Goal: Task Accomplishment & Management: Use online tool/utility

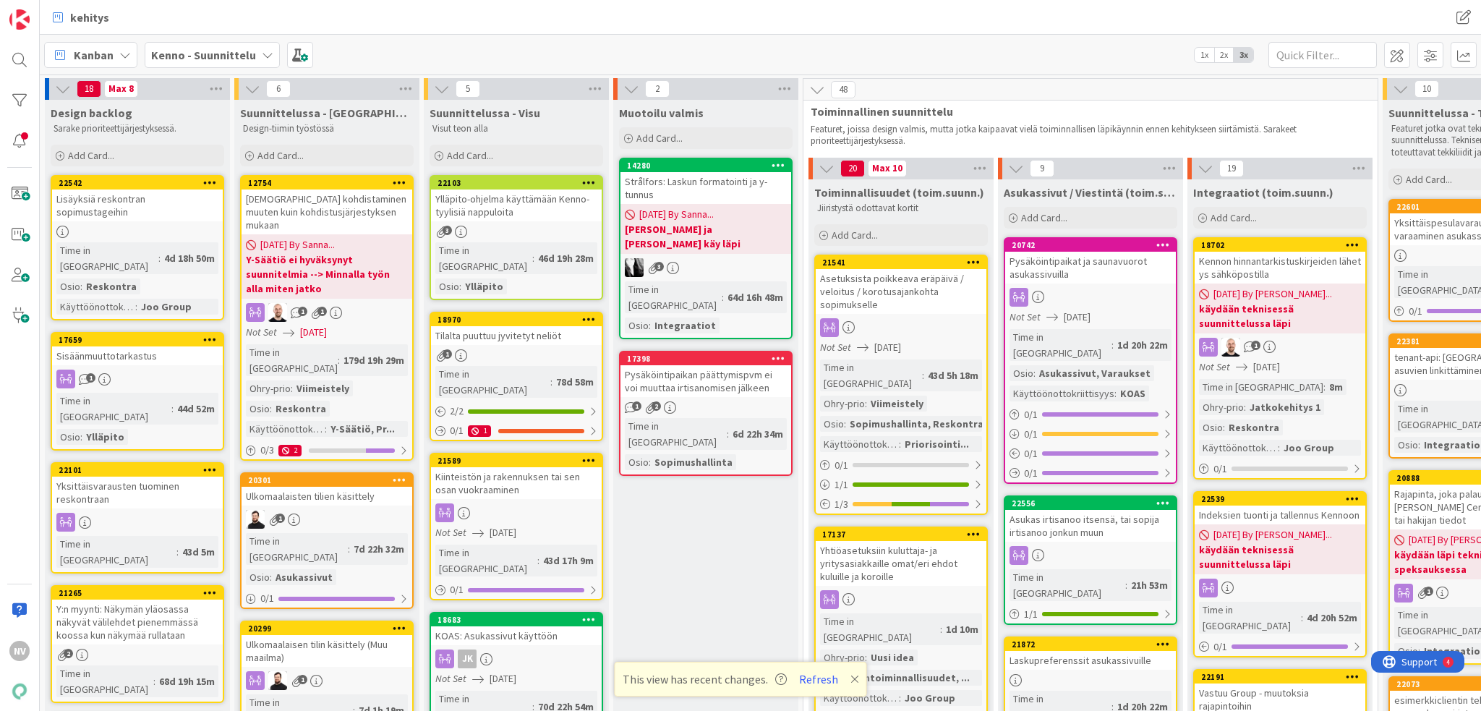
click at [226, 54] on b "Kenno - Suunnittelu" at bounding box center [203, 55] width 105 height 14
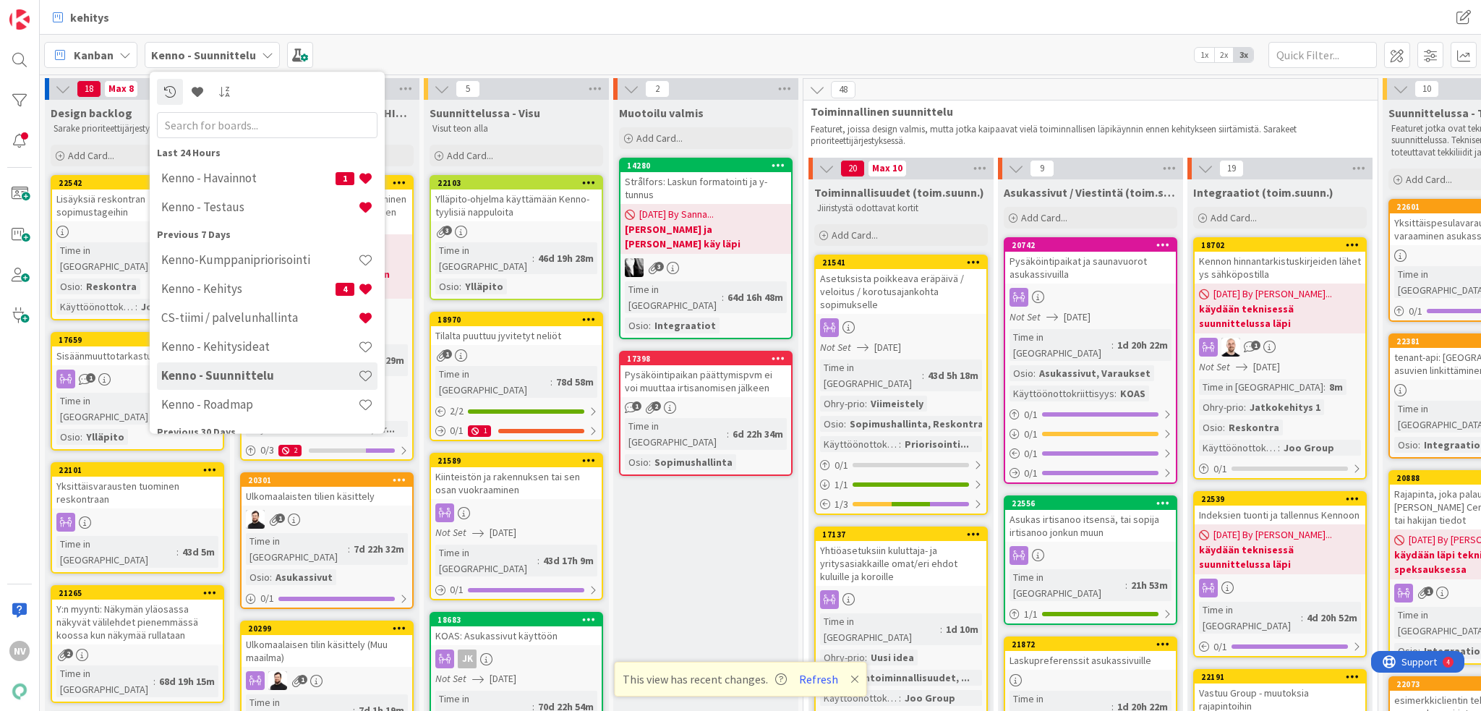
click at [576, 51] on div "[PERSON_NAME] - Suunnittelu Last 24 Hours Kenno - [GEOGRAPHIC_DATA] 1 Kenno - T…" at bounding box center [761, 55] width 1442 height 40
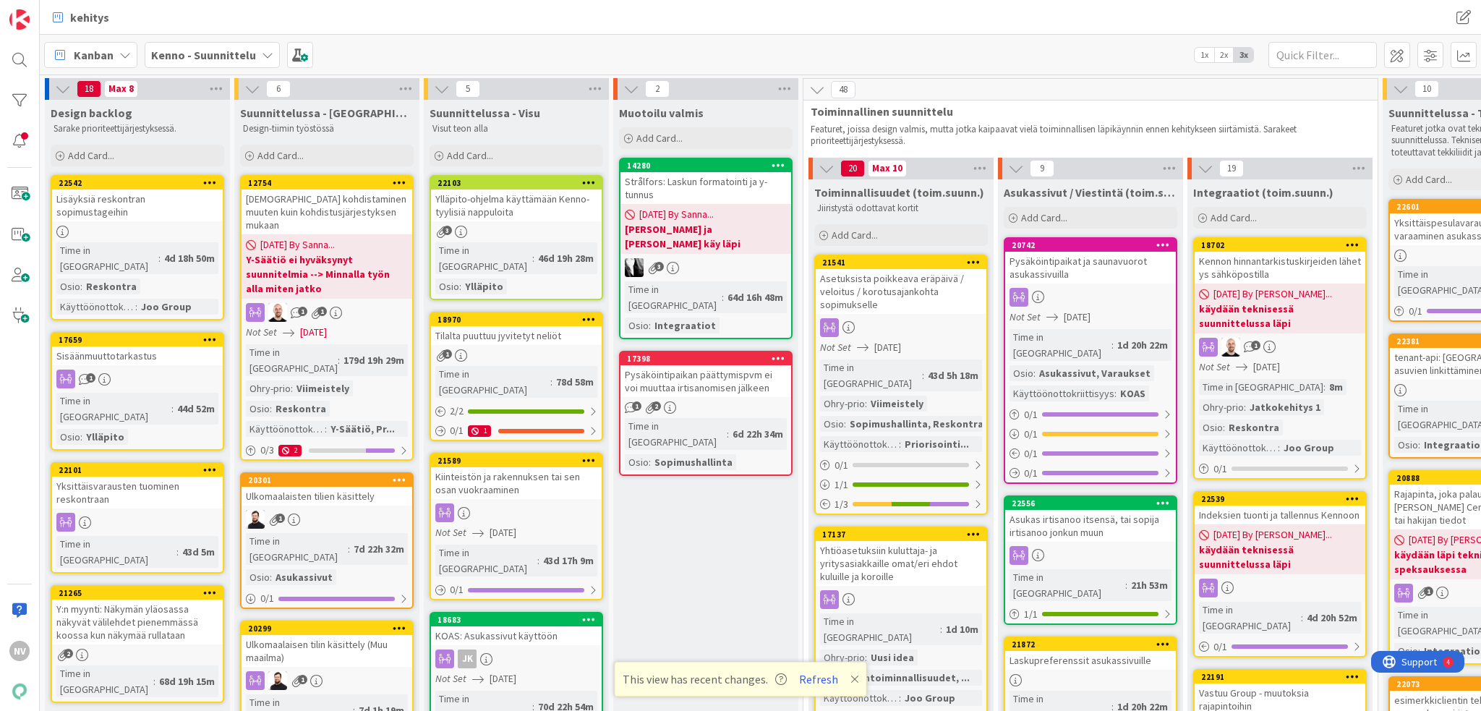
click at [201, 59] on b "Kenno - Suunnittelu" at bounding box center [203, 55] width 105 height 14
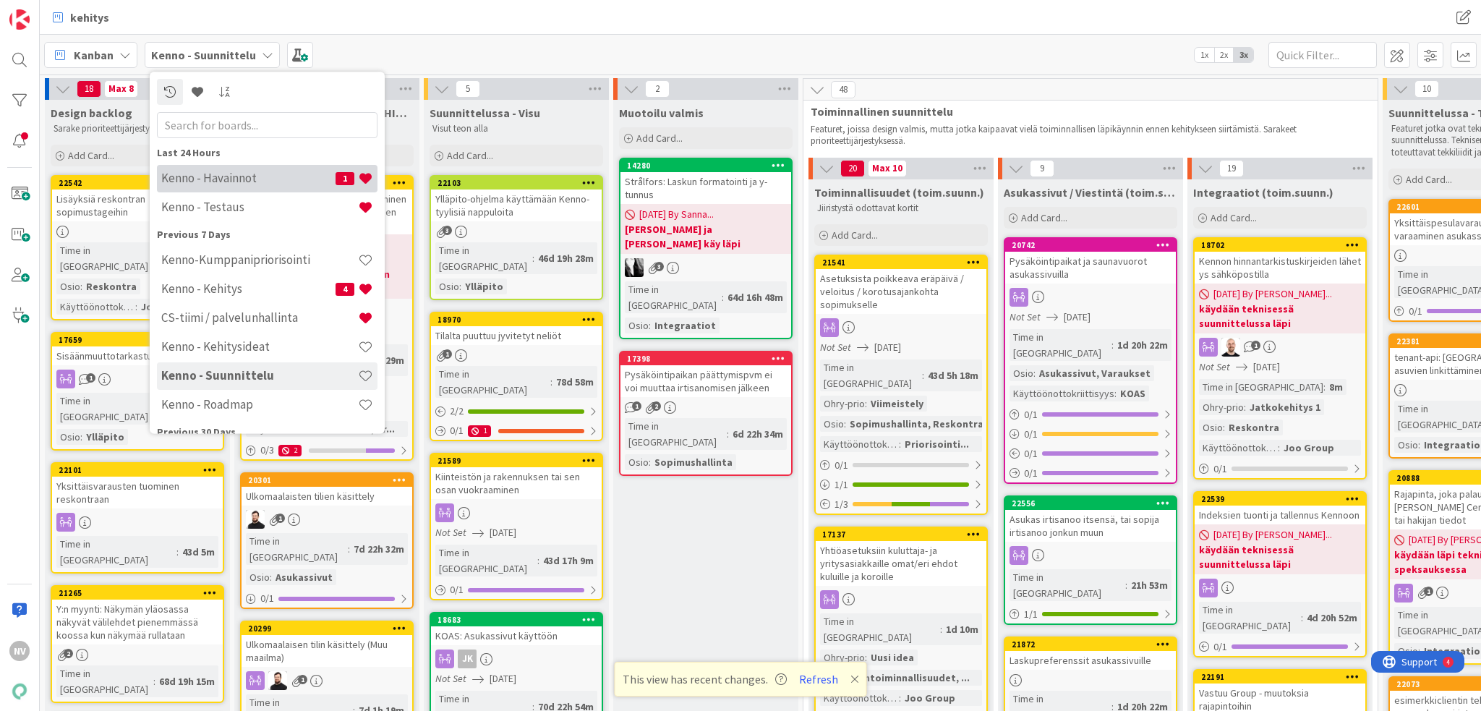
click at [257, 176] on h4 "Kenno - Havainnot" at bounding box center [248, 178] width 174 height 14
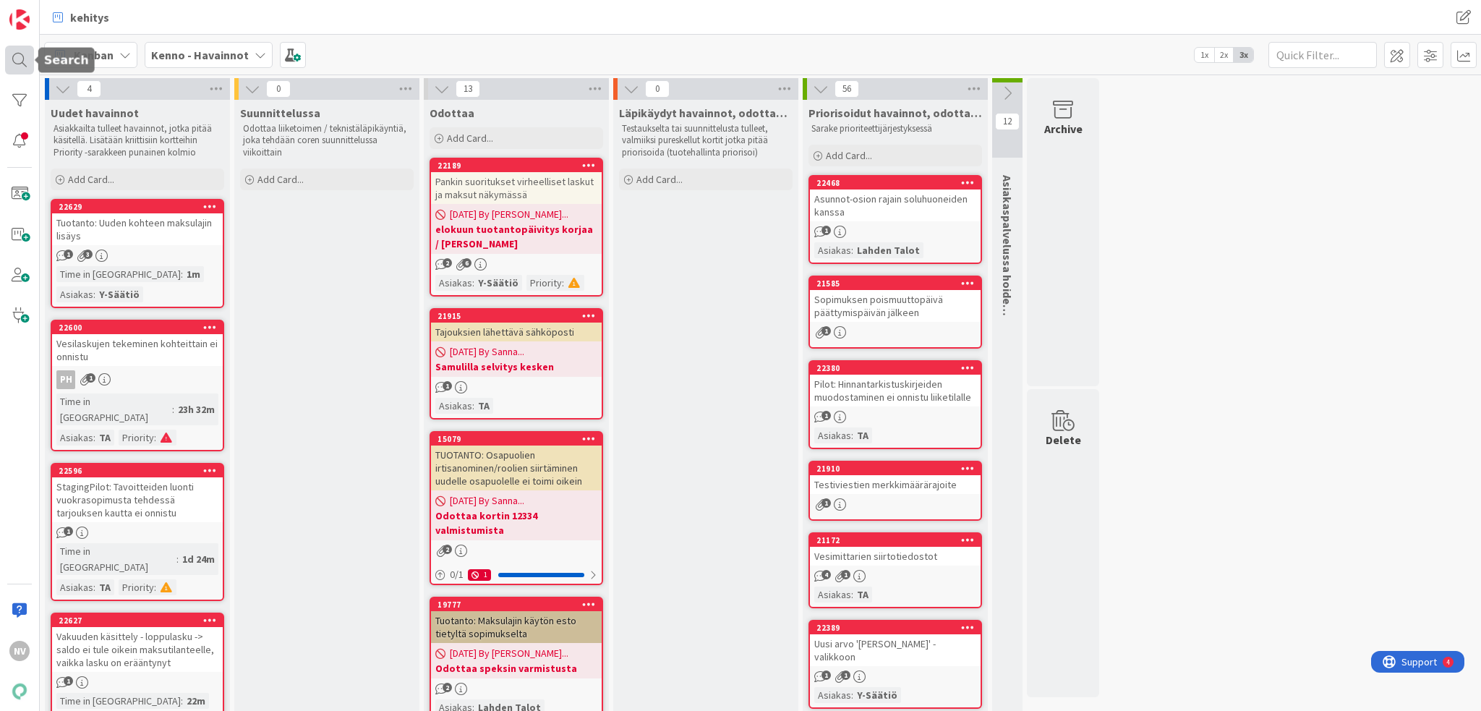
click at [30, 60] on div at bounding box center [19, 60] width 29 height 29
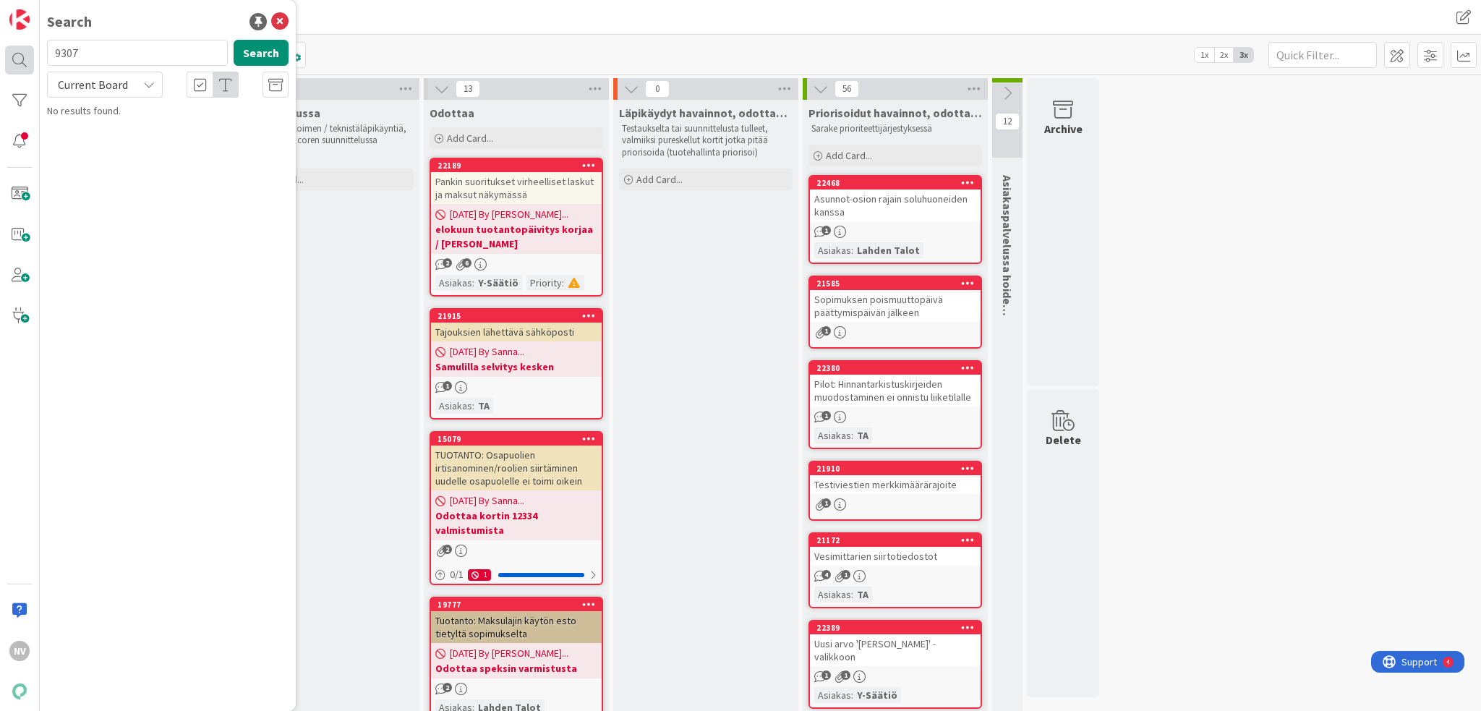
drag, startPoint x: 116, startPoint y: 54, endPoint x: 32, endPoint y: 46, distance: 84.4
click at [32, 46] on div "NV Search 9307 Search Current Board No results found." at bounding box center [20, 355] width 40 height 711
type input "22611"
click at [108, 88] on span "Current Board" at bounding box center [93, 84] width 70 height 14
click at [108, 145] on span "All Boards" at bounding box center [130, 145] width 150 height 22
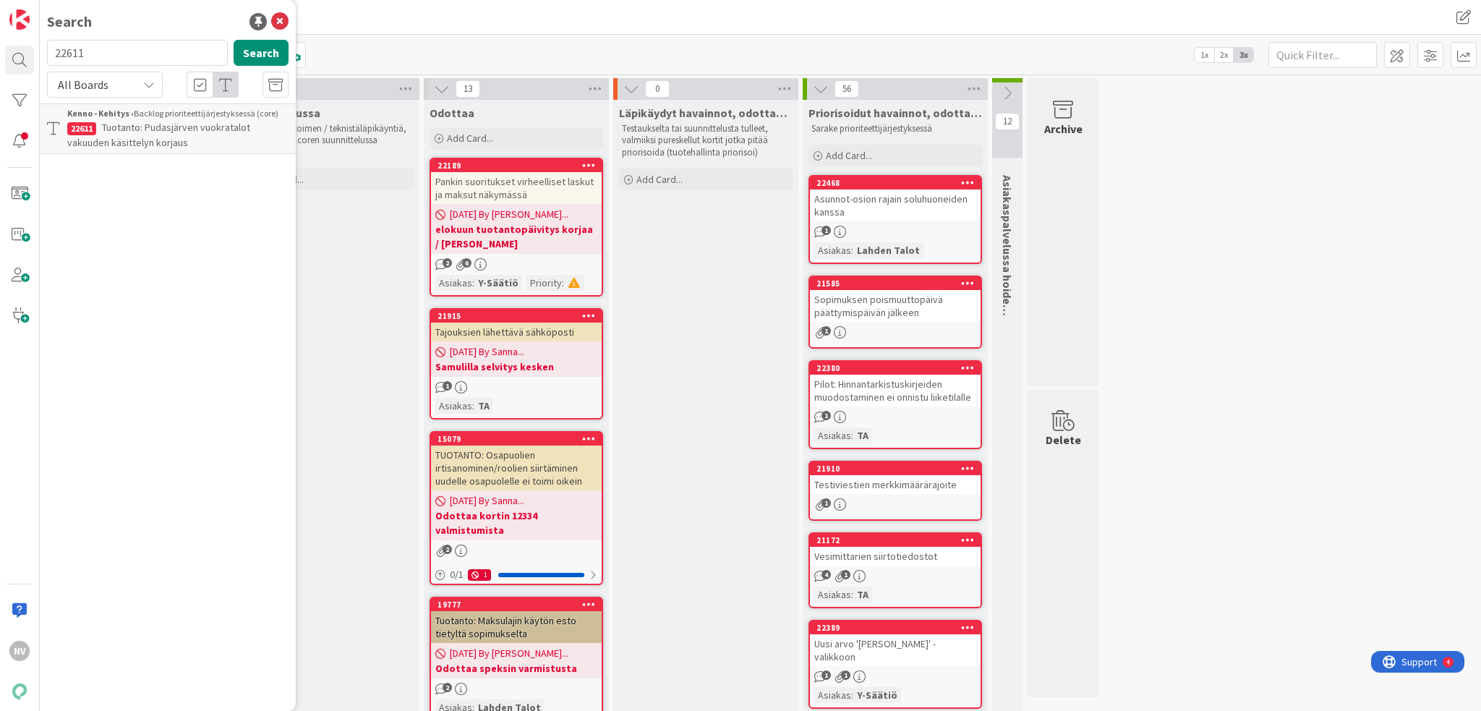
click at [163, 122] on span "Tuotanto: Pudasjärven vuokratalot vakuuden käsittelyn korjaus" at bounding box center [158, 135] width 183 height 28
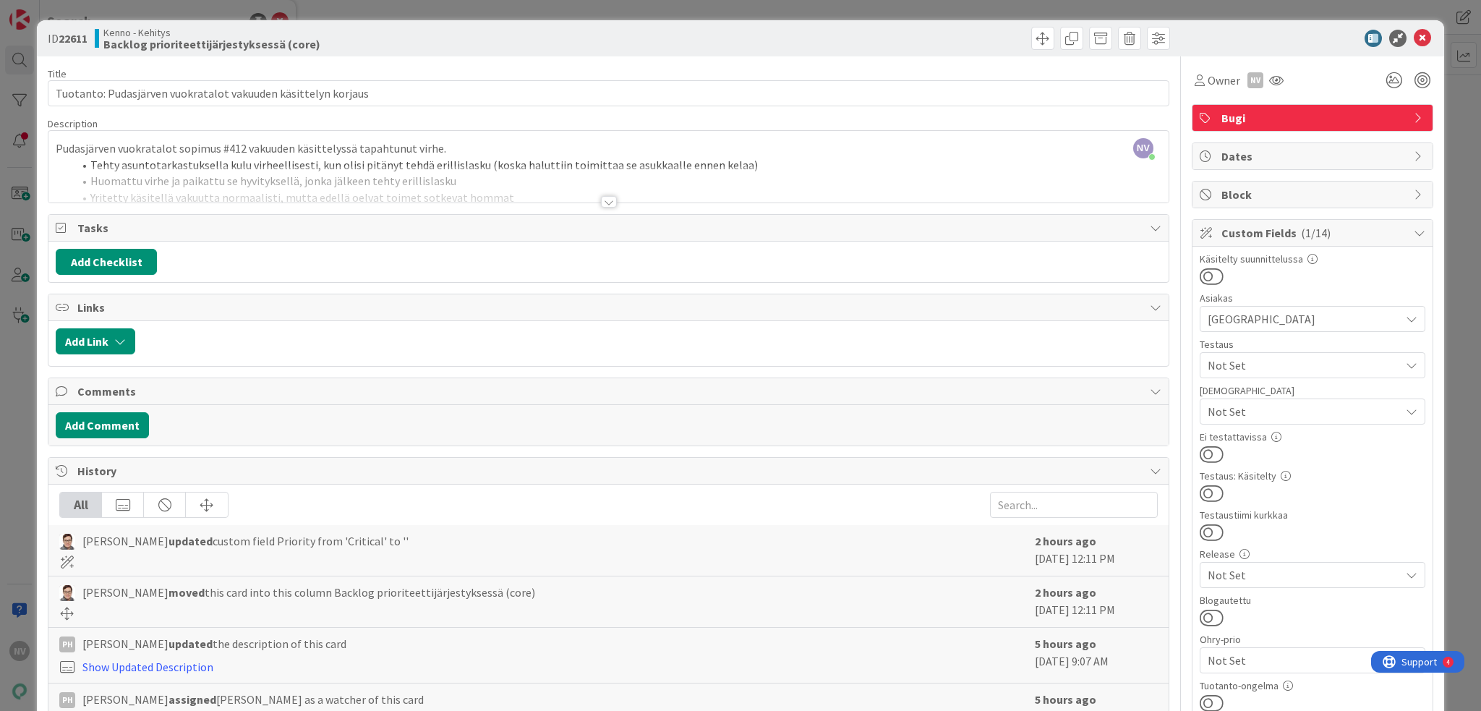
click at [607, 202] on div at bounding box center [609, 202] width 16 height 12
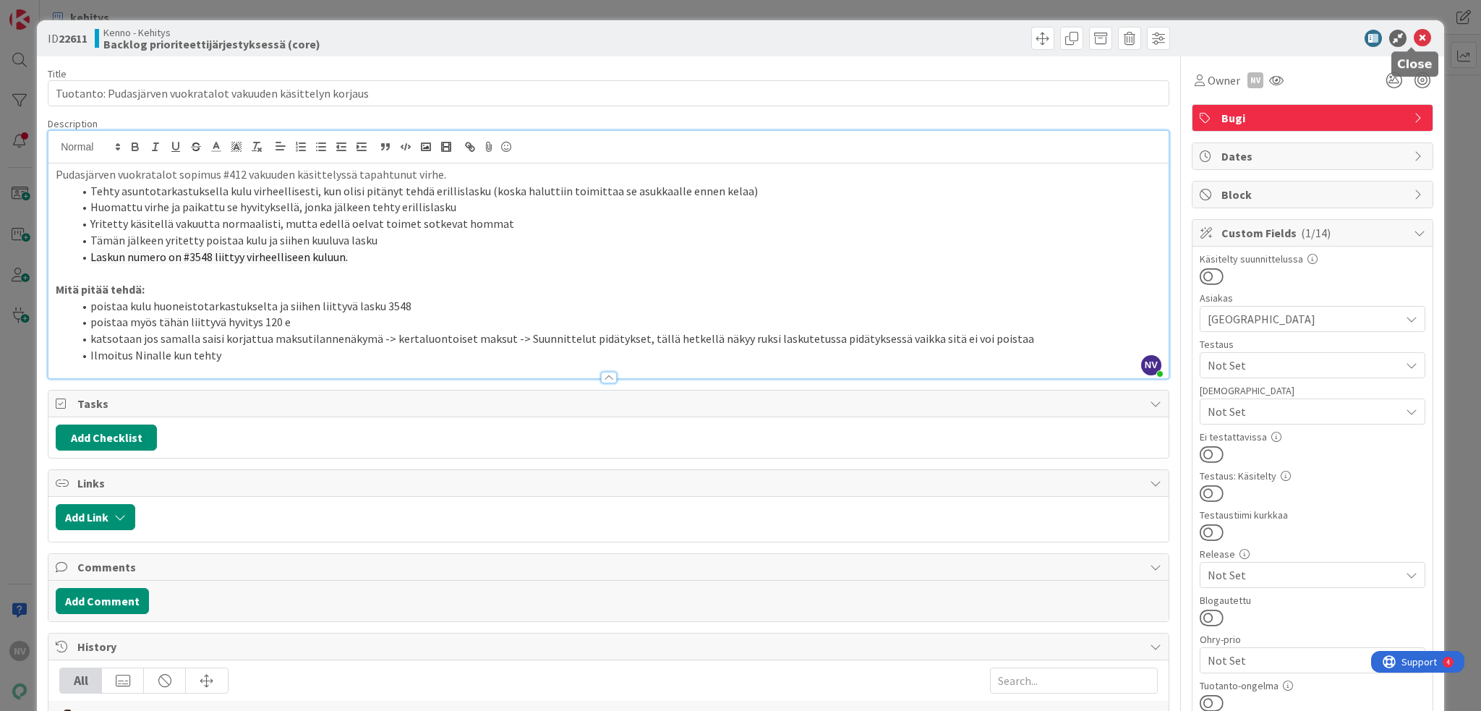
click at [1414, 36] on icon at bounding box center [1422, 38] width 17 height 17
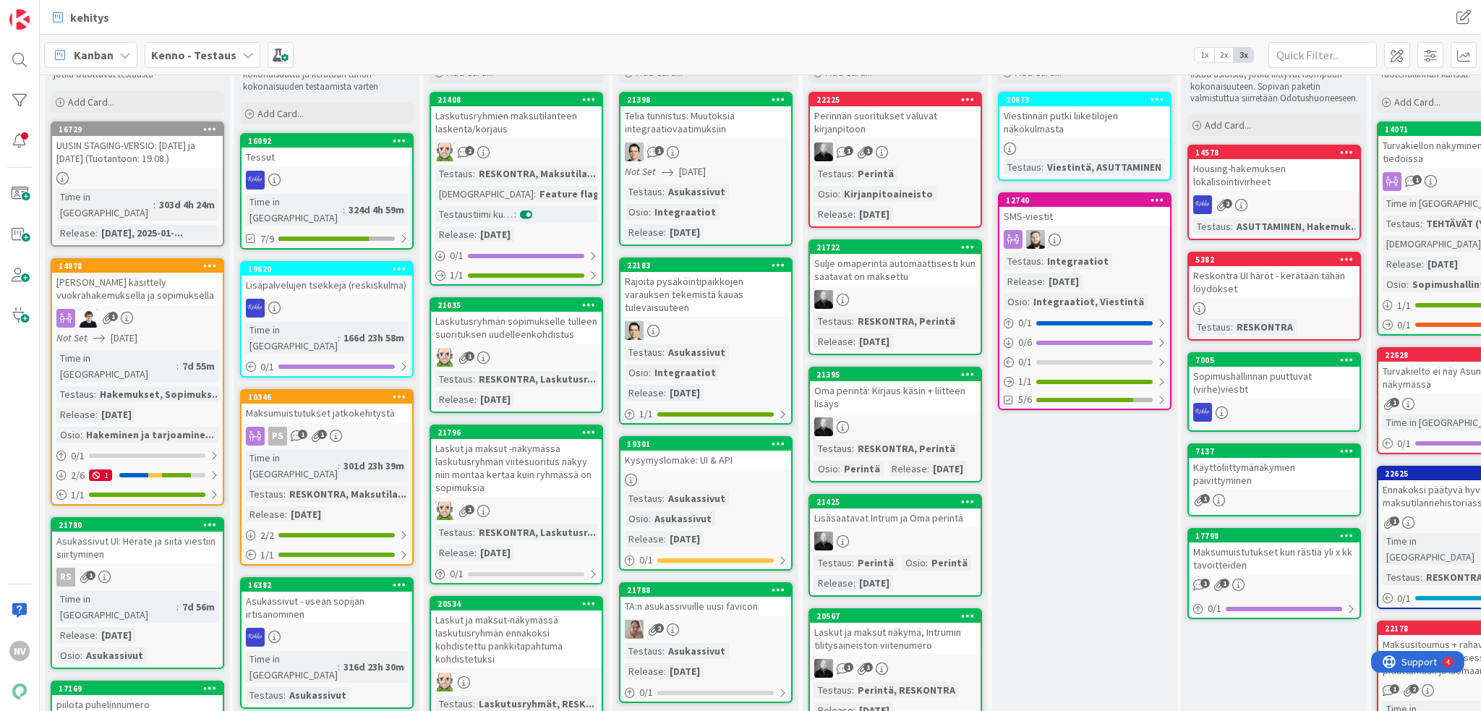
scroll to position [217, 0]
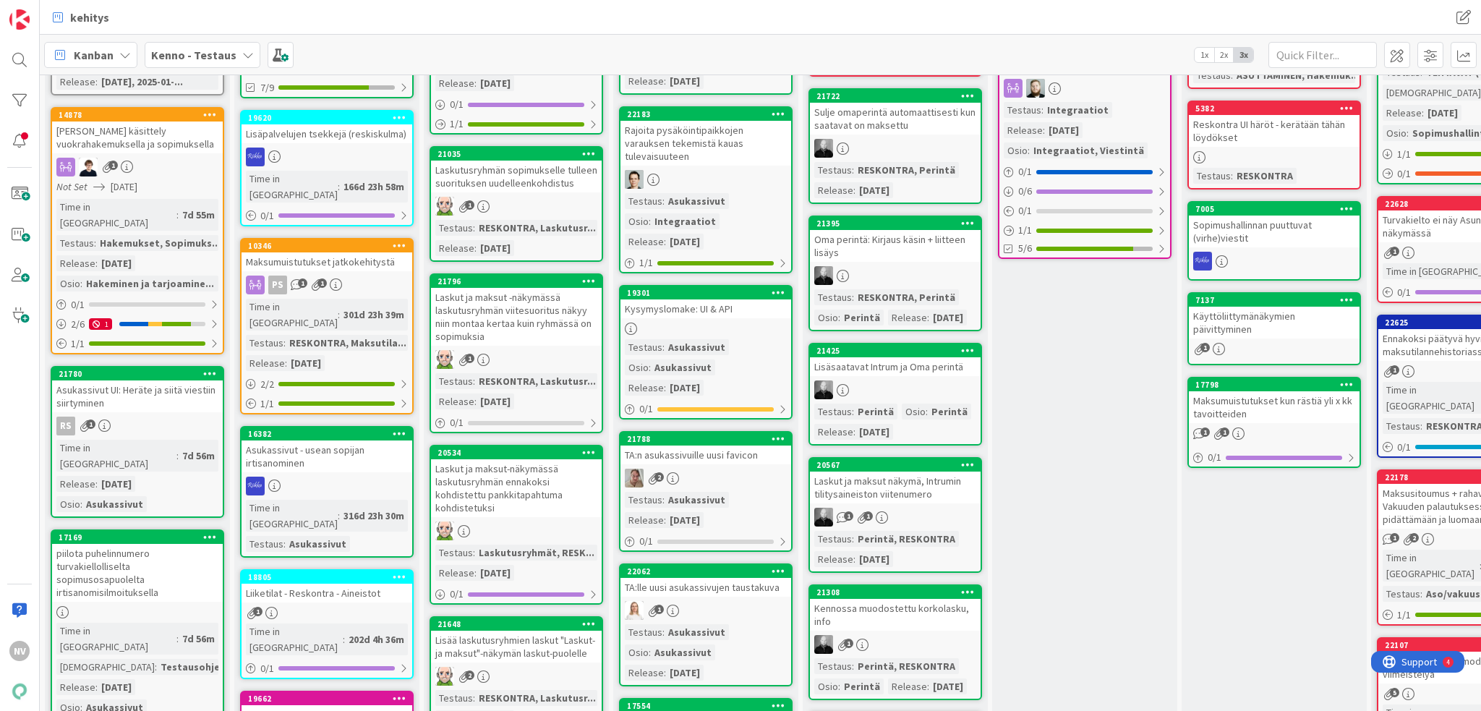
click at [152, 129] on div "Huoltajan käsittely vuokrahakemuksella ja sopimuksella" at bounding box center [137, 138] width 171 height 32
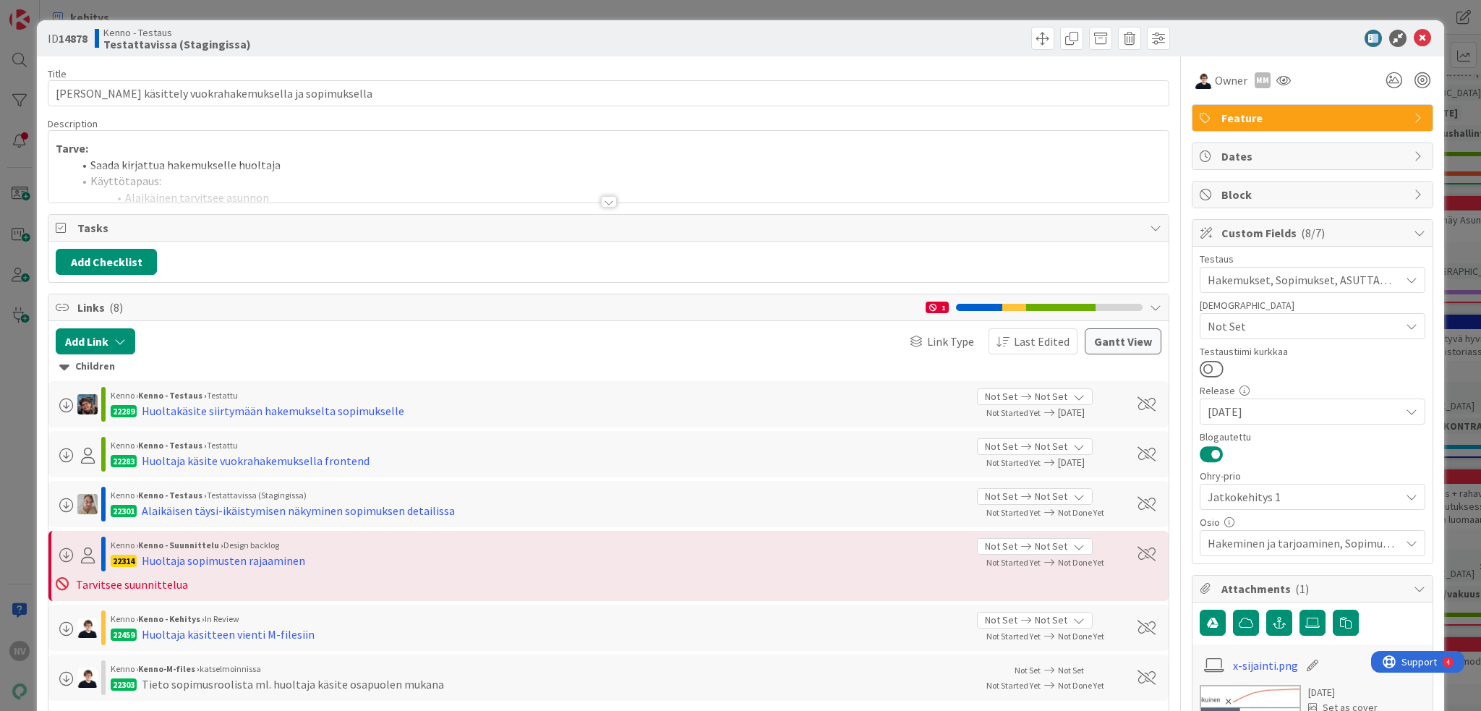
click at [606, 200] on div at bounding box center [609, 202] width 16 height 12
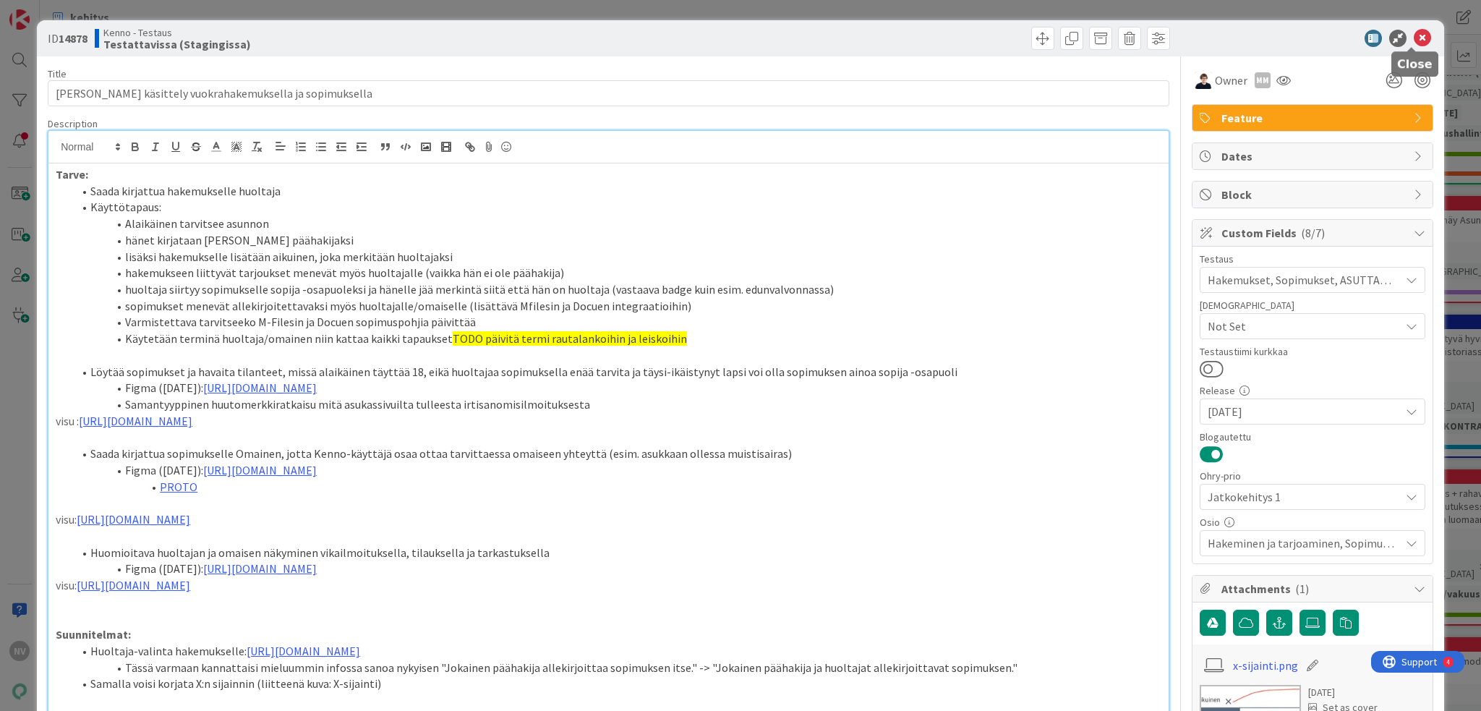
click at [1416, 41] on icon at bounding box center [1422, 38] width 17 height 17
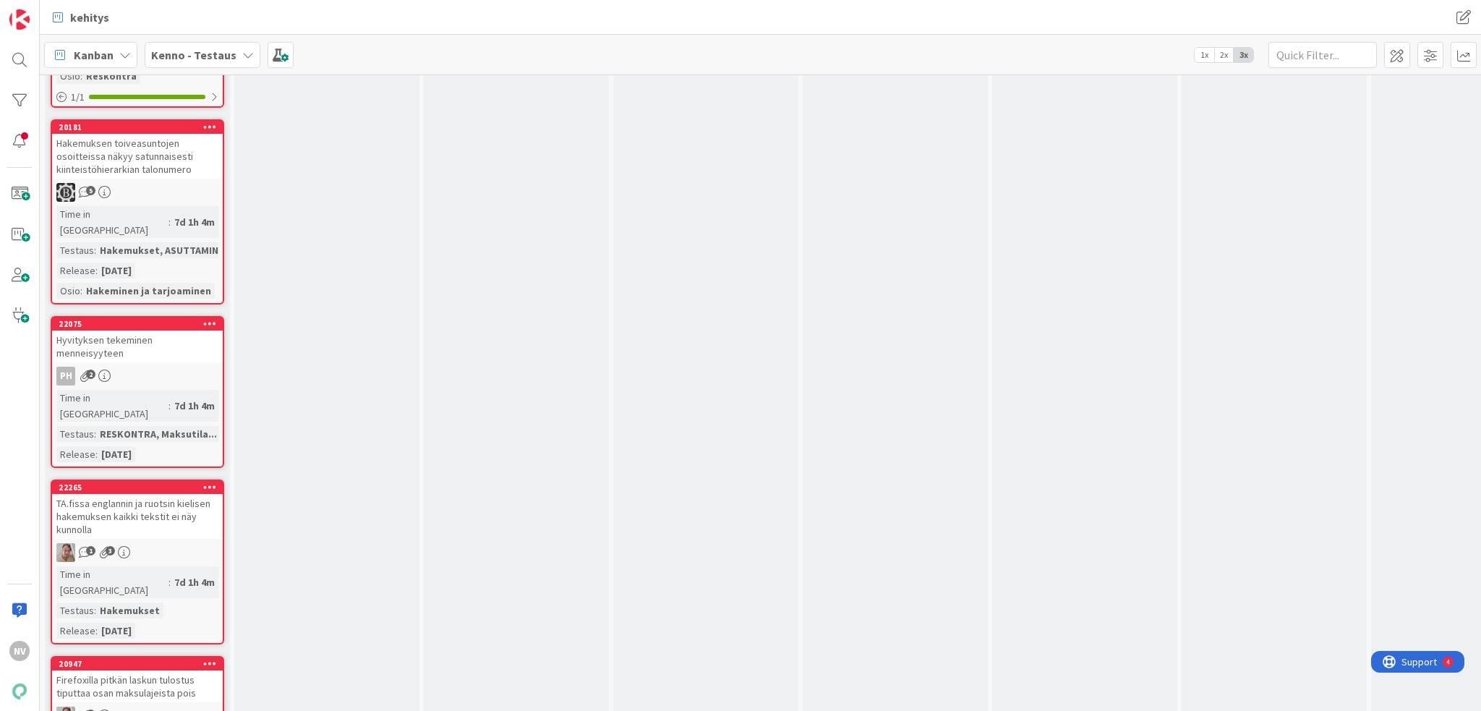
scroll to position [5353, 0]
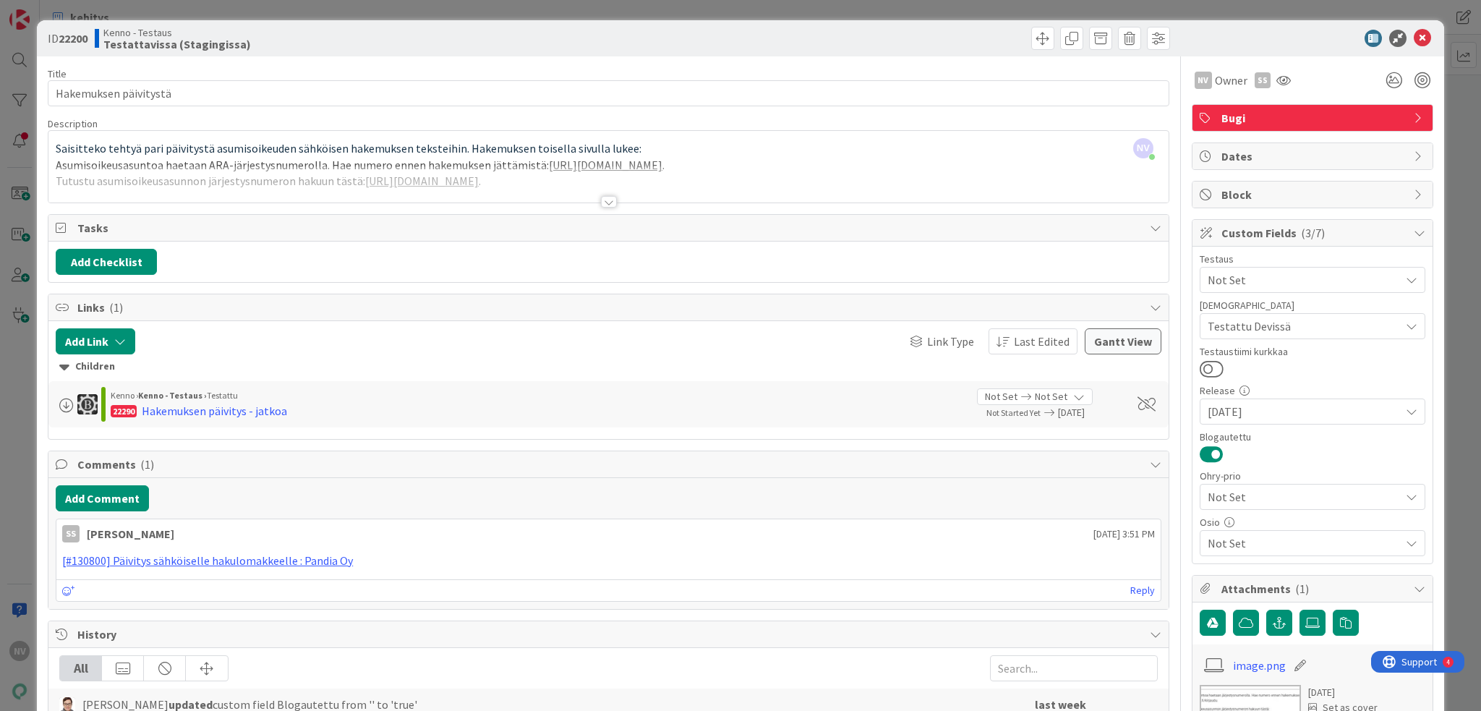
click at [601, 203] on div at bounding box center [609, 202] width 16 height 12
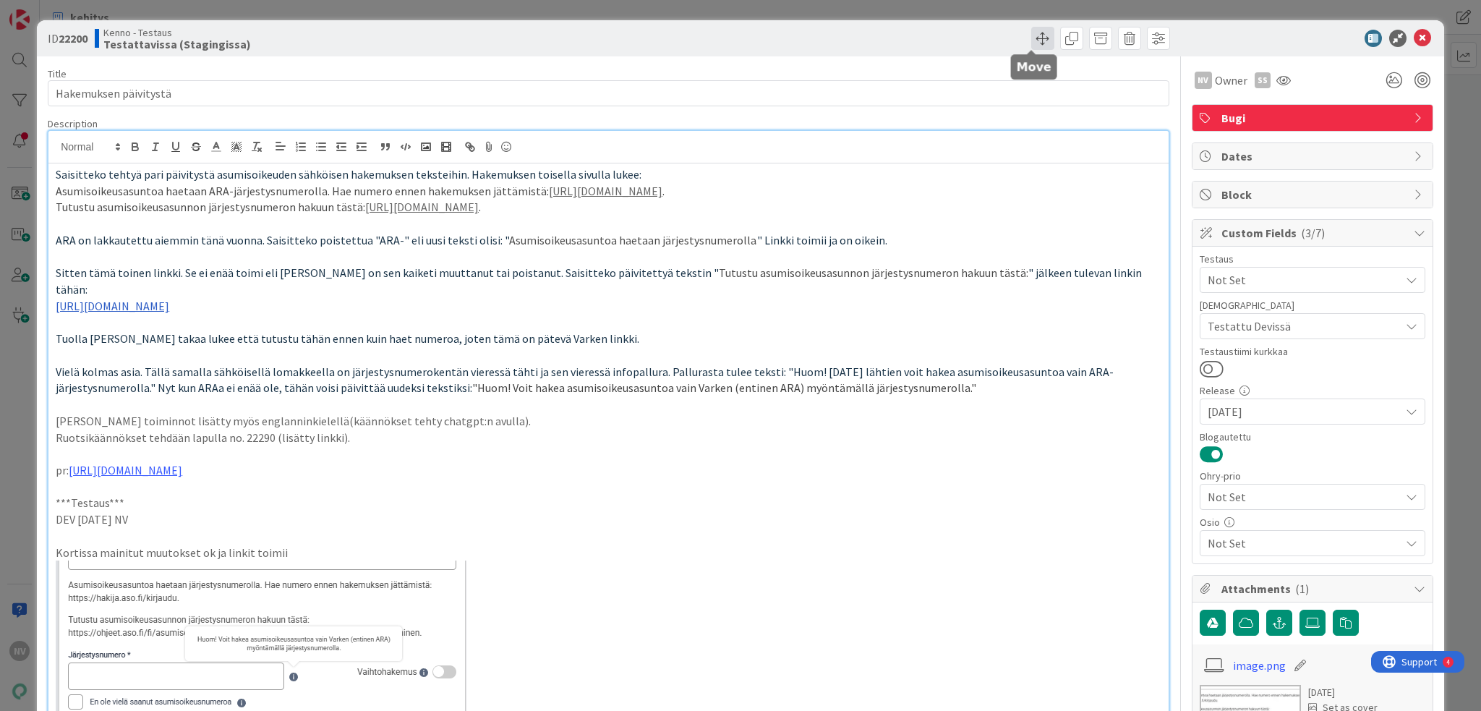
click at [1038, 37] on span at bounding box center [1042, 38] width 23 height 23
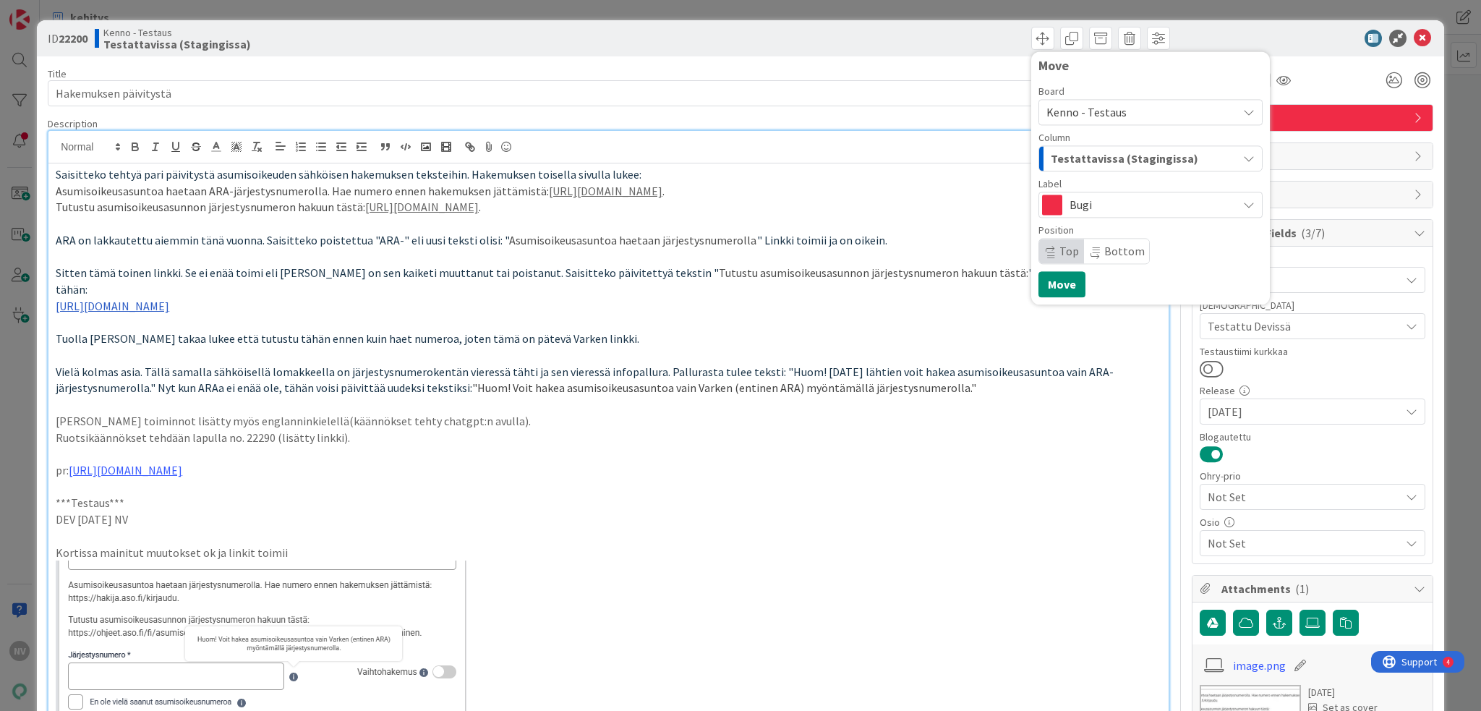
click at [1114, 159] on span "Testattavissa (Stagingissa)" at bounding box center [1125, 158] width 148 height 19
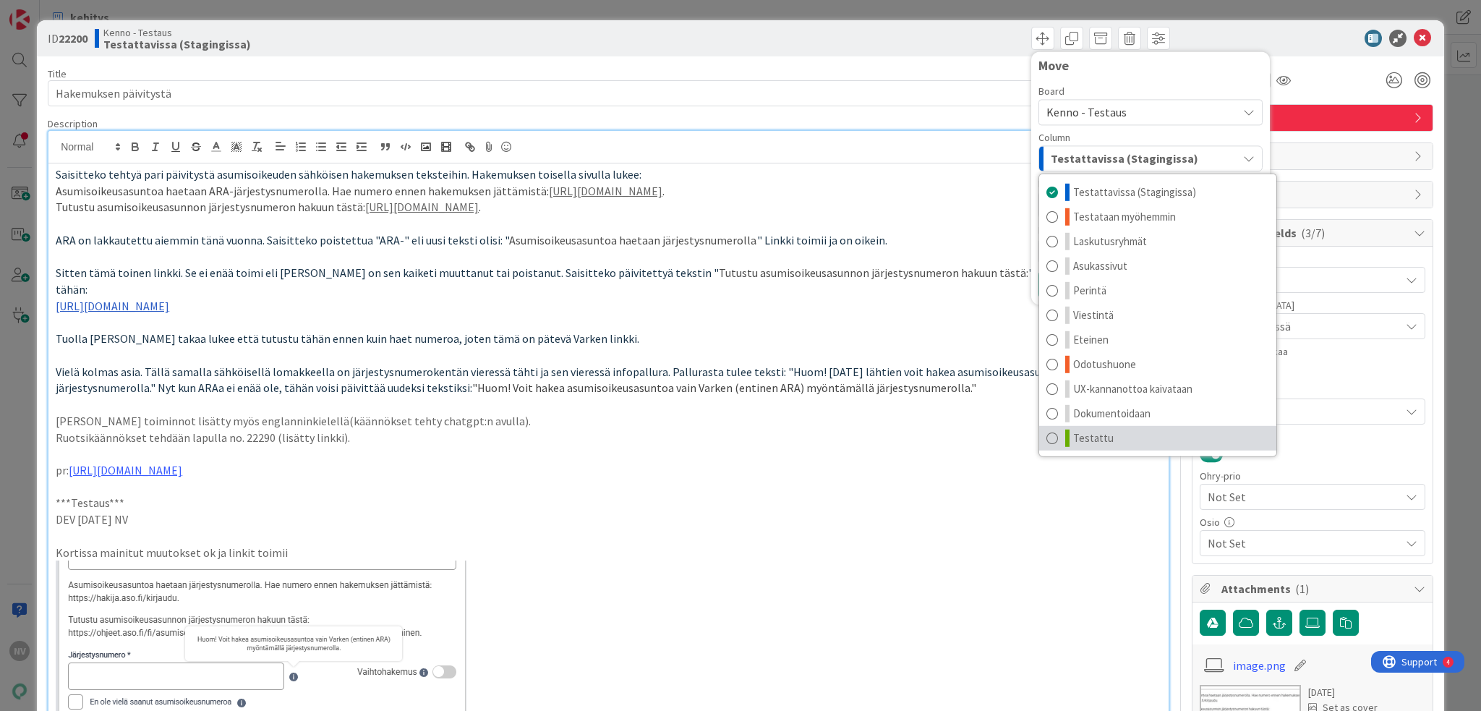
click at [1123, 441] on link "Testattu" at bounding box center [1157, 438] width 237 height 25
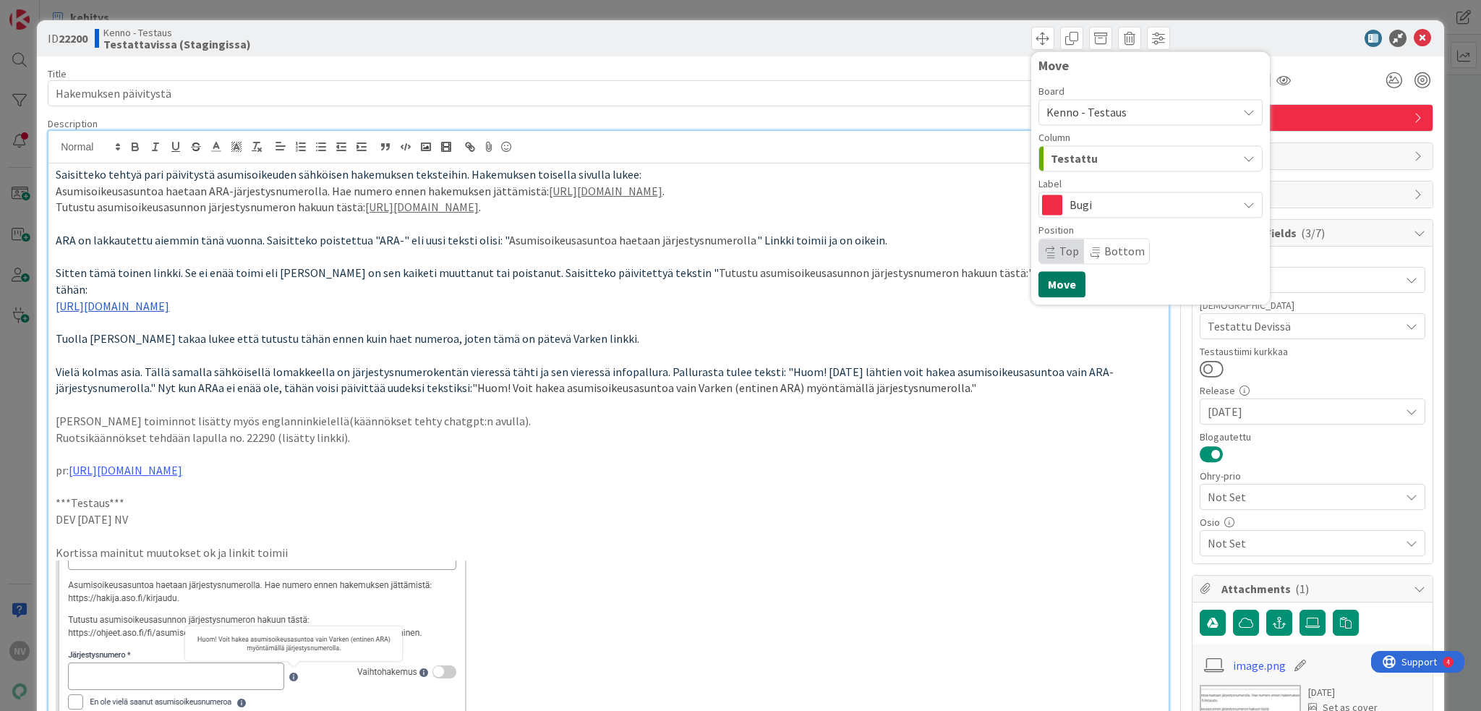
click at [1060, 280] on button "Move" at bounding box center [1062, 284] width 47 height 26
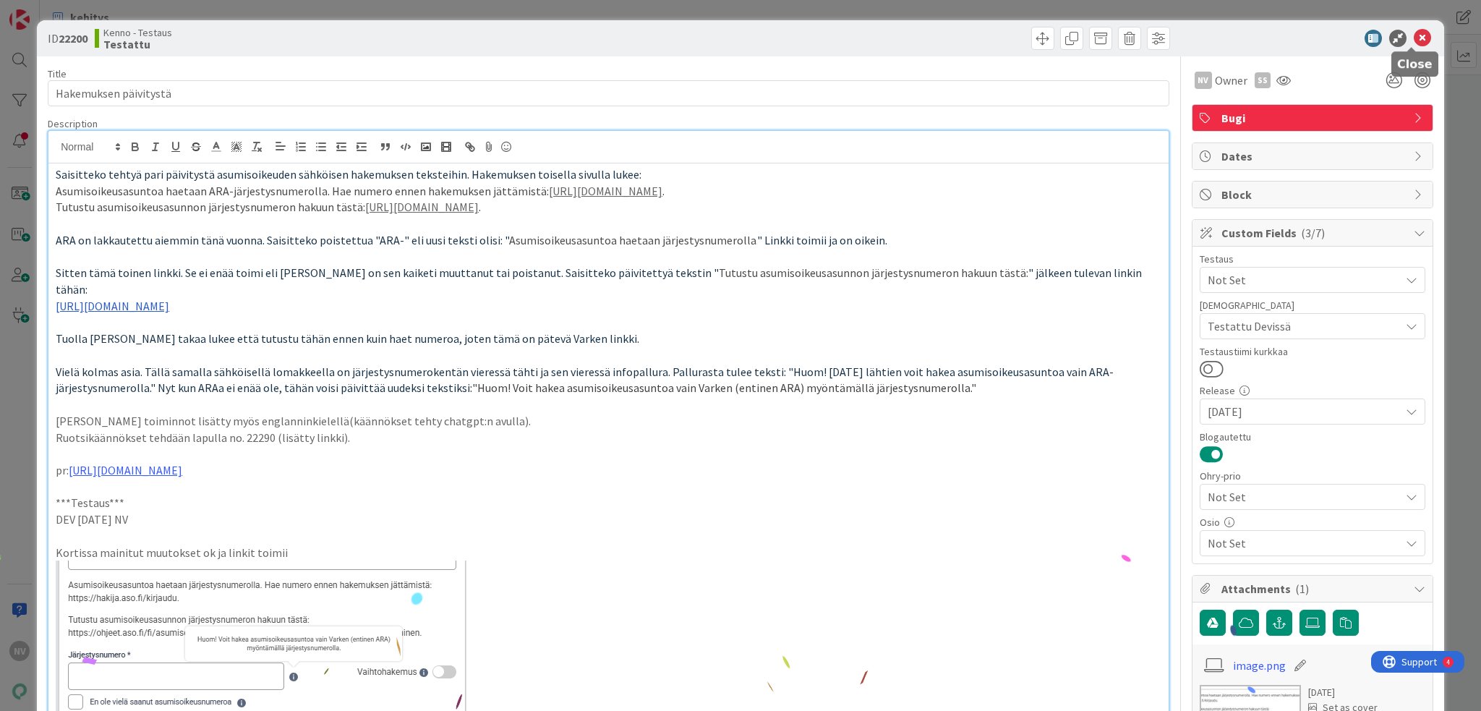
click at [1415, 36] on icon at bounding box center [1422, 38] width 17 height 17
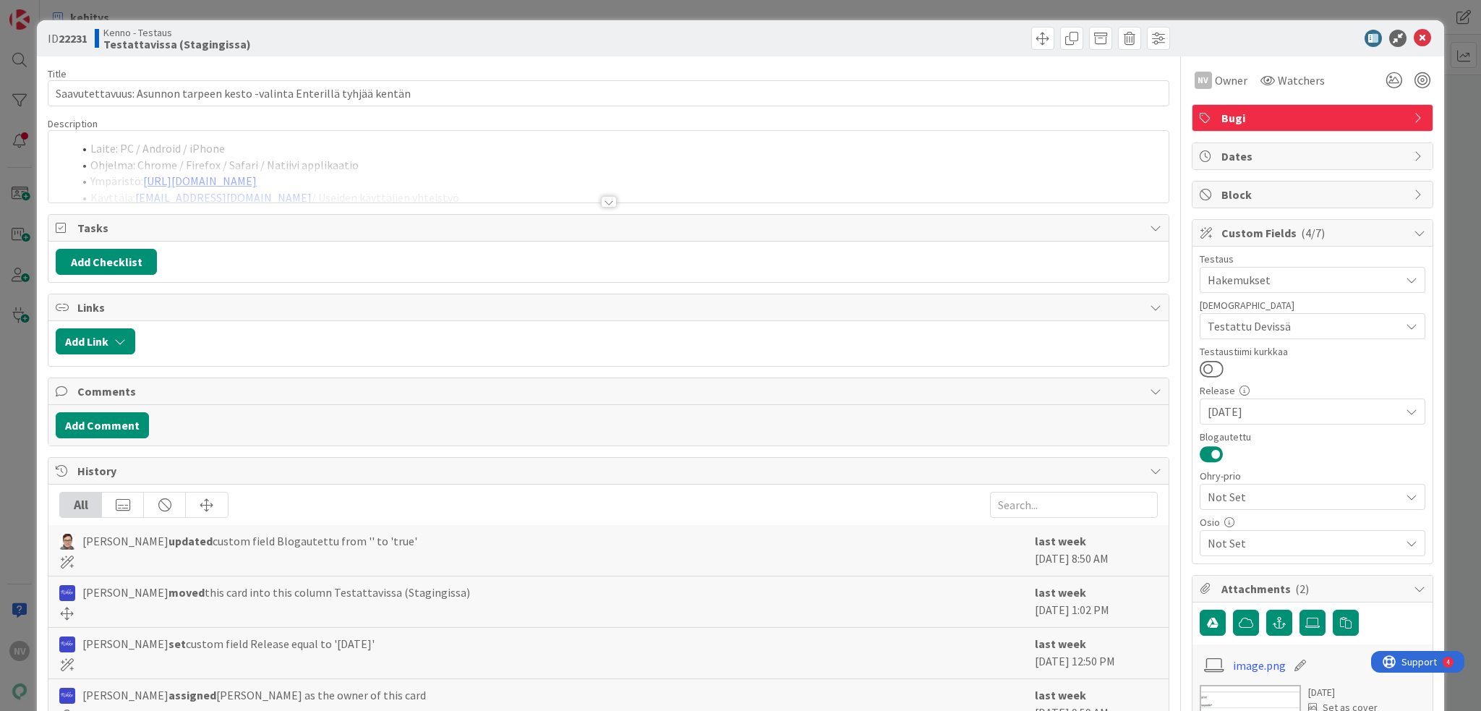
click at [601, 203] on div at bounding box center [609, 202] width 16 height 12
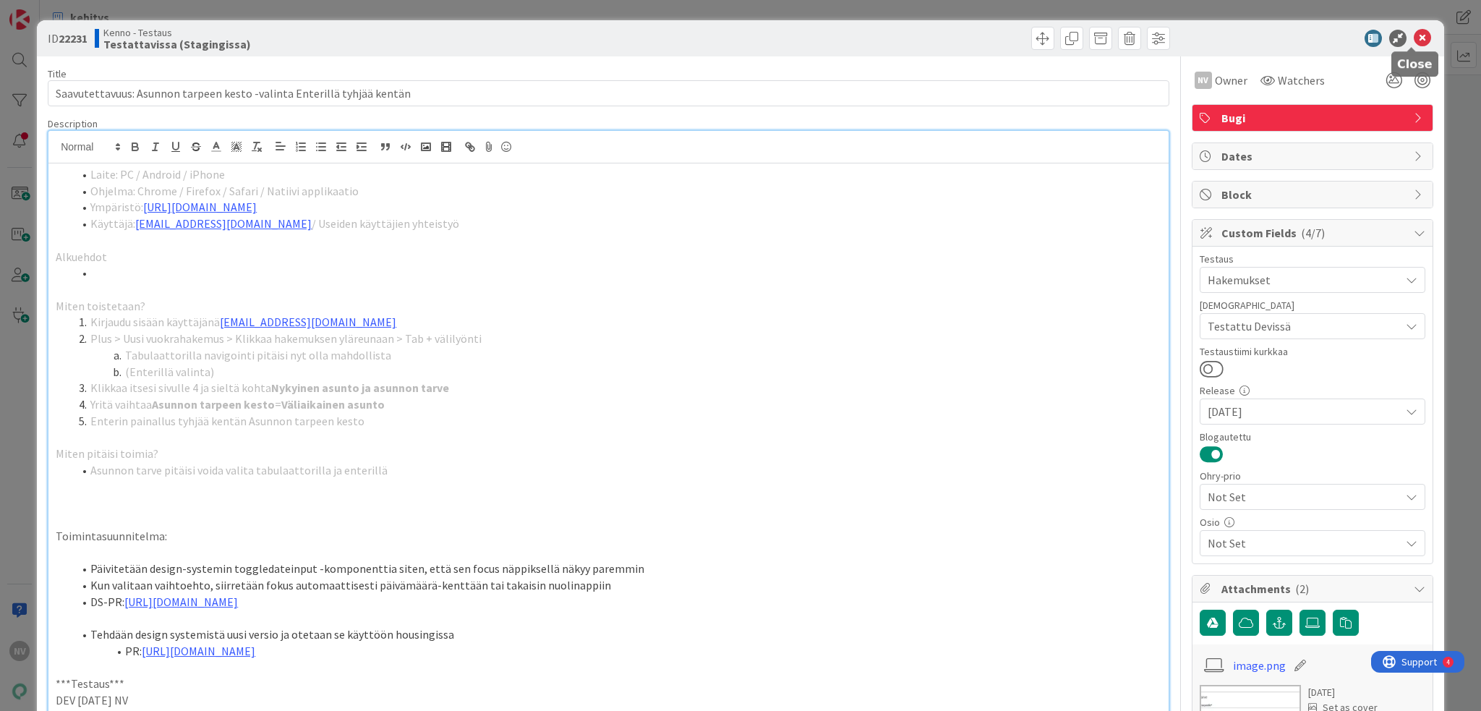
click at [1414, 39] on icon at bounding box center [1422, 38] width 17 height 17
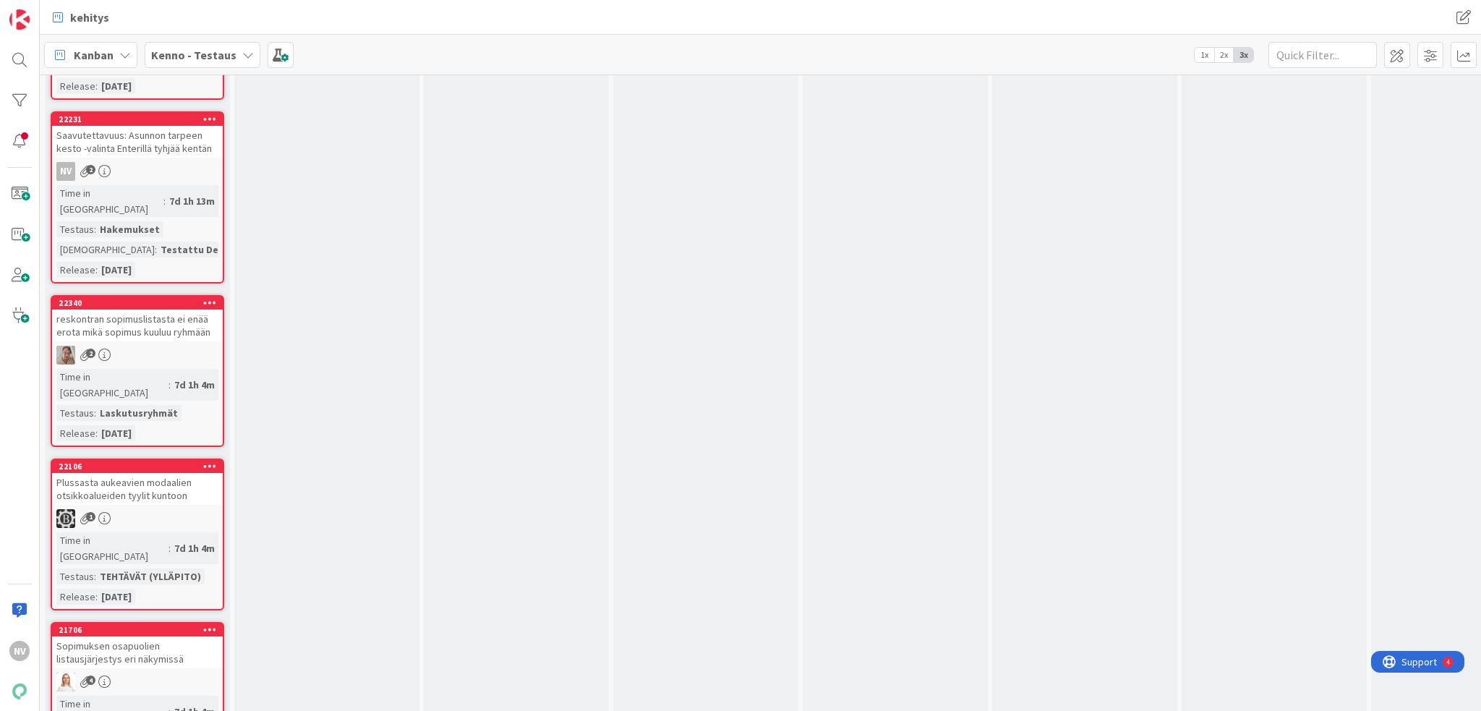
scroll to position [5859, 0]
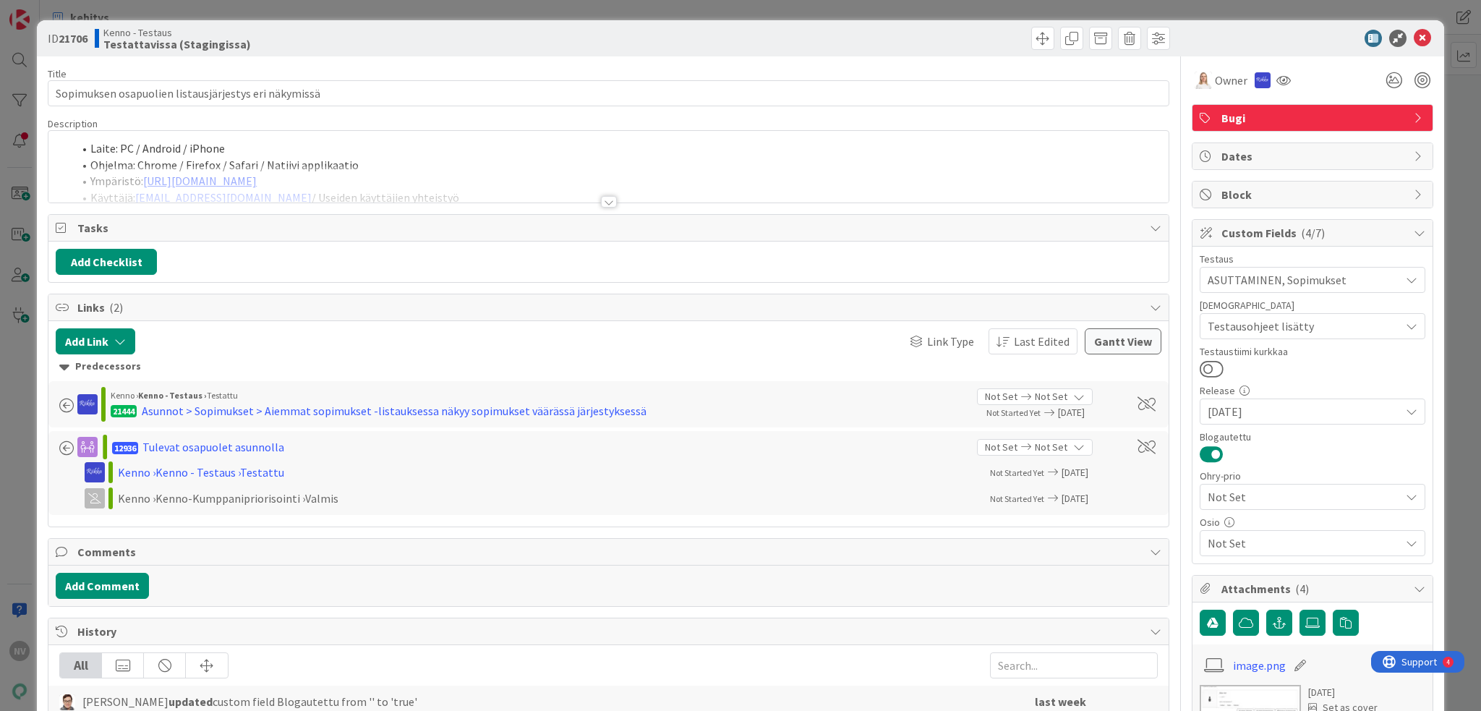
click at [601, 199] on div at bounding box center [609, 202] width 16 height 12
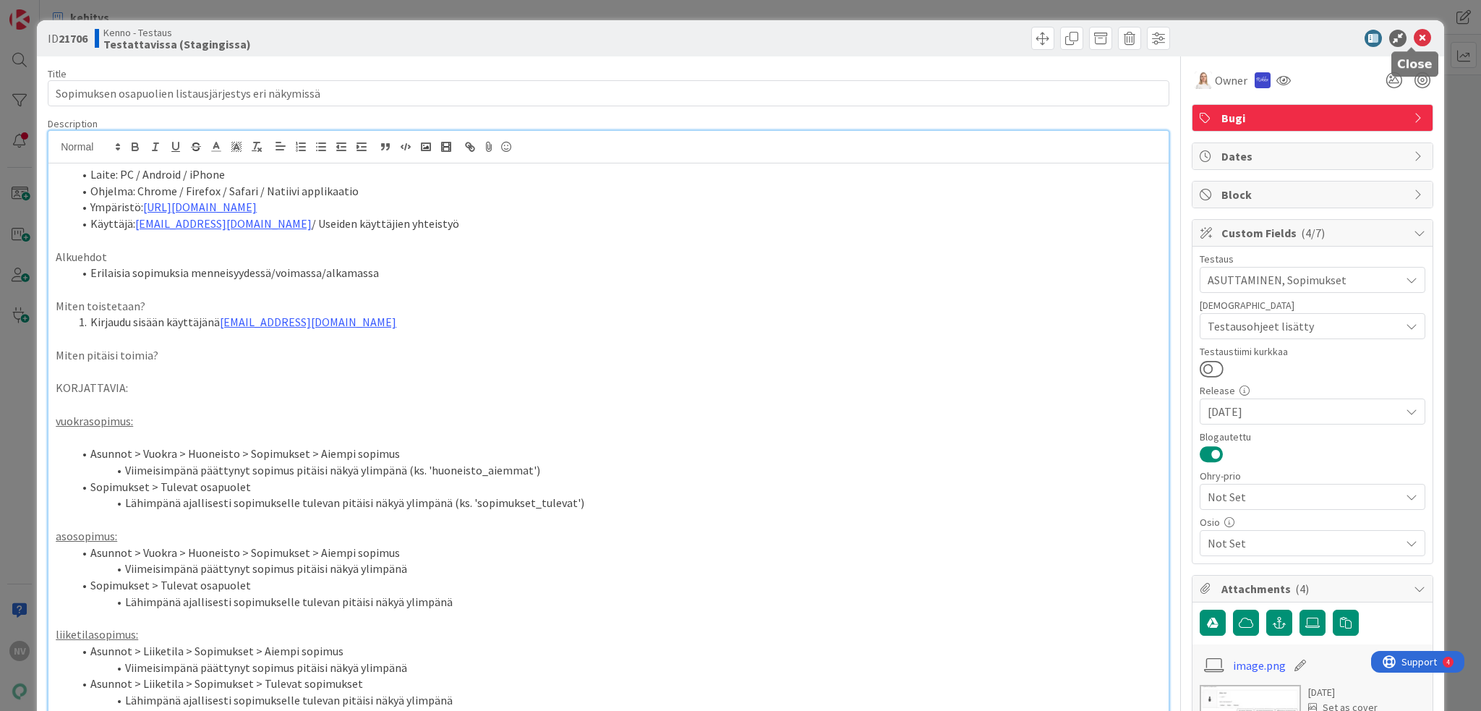
drag, startPoint x: 1415, startPoint y: 40, endPoint x: 886, endPoint y: 220, distance: 558.6
click at [1415, 40] on icon at bounding box center [1422, 38] width 17 height 17
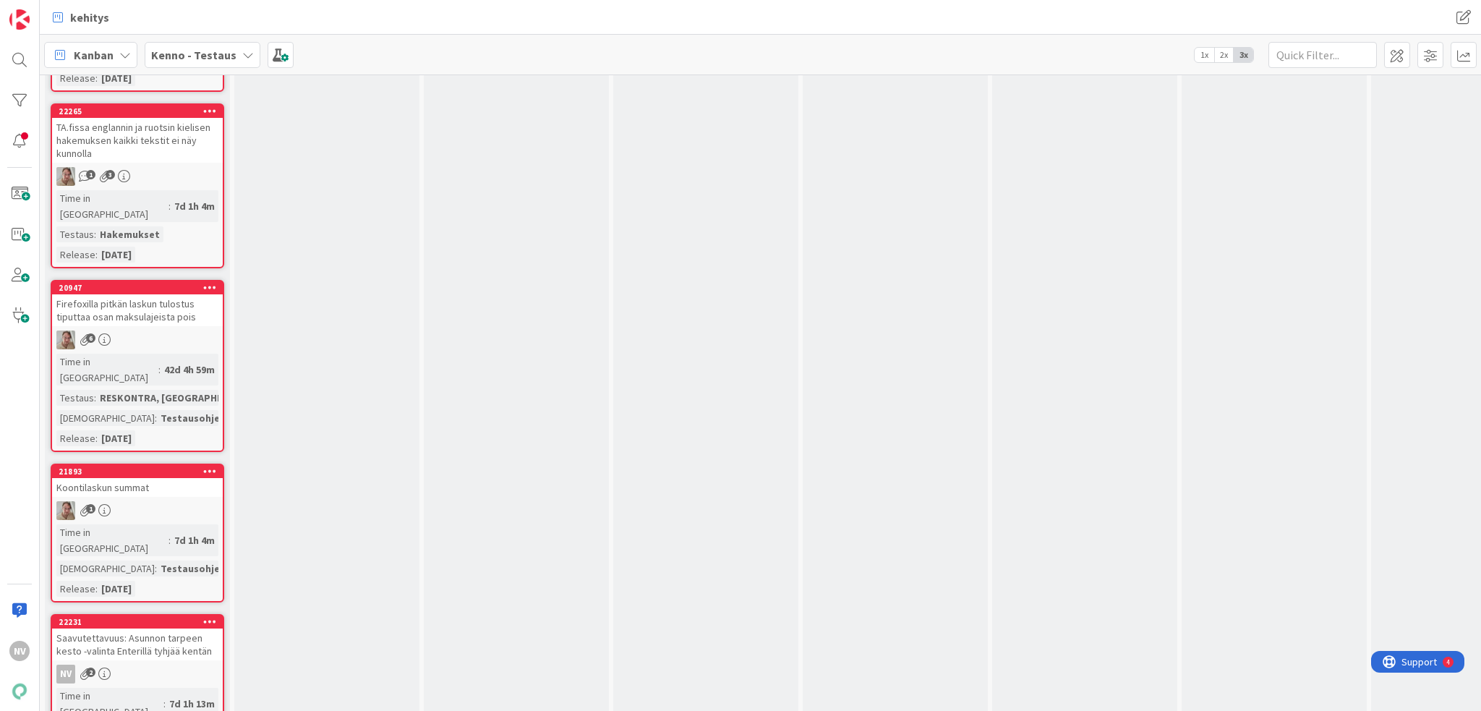
scroll to position [5353, 0]
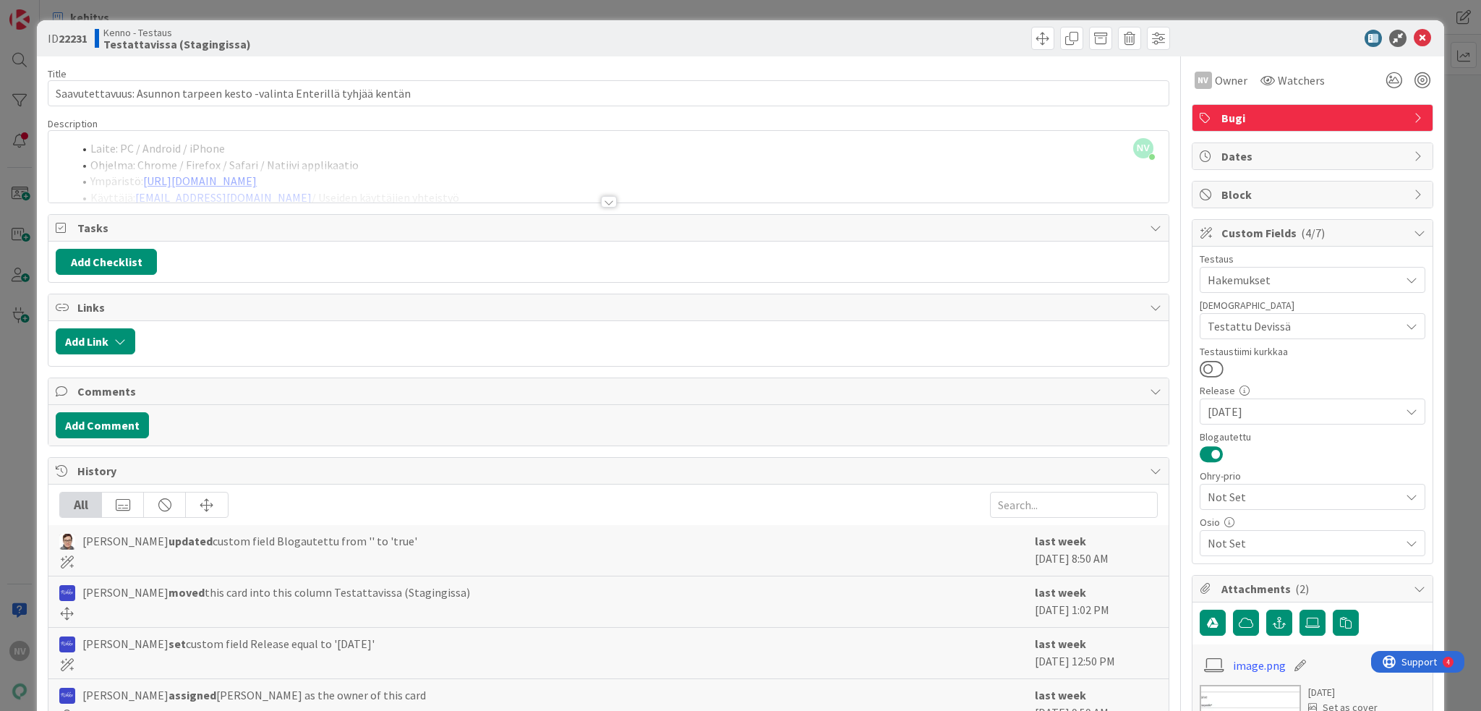
click at [601, 202] on div at bounding box center [609, 202] width 16 height 12
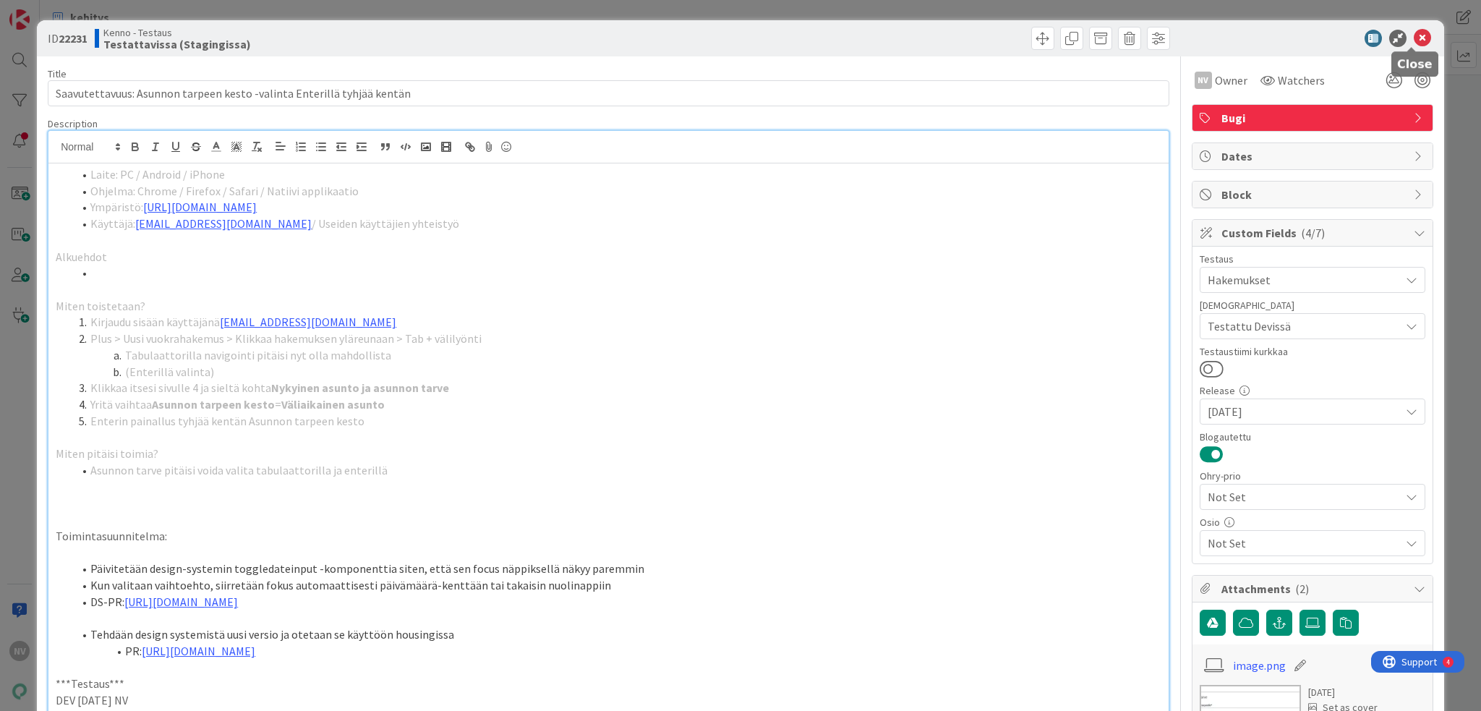
click at [1414, 37] on icon at bounding box center [1422, 38] width 17 height 17
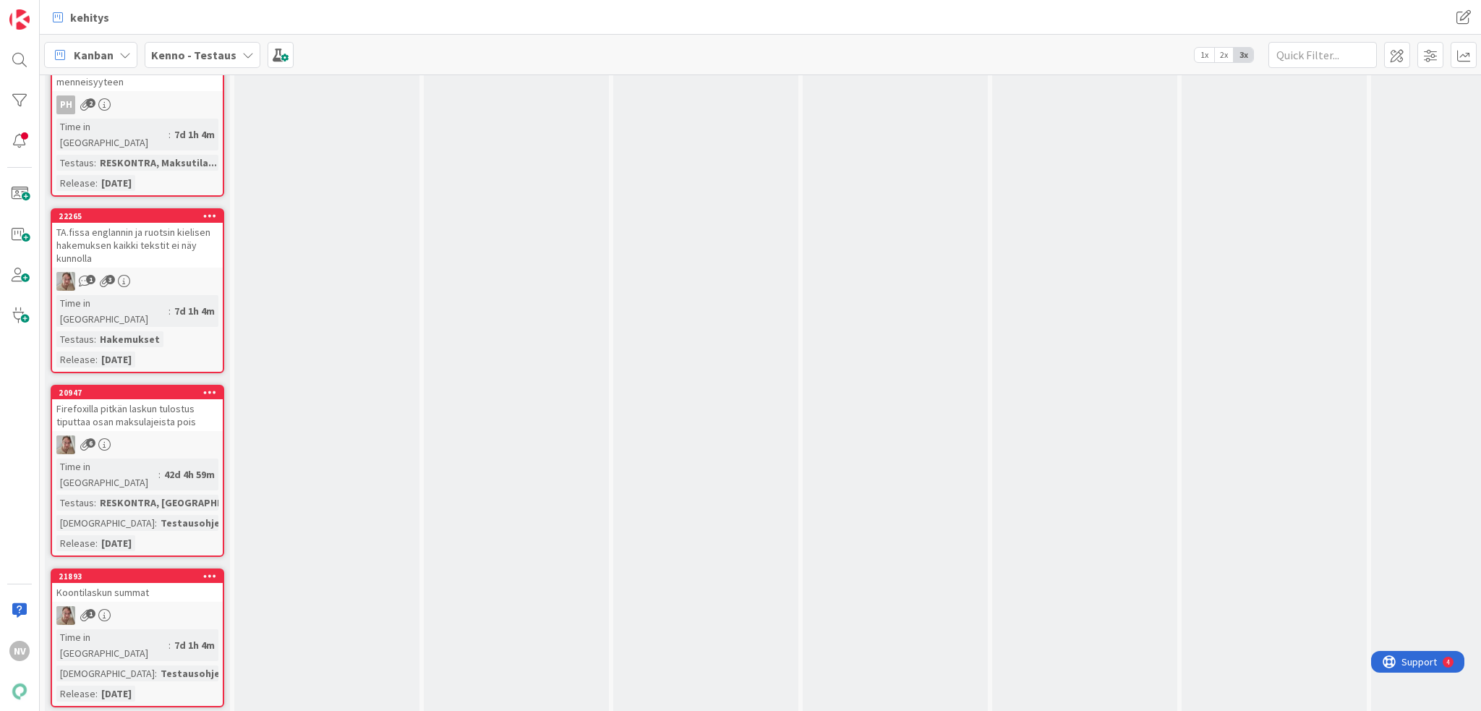
scroll to position [5425, 0]
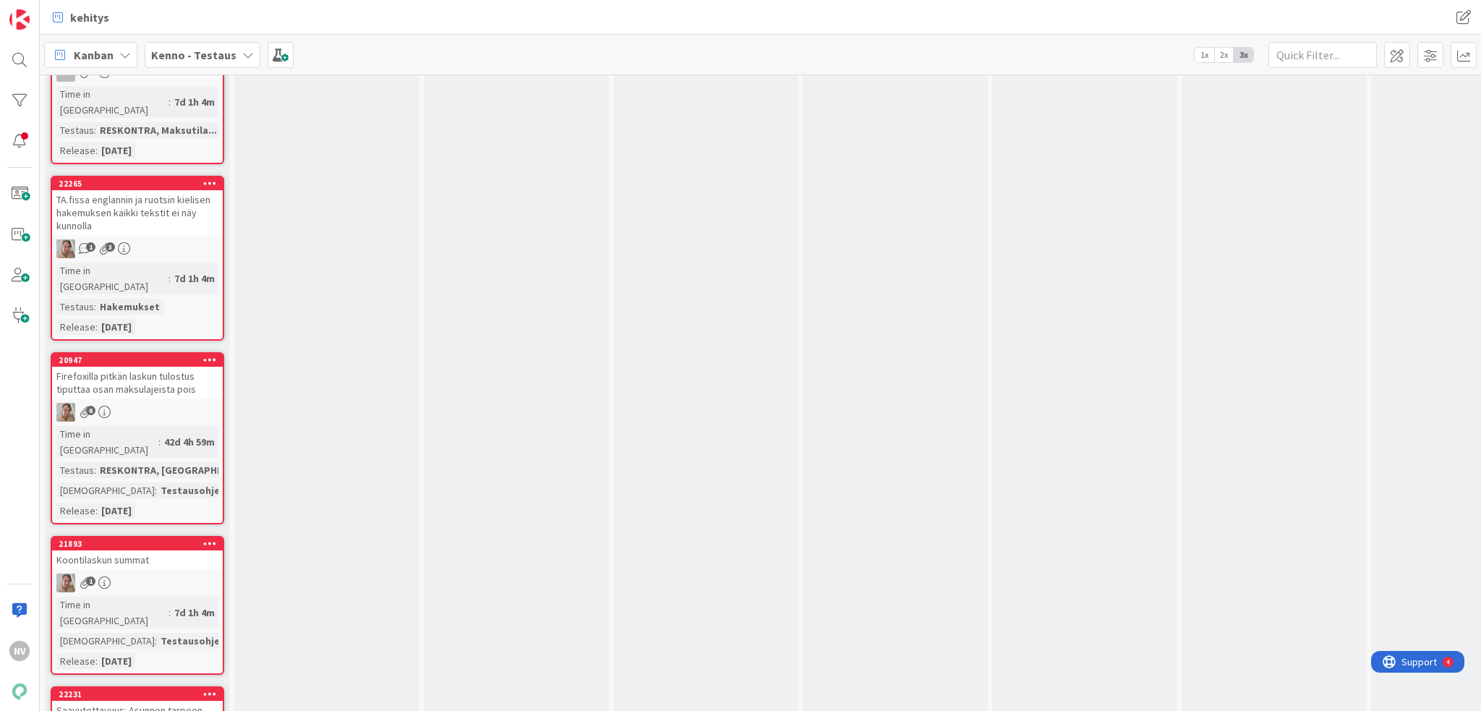
click at [142, 701] on div "Saavutettavuus: Asunnon tarpeen kesto -valinta Enterillä tyhjää kentän" at bounding box center [137, 717] width 171 height 32
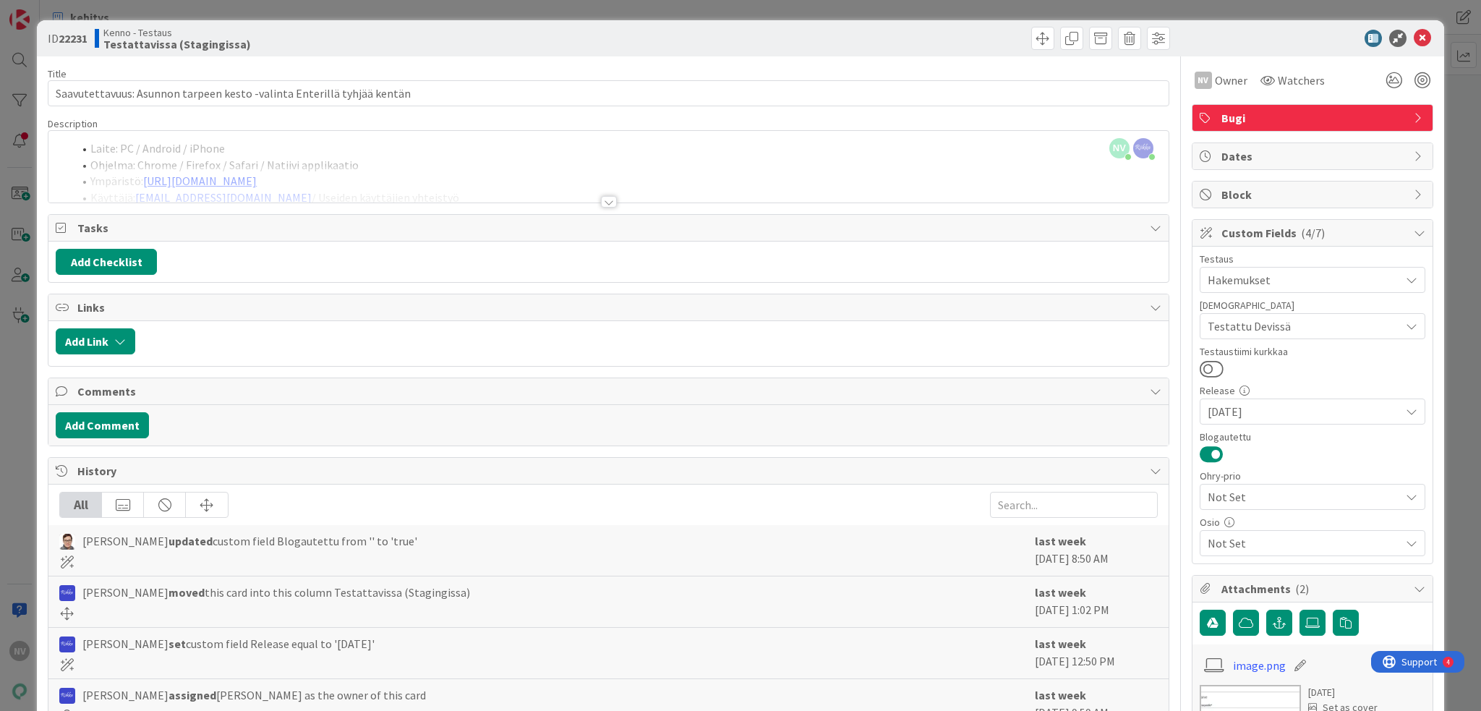
click at [605, 204] on div at bounding box center [609, 202] width 16 height 12
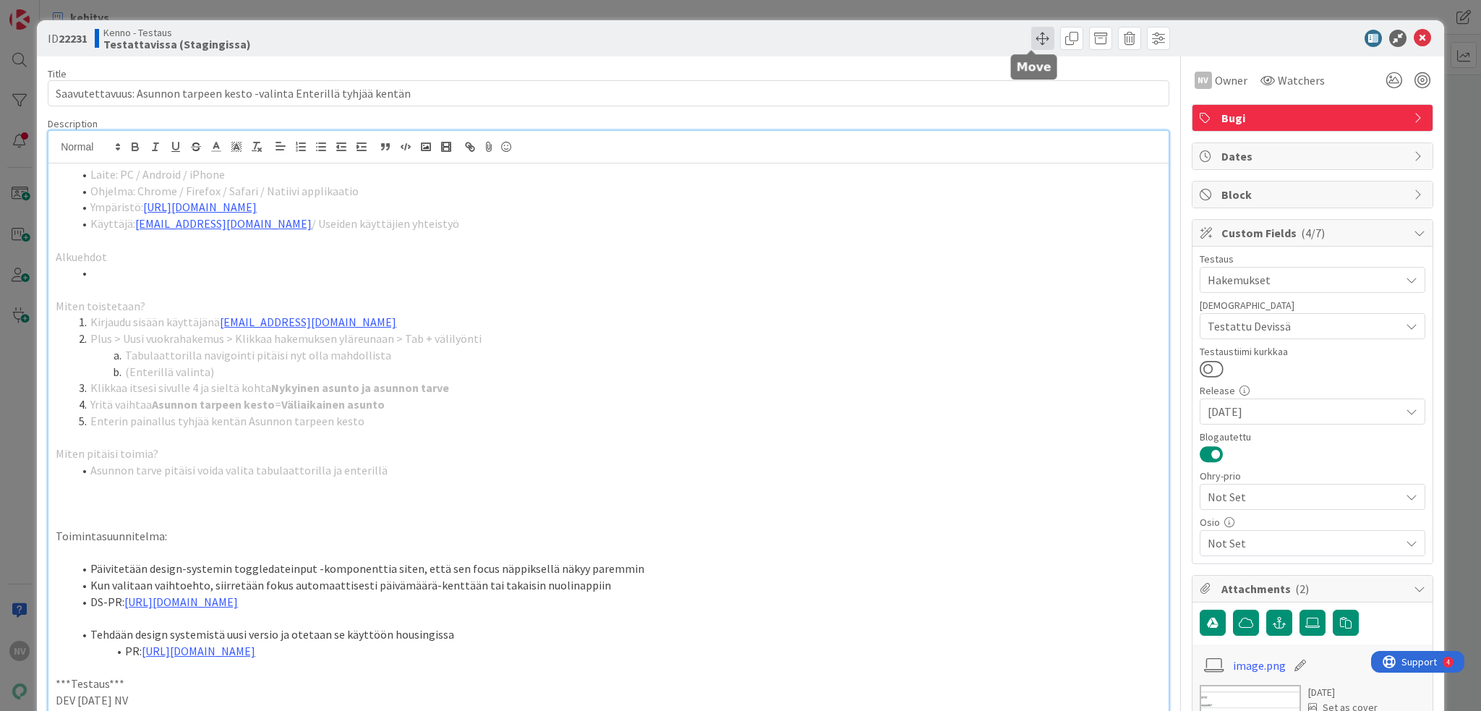
click at [1036, 40] on span at bounding box center [1042, 38] width 23 height 23
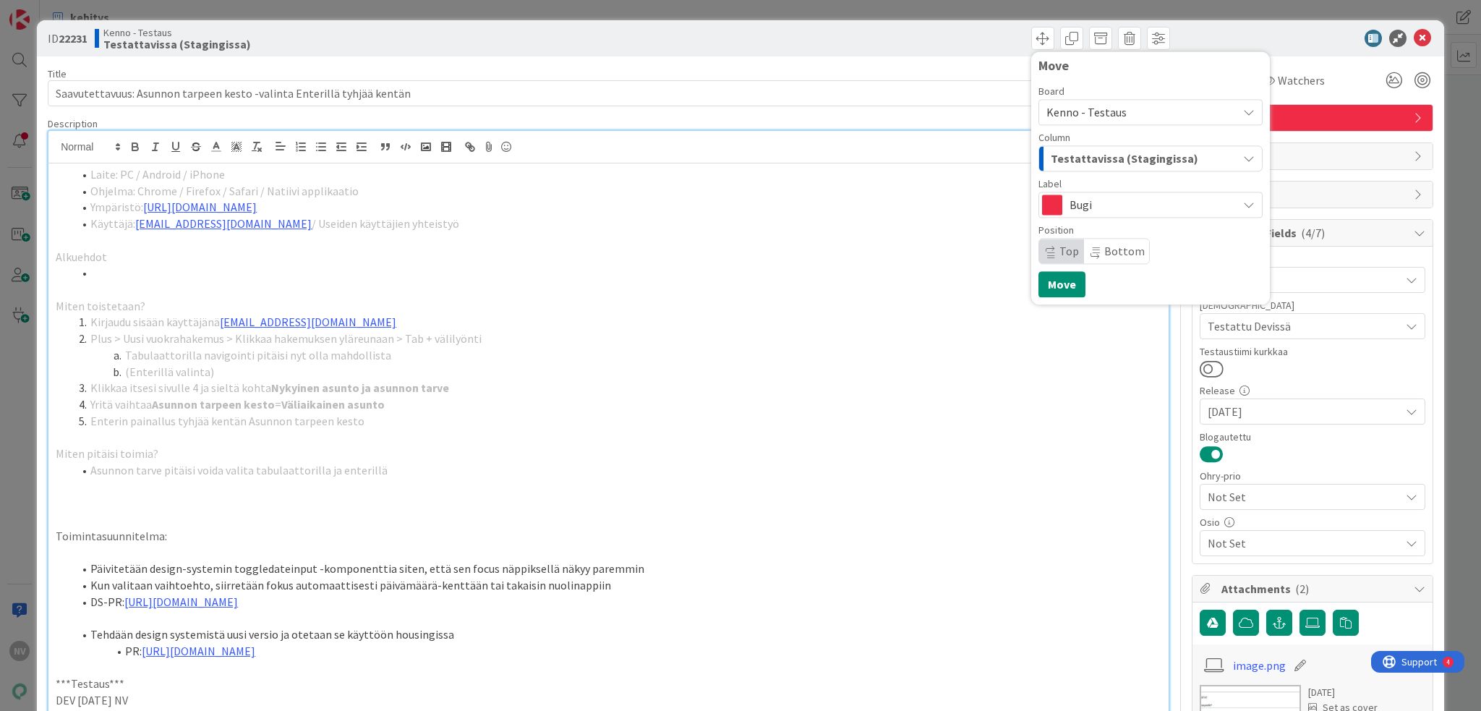
click at [1082, 161] on span "Testattavissa (Stagingissa)" at bounding box center [1125, 158] width 148 height 19
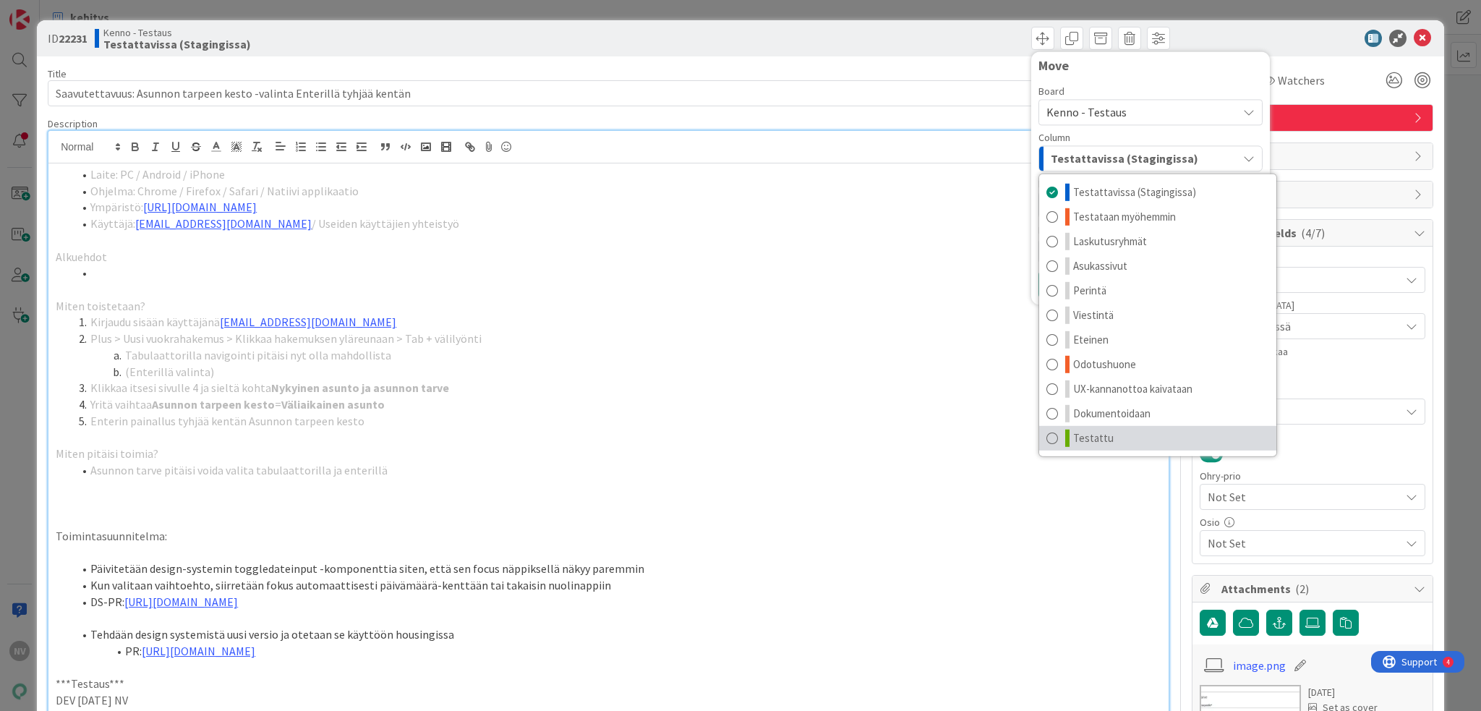
click at [1149, 439] on link "Testattu" at bounding box center [1157, 438] width 237 height 25
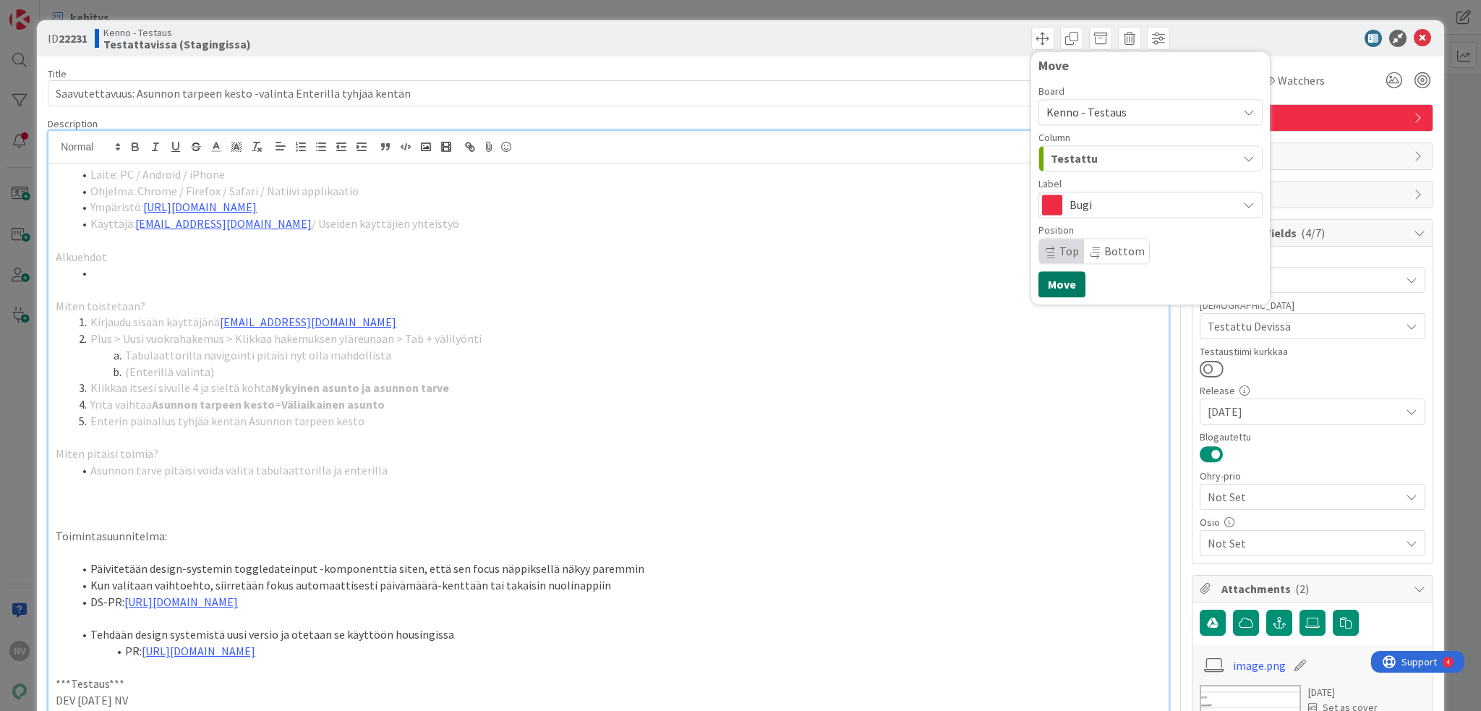
click at [1056, 289] on button "Move" at bounding box center [1062, 284] width 47 height 26
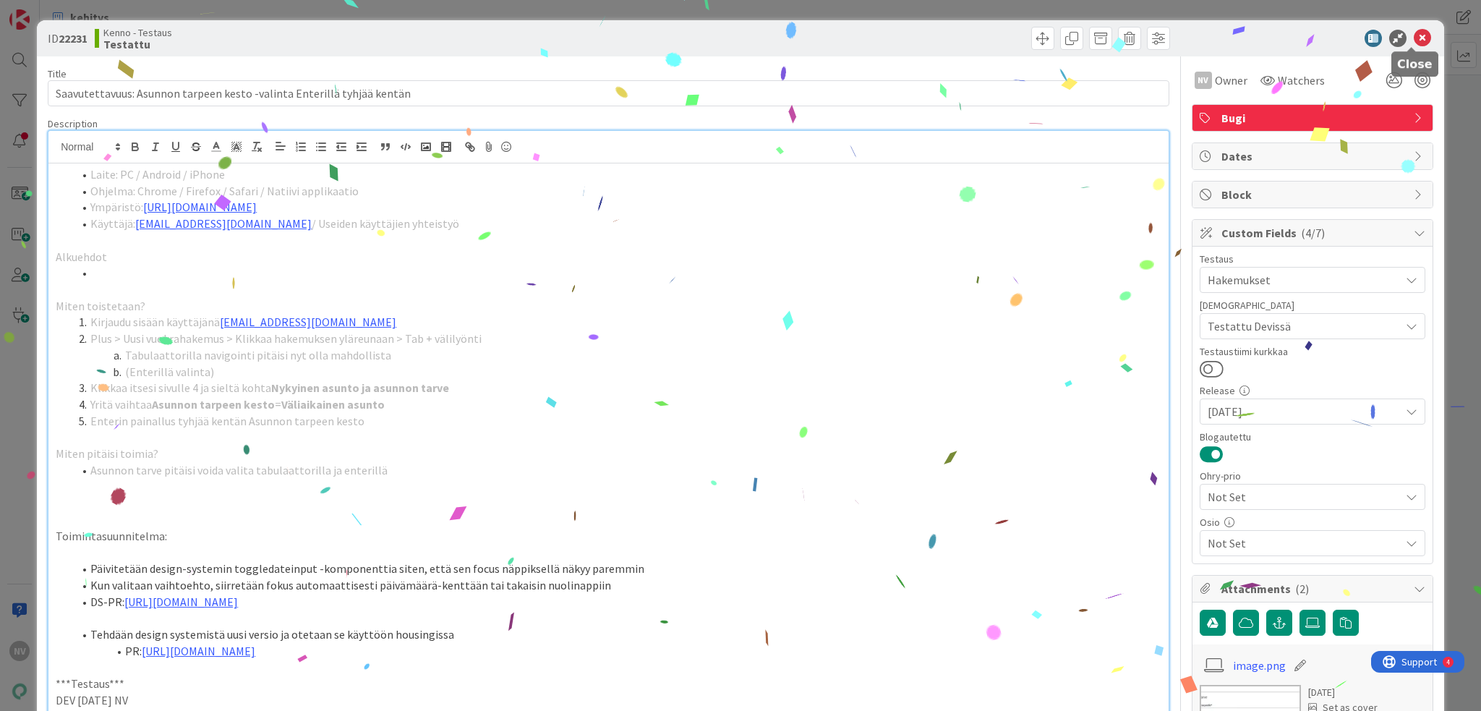
click at [1414, 38] on icon at bounding box center [1422, 38] width 17 height 17
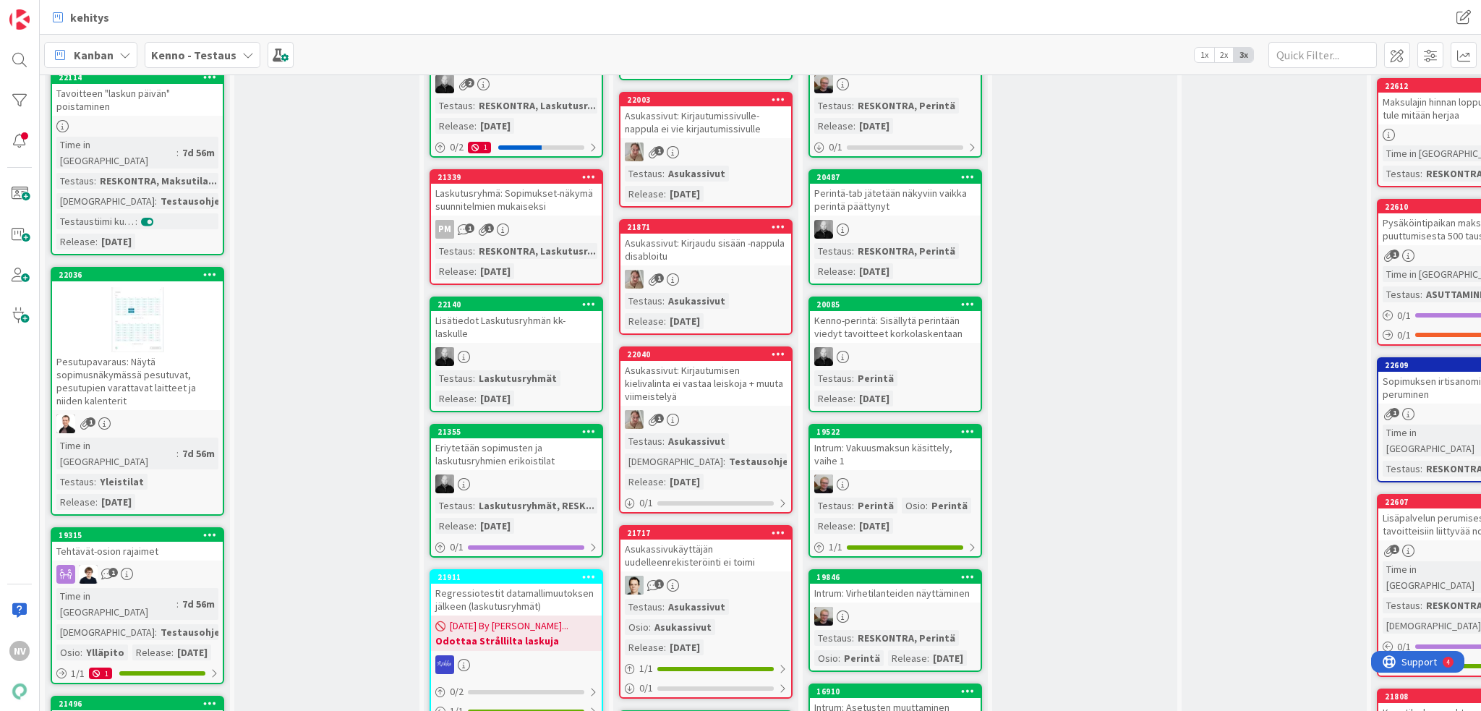
scroll to position [1302, 0]
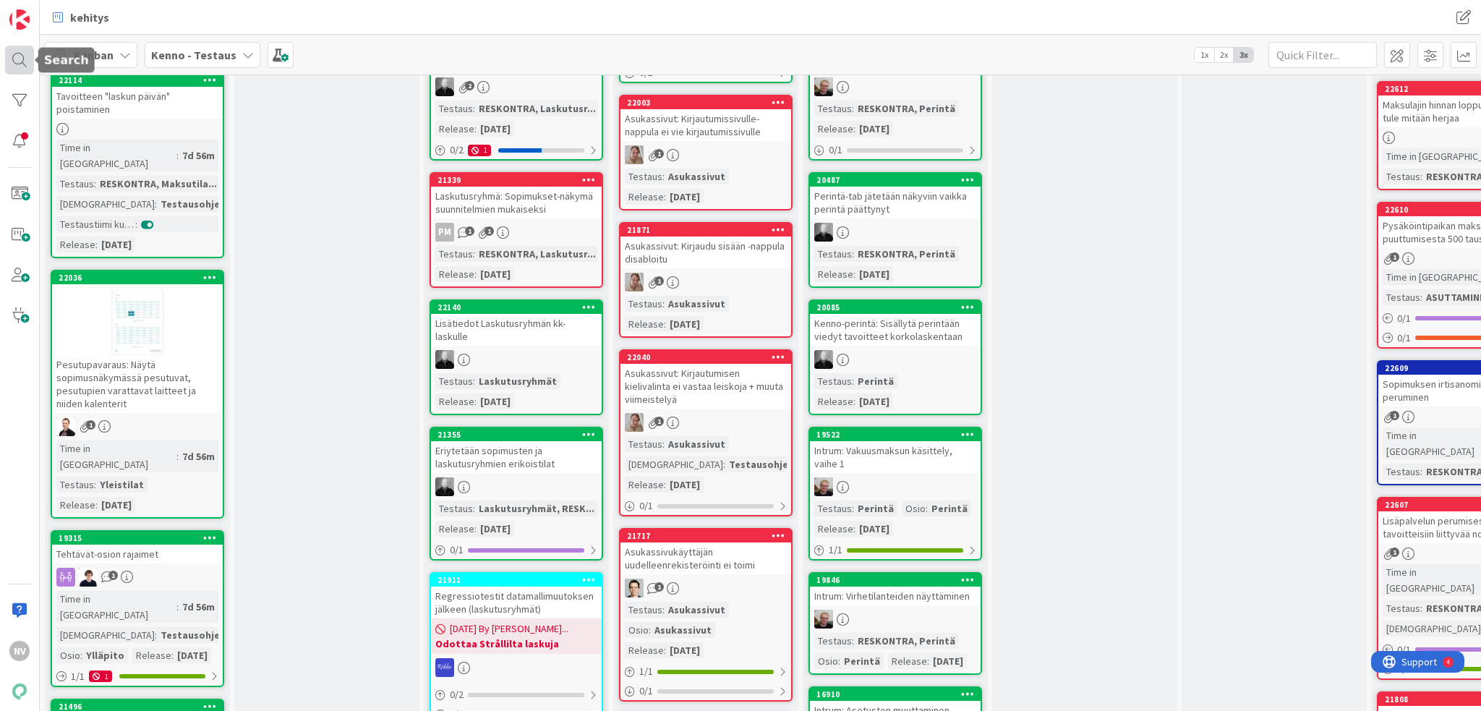
click at [25, 56] on div at bounding box center [19, 60] width 29 height 29
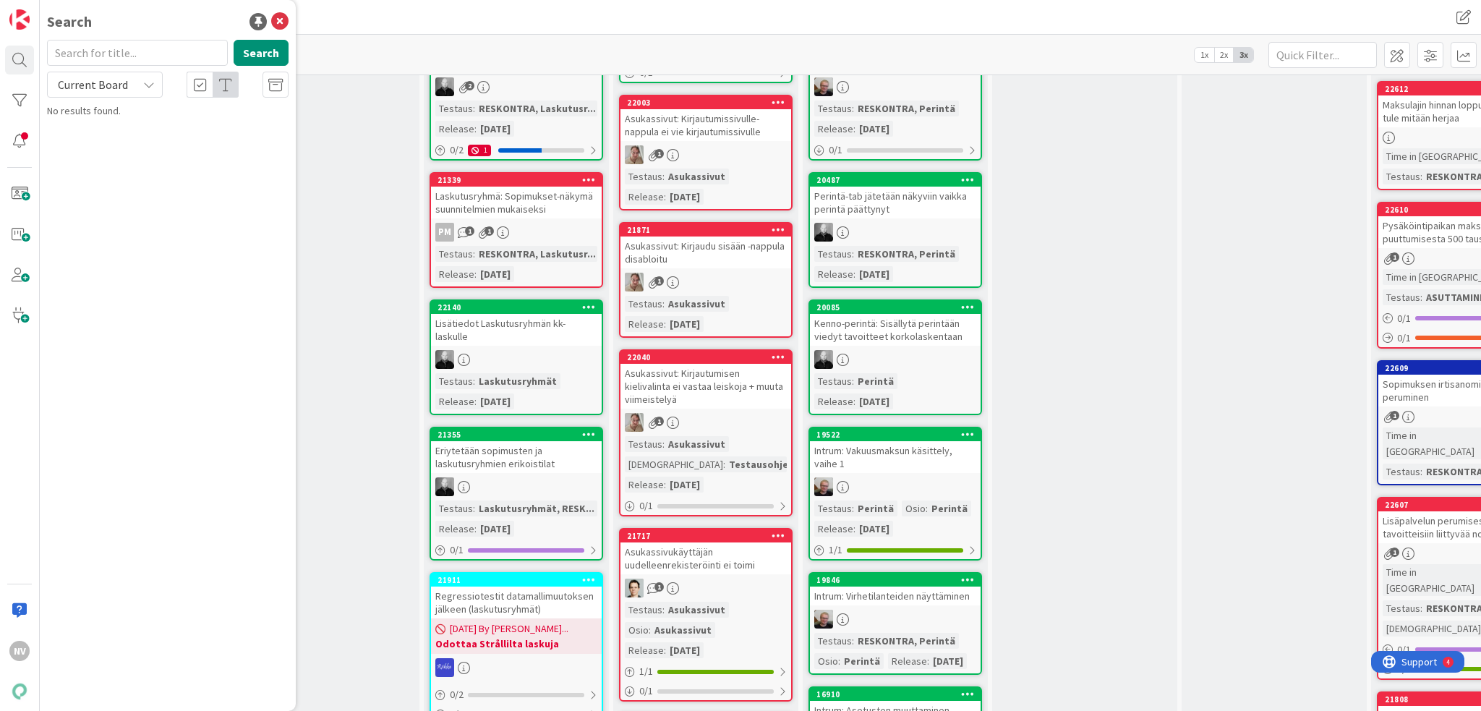
click at [135, 51] on input "text" at bounding box center [137, 53] width 181 height 26
click at [143, 88] on icon at bounding box center [149, 85] width 12 height 12
click at [130, 146] on span "All Boards" at bounding box center [130, 145] width 150 height 22
click at [127, 60] on input "text" at bounding box center [137, 53] width 181 height 26
type input "22611"
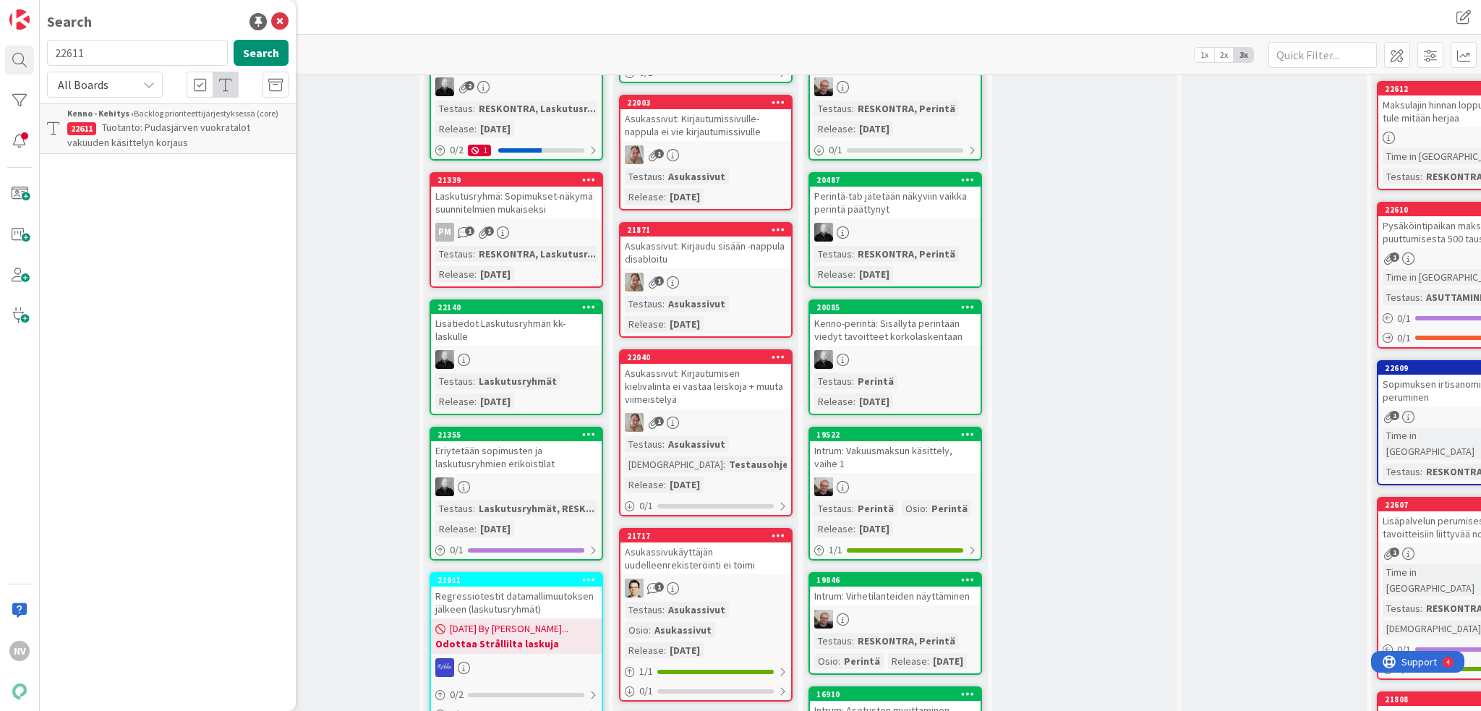
click at [136, 126] on span "Tuotanto: Pudasjärven vuokratalot vakuuden käsittelyn korjaus" at bounding box center [158, 135] width 183 height 28
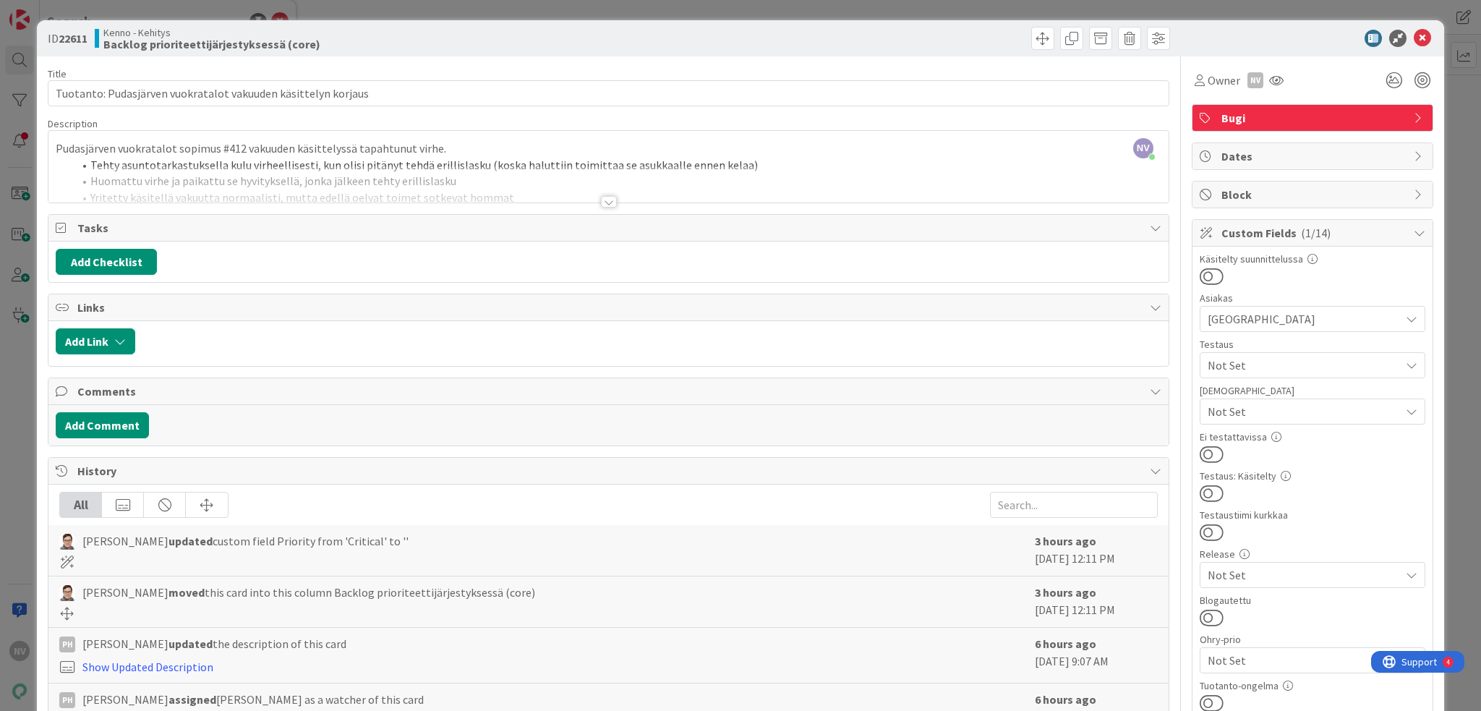
click at [605, 199] on div at bounding box center [609, 202] width 16 height 12
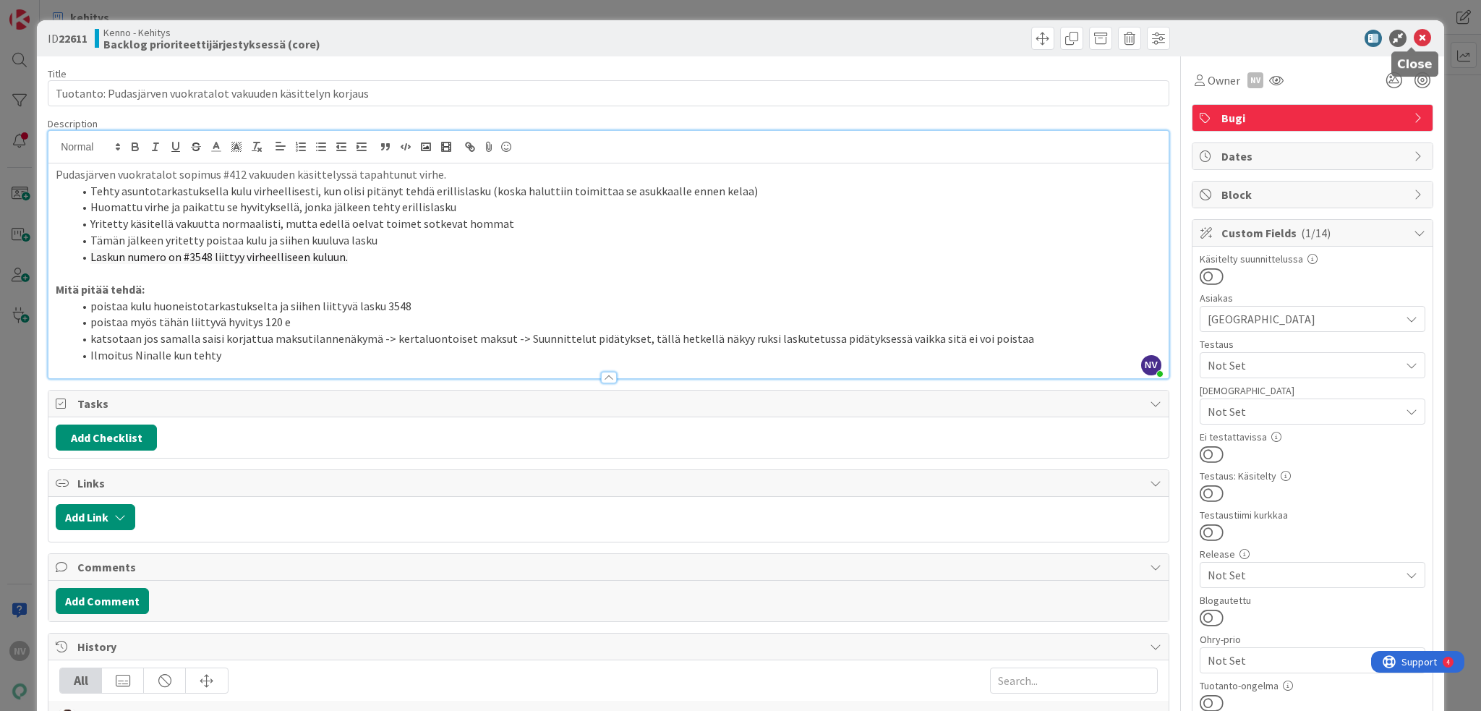
click at [1417, 35] on icon at bounding box center [1422, 38] width 17 height 17
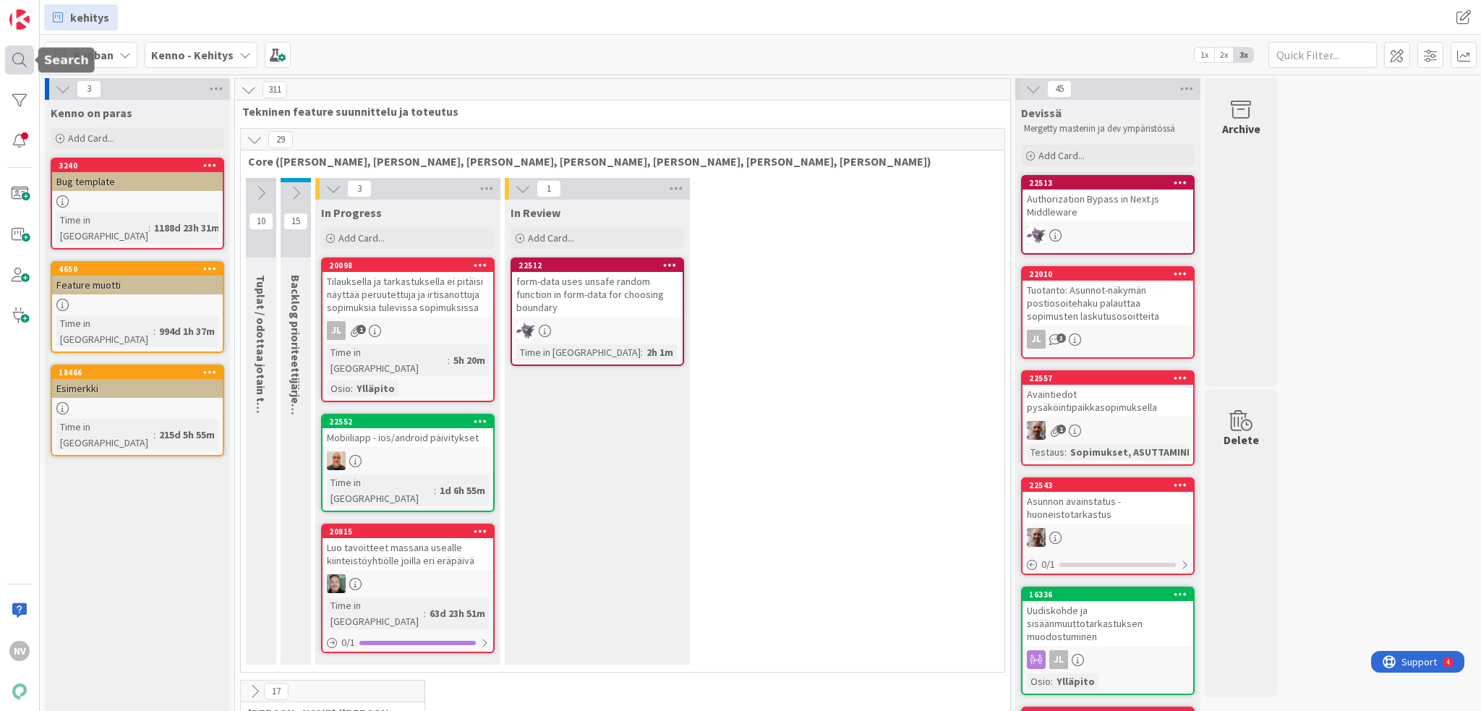
click at [16, 66] on div at bounding box center [19, 60] width 29 height 29
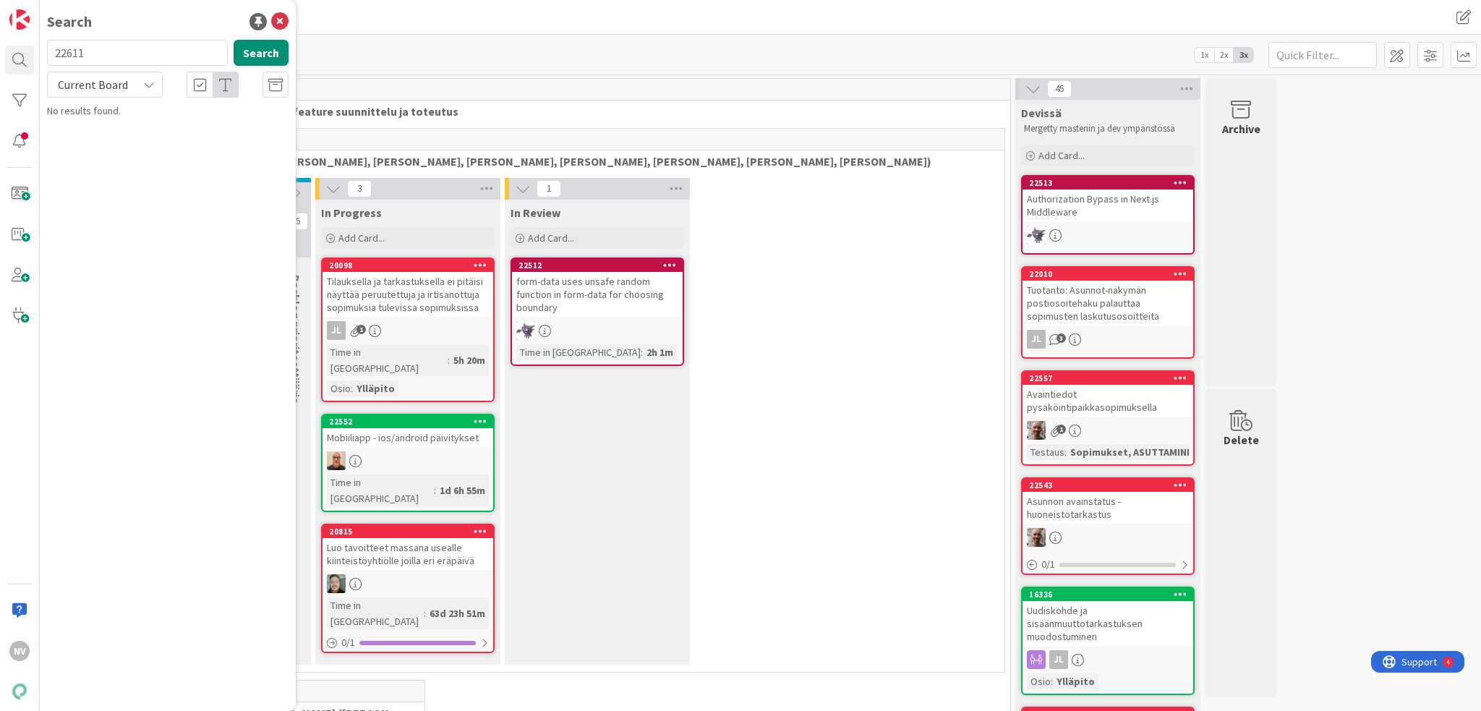
click at [147, 56] on input "22611" at bounding box center [137, 53] width 181 height 26
type input "2"
type input "22091"
click at [143, 88] on icon at bounding box center [149, 85] width 12 height 12
click at [132, 142] on span "All Boards" at bounding box center [130, 145] width 150 height 22
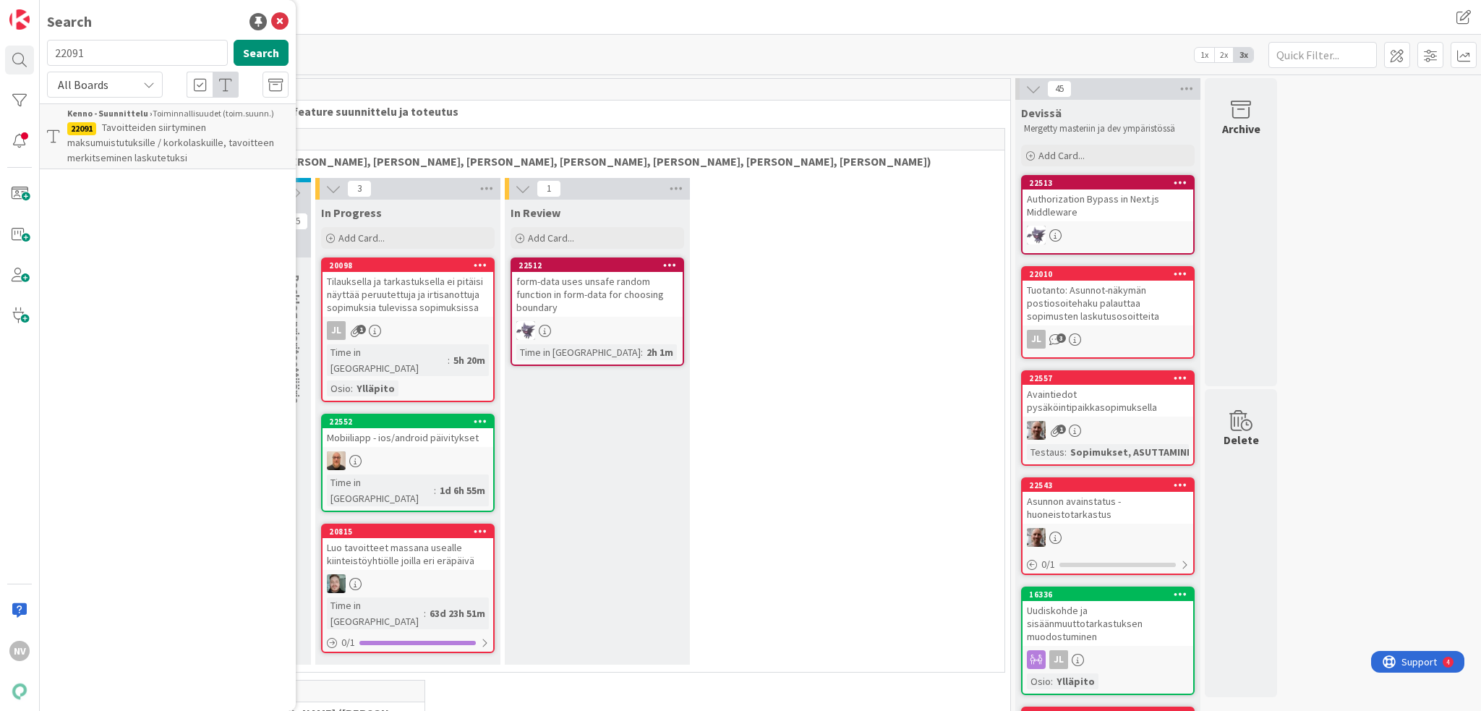
click at [190, 144] on span "Tavoitteiden siirtyminen maksumuistutuksille / korkolaskuille, tavoitteen merki…" at bounding box center [170, 142] width 207 height 43
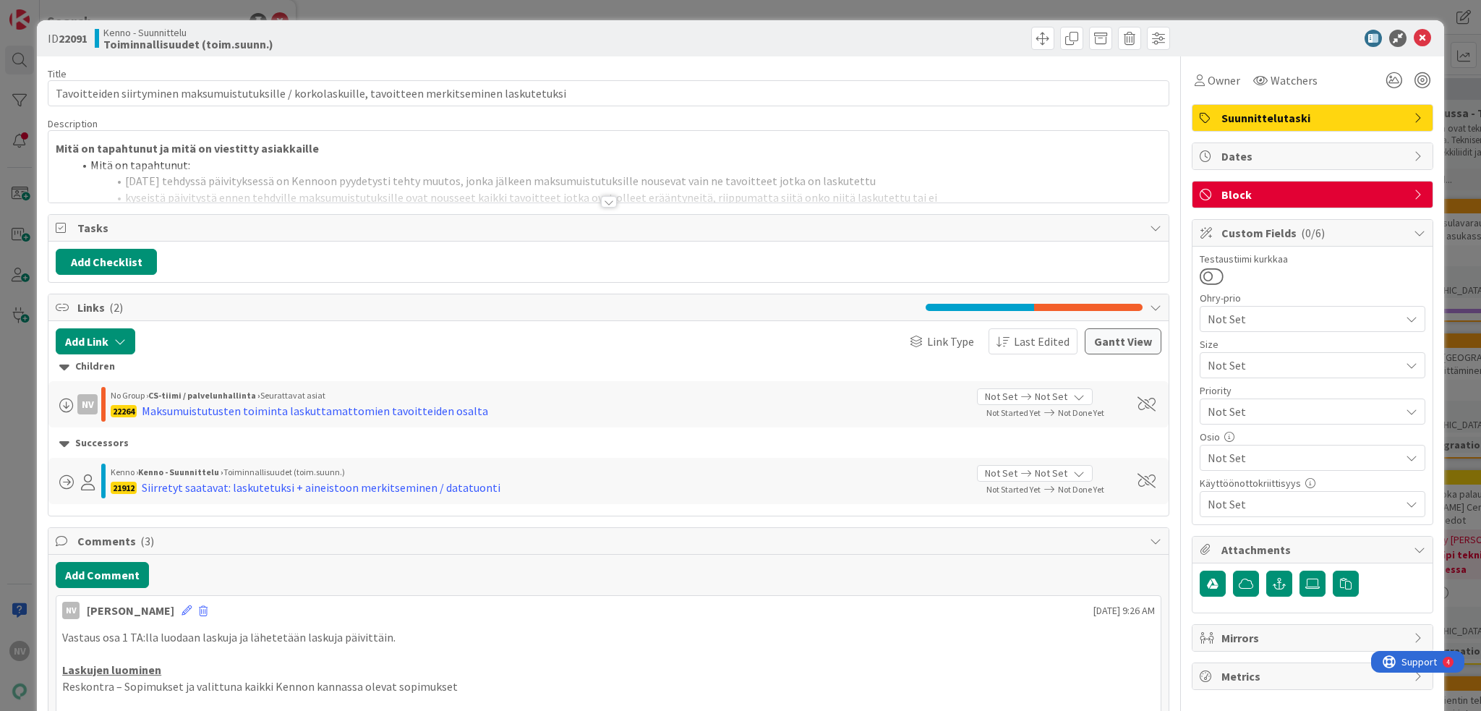
click at [601, 205] on div at bounding box center [609, 202] width 16 height 12
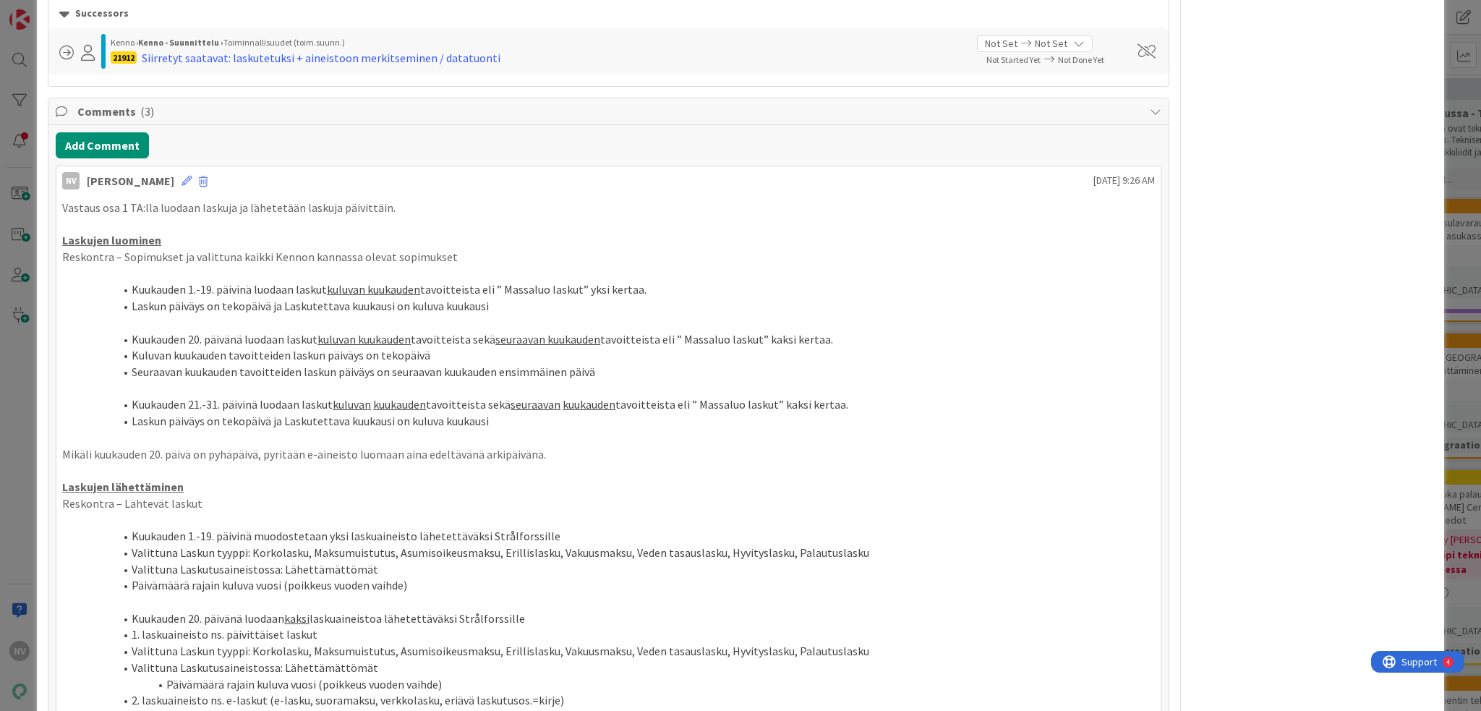
scroll to position [1374, 0]
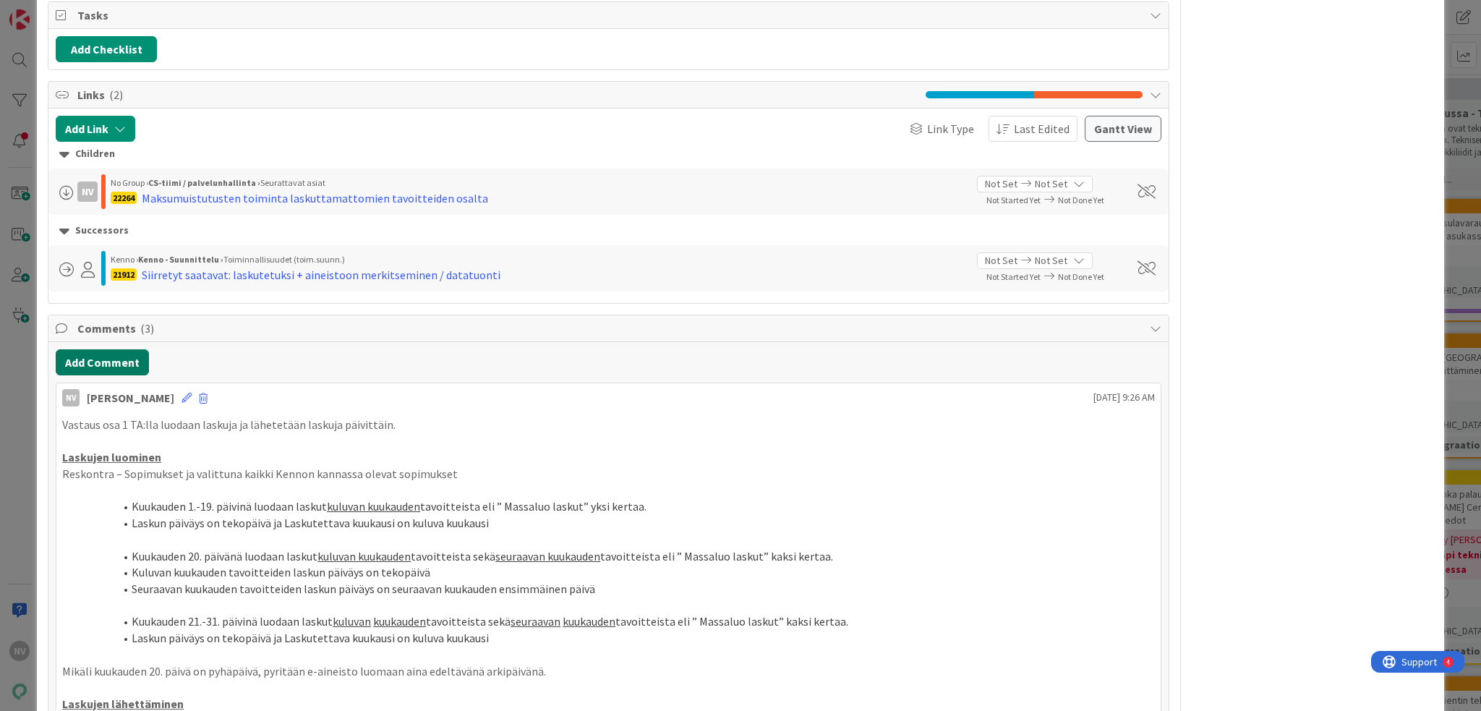
click at [129, 357] on button "Add Comment" at bounding box center [102, 362] width 93 height 26
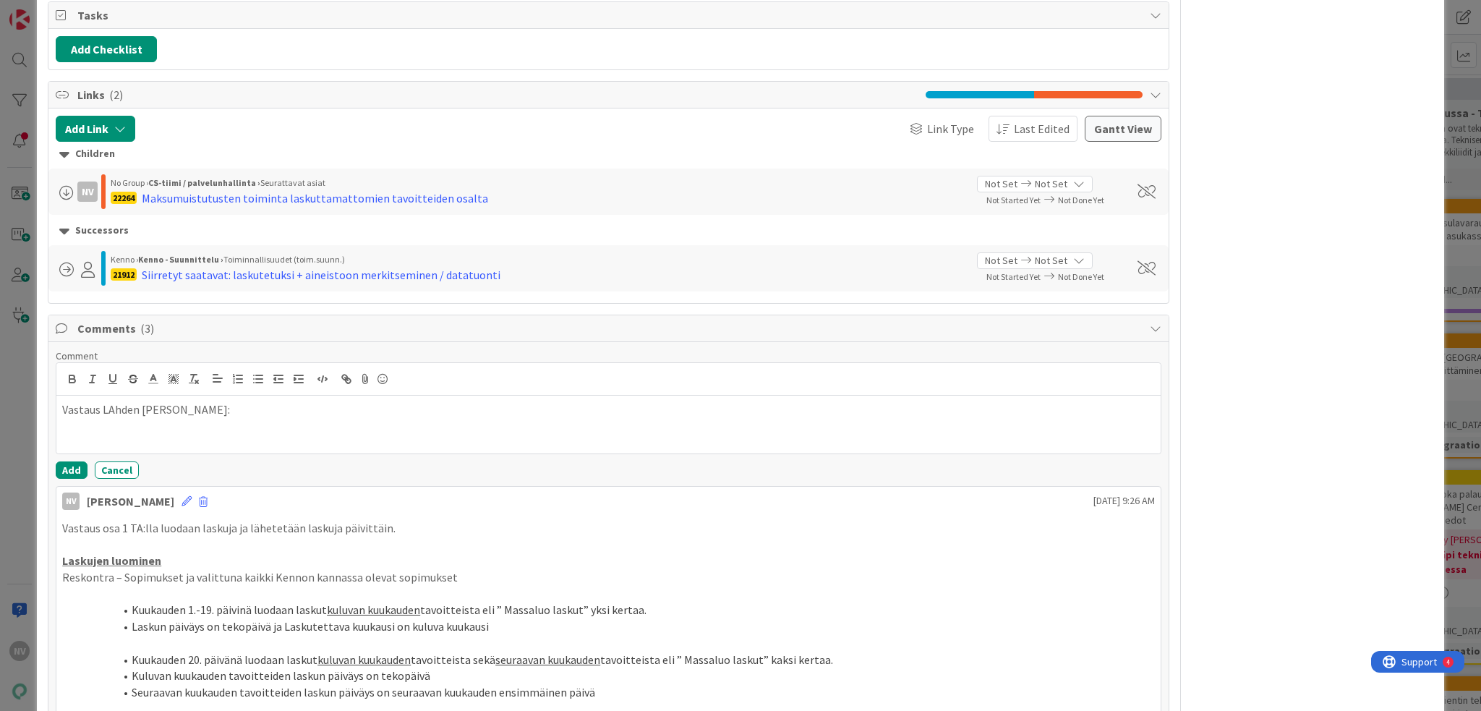
click at [108, 408] on p "Vastaus LAhden Talot Johanna:" at bounding box center [608, 409] width 1093 height 17
click at [253, 406] on p "Vastaus Lahden Talot Johanna:" at bounding box center [608, 409] width 1093 height 17
click at [120, 422] on div "Vastaus Lahden Talot Johanna:" at bounding box center [608, 425] width 1105 height 58
click at [281, 409] on p "Vastaus Lahden Talot Johanna:" at bounding box center [608, 409] width 1093 height 17
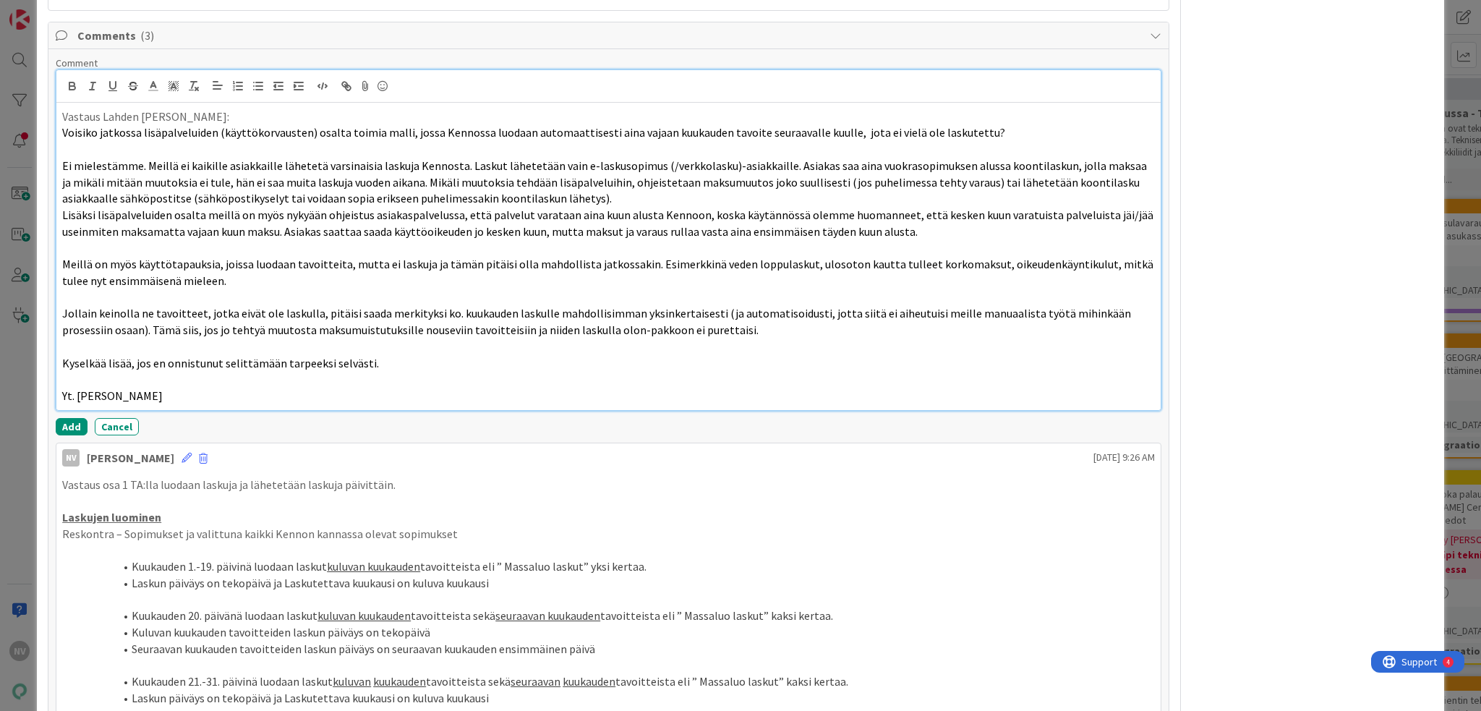
scroll to position [1664, 0]
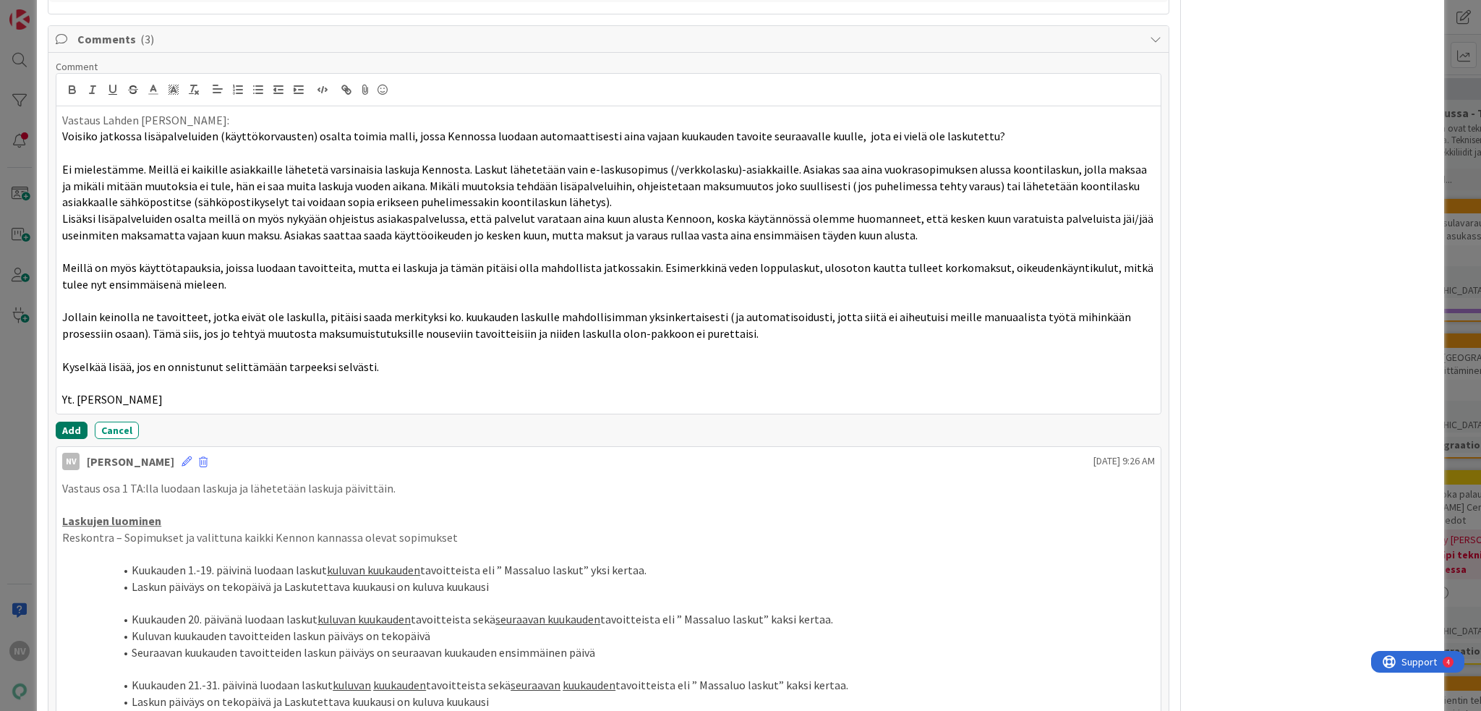
click at [78, 428] on button "Add" at bounding box center [72, 430] width 32 height 17
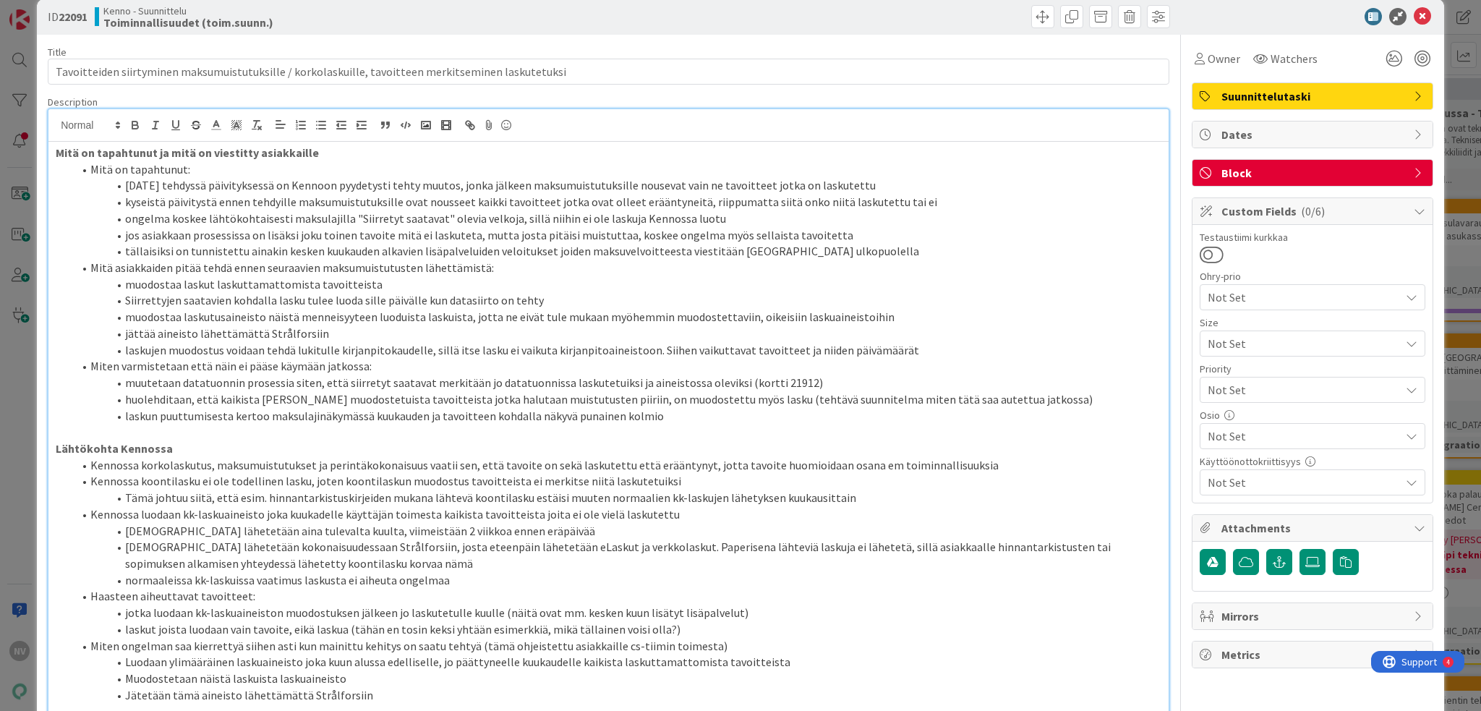
scroll to position [0, 0]
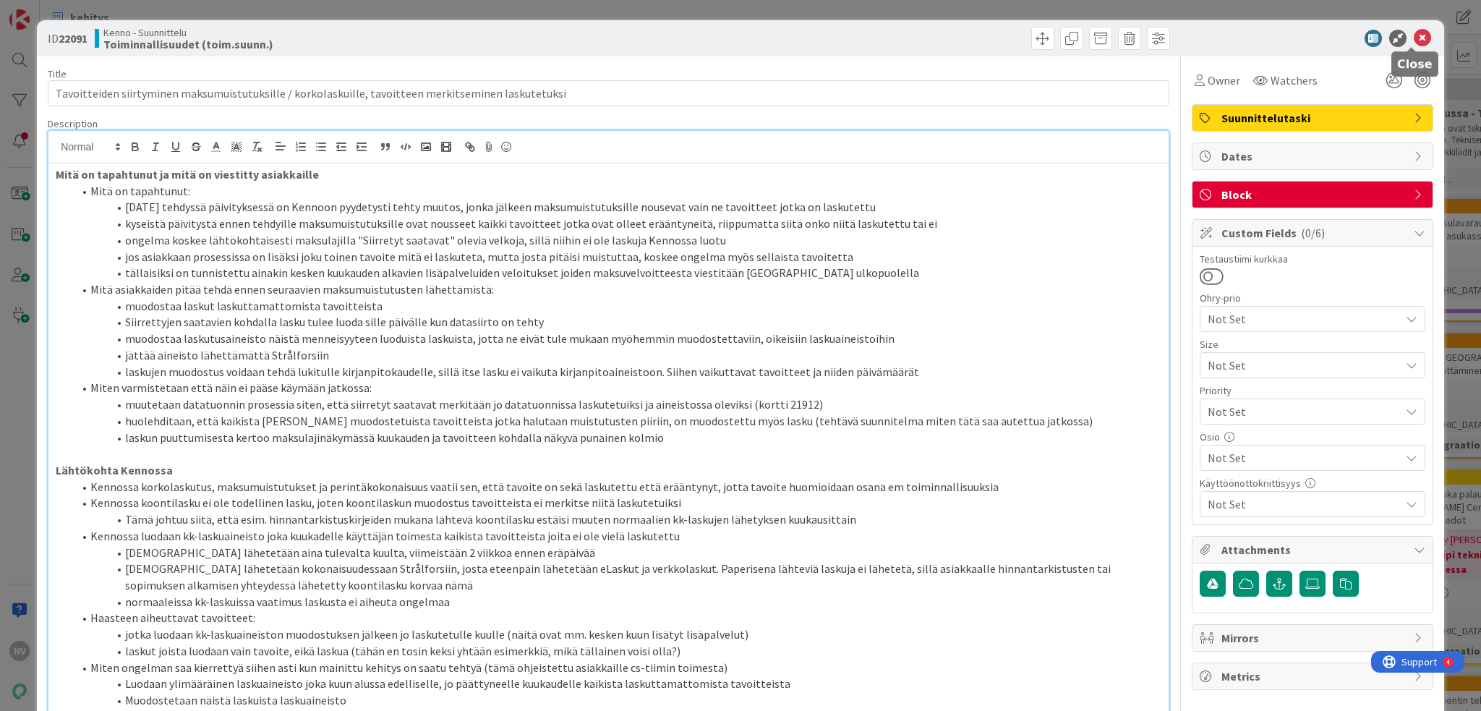
click at [1414, 37] on icon at bounding box center [1422, 38] width 17 height 17
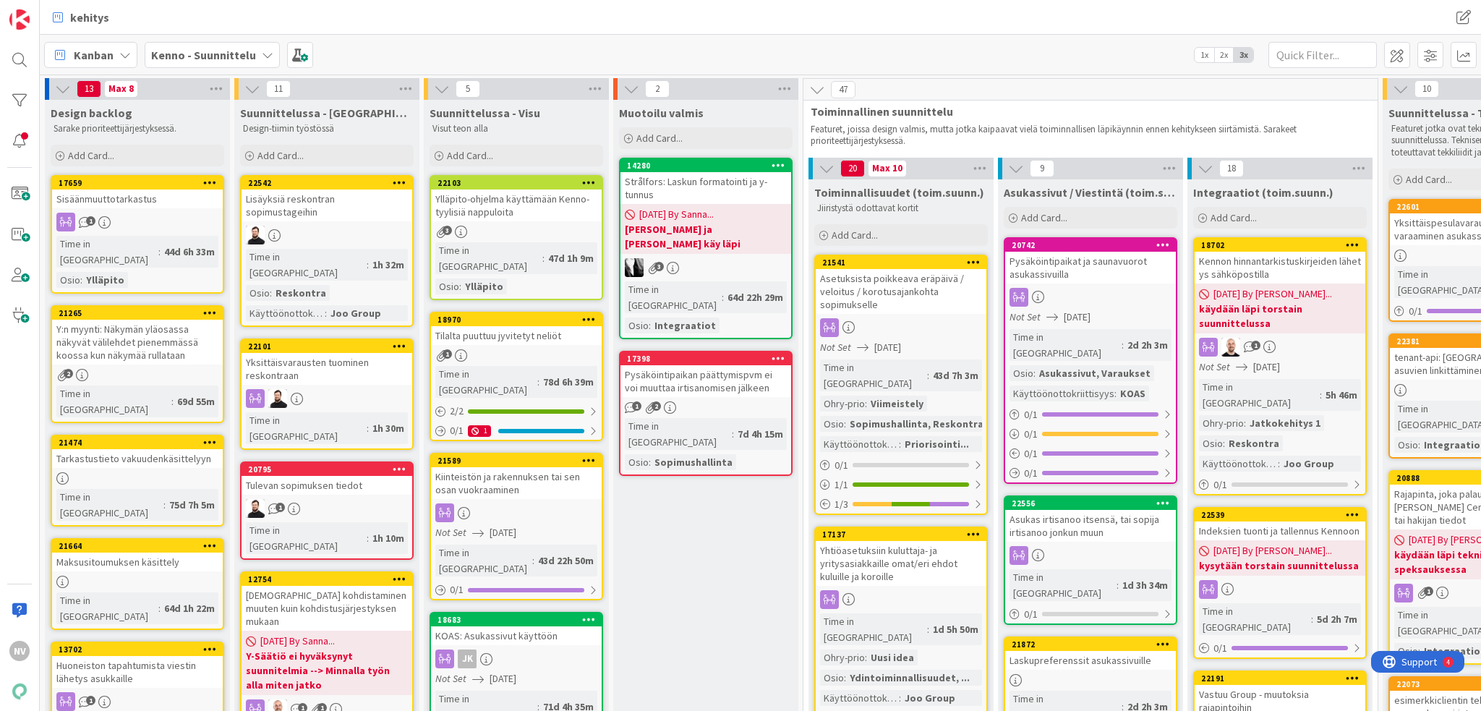
click at [262, 54] on icon at bounding box center [268, 55] width 12 height 12
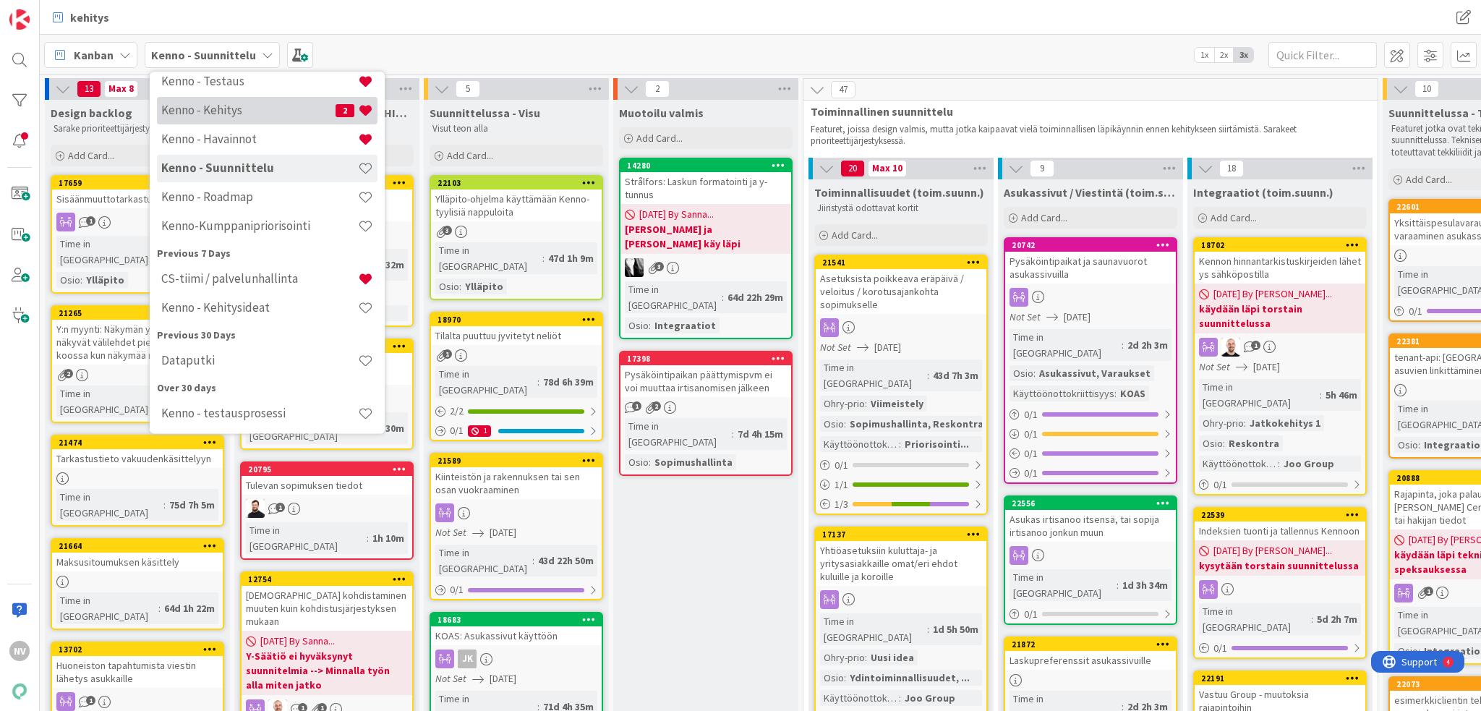
scroll to position [99, 0]
click at [245, 280] on h4 "CS-tiimi / palvelunhallinta" at bounding box center [259, 277] width 197 height 14
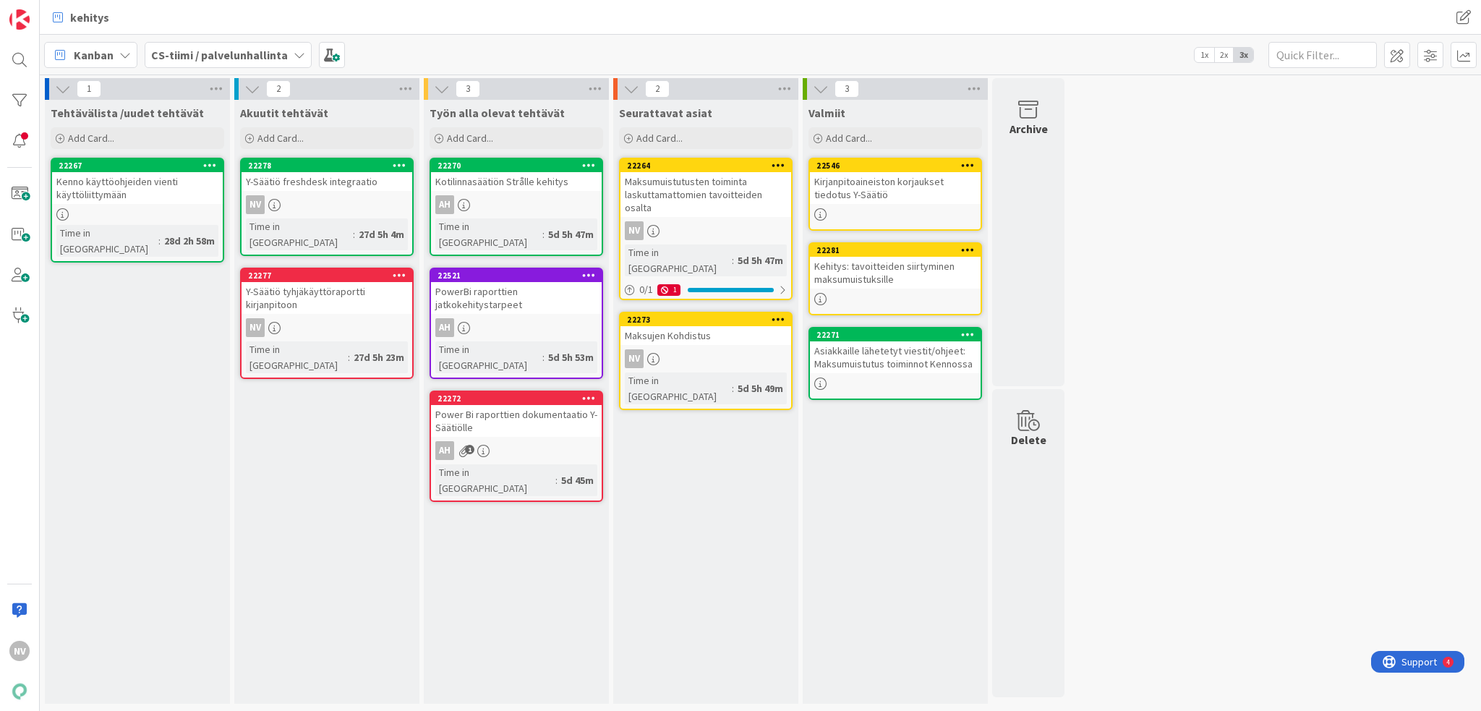
click at [911, 271] on div "Kehitys: tavoitteiden siirtyminen maksumuistuksille" at bounding box center [895, 273] width 171 height 32
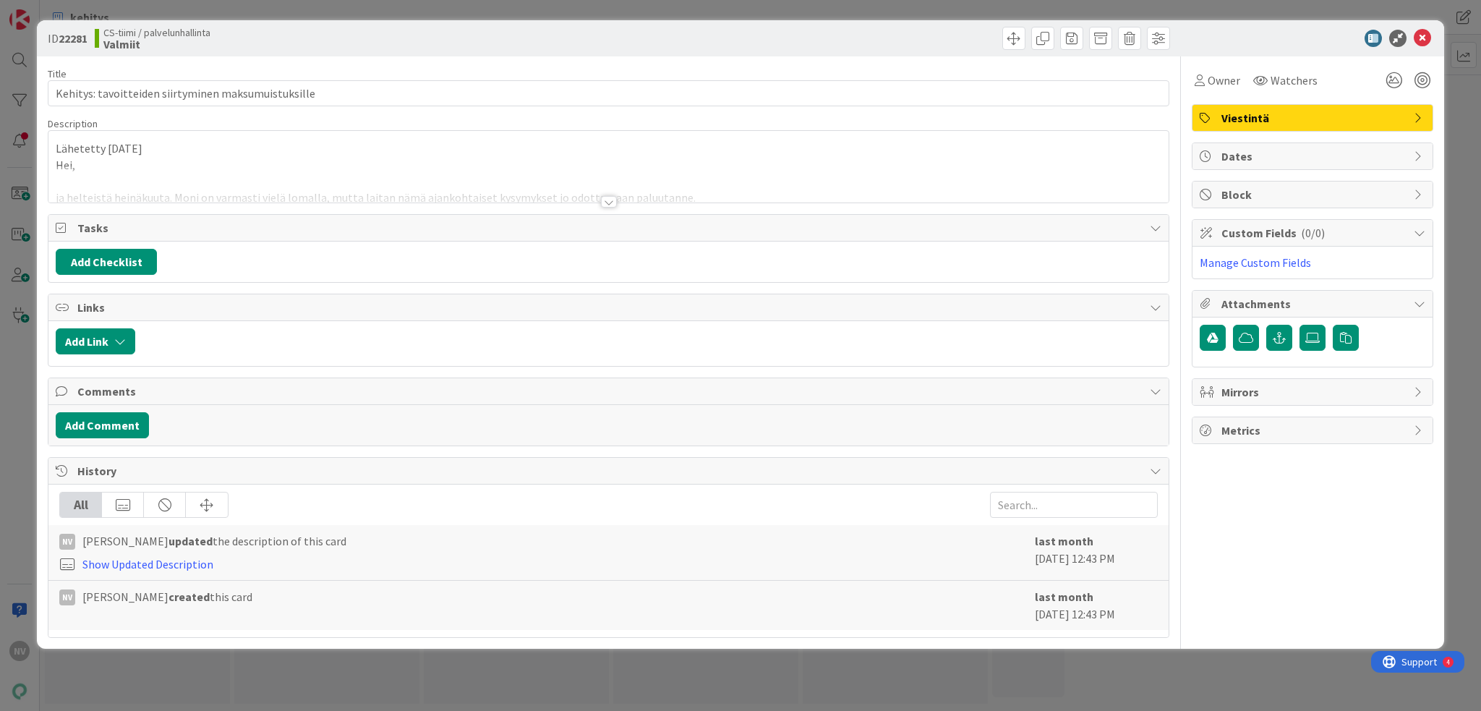
click at [762, 182] on div at bounding box center [608, 184] width 1120 height 37
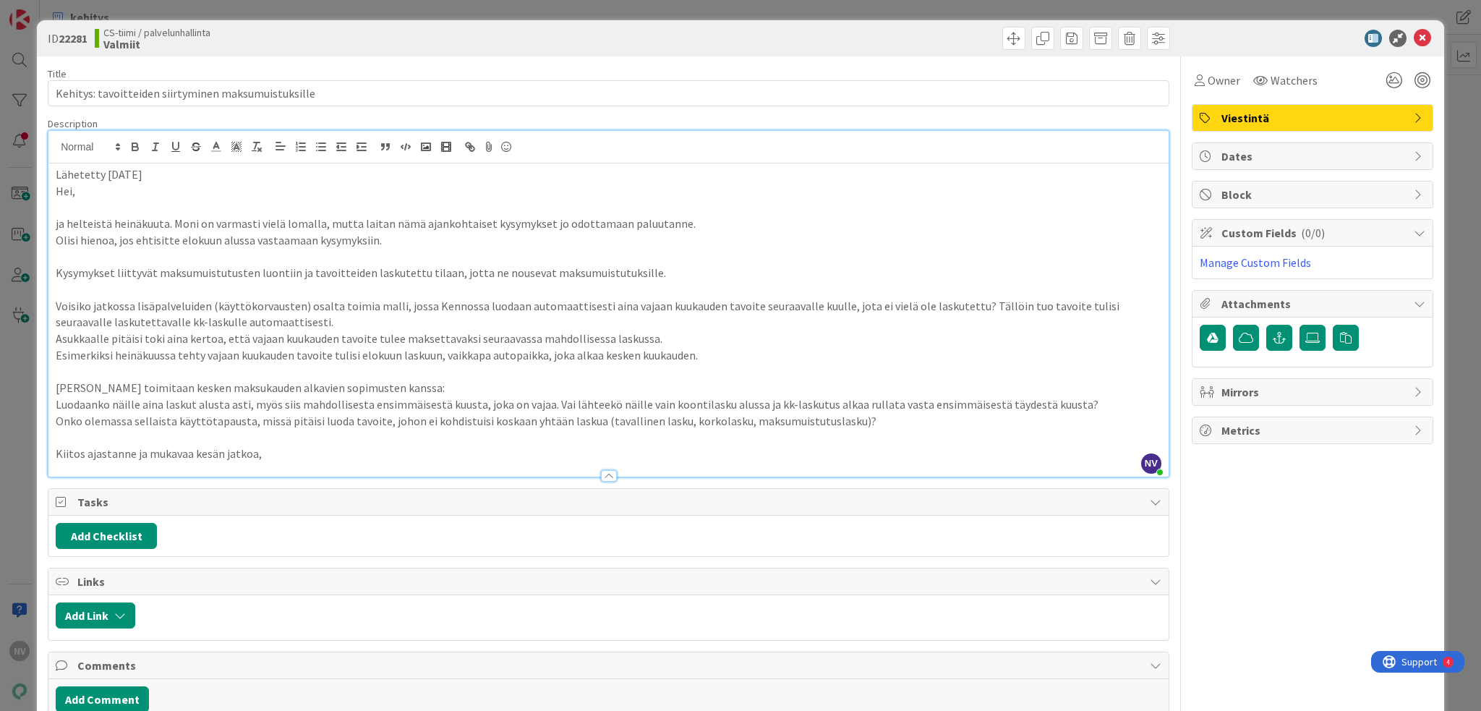
click at [358, 454] on p "Kiitos ajastanne ja mukavaa kesän jatkoa," at bounding box center [609, 454] width 1106 height 17
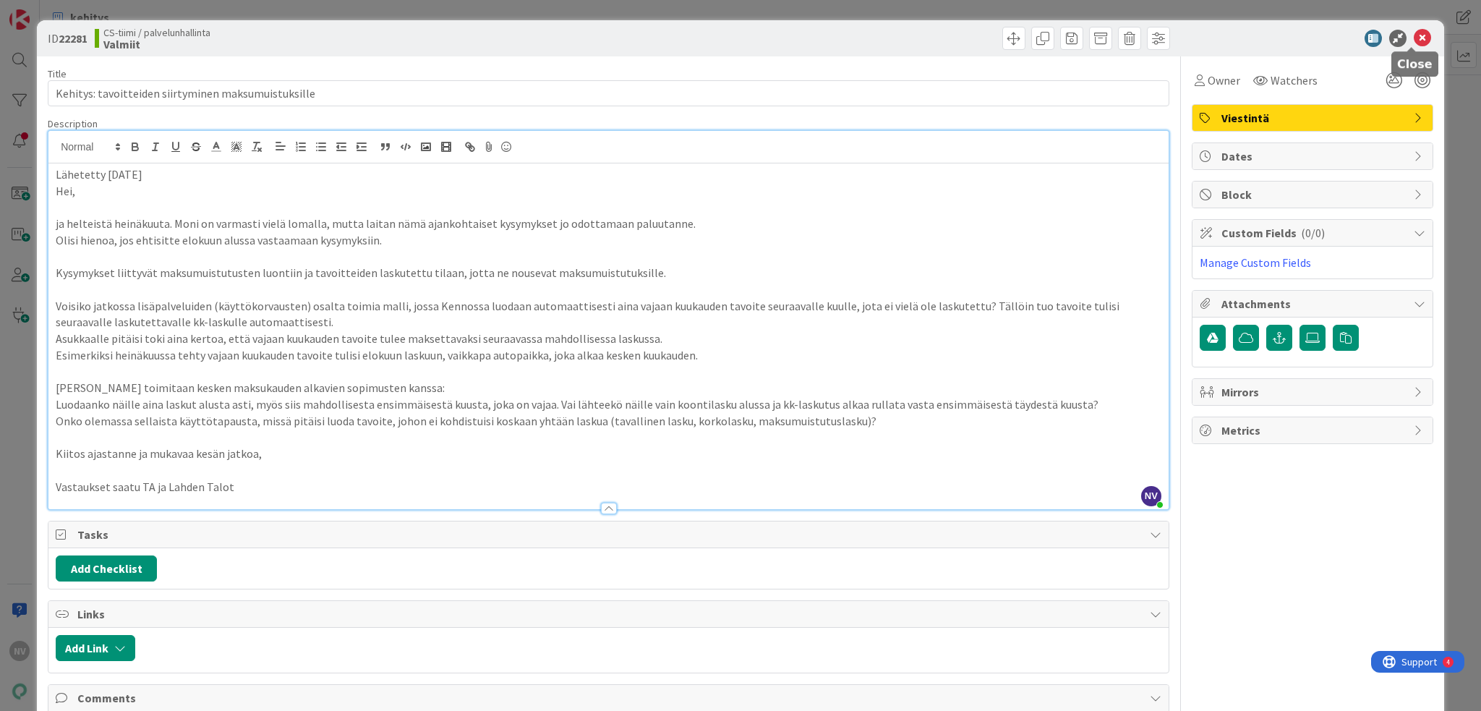
click at [1414, 35] on icon at bounding box center [1422, 38] width 17 height 17
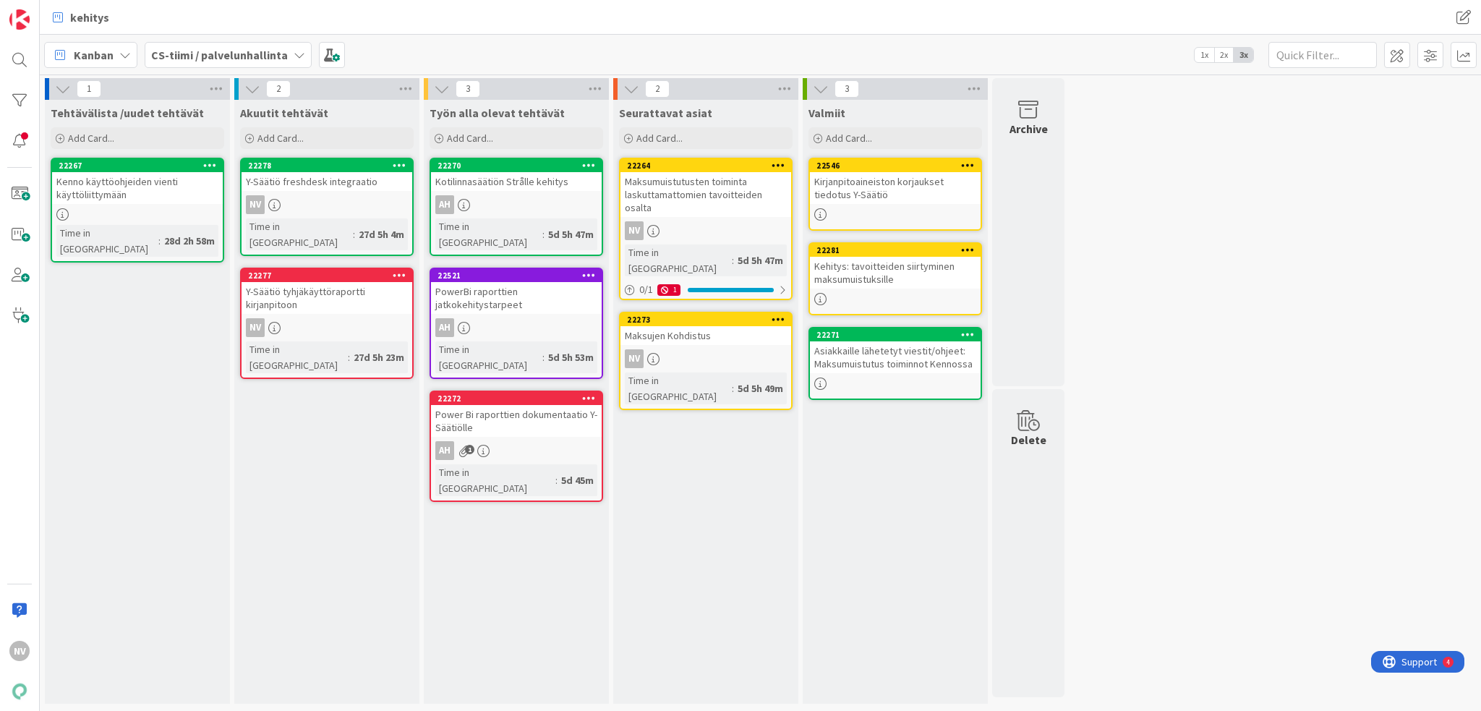
click at [681, 179] on div "Maksumuistutusten toiminta laskuttamattomien tavoitteiden osalta" at bounding box center [706, 194] width 171 height 45
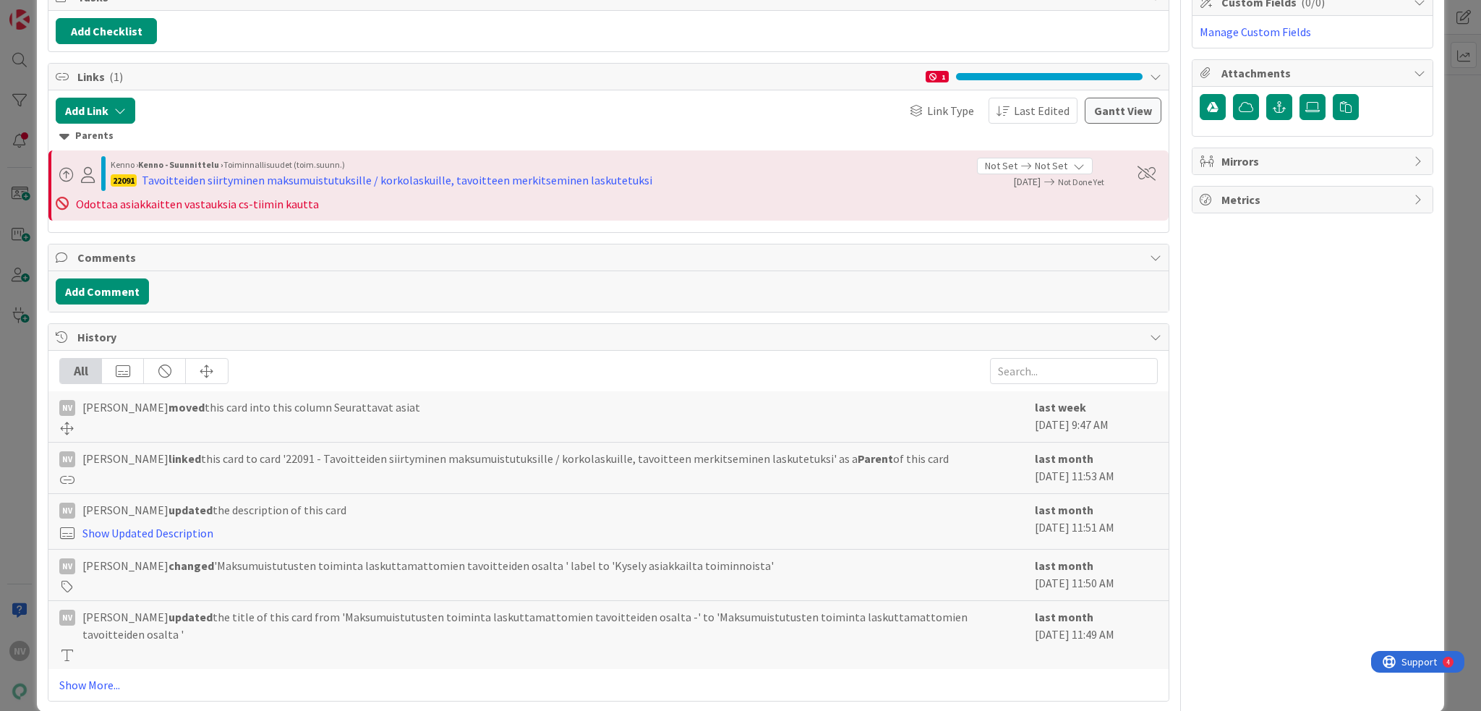
scroll to position [14, 0]
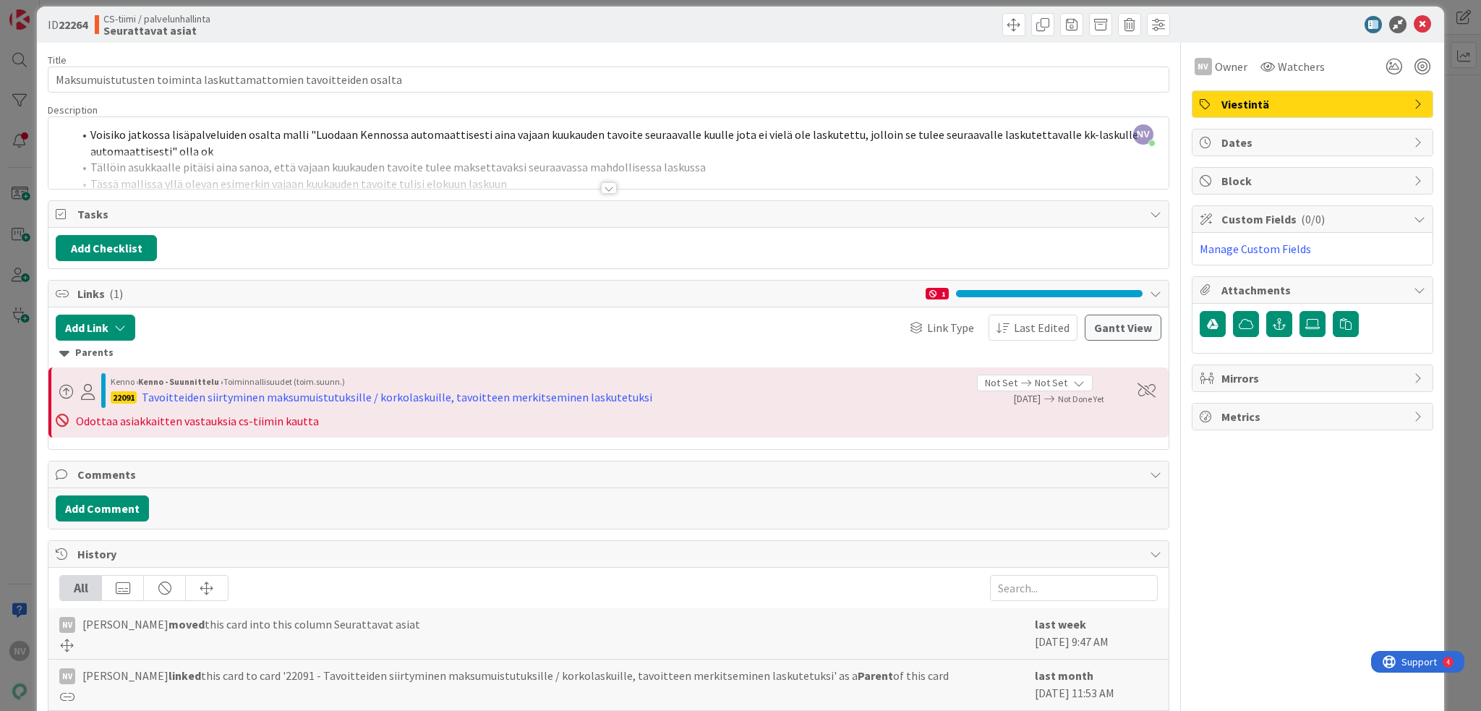
click at [601, 189] on div at bounding box center [609, 188] width 16 height 12
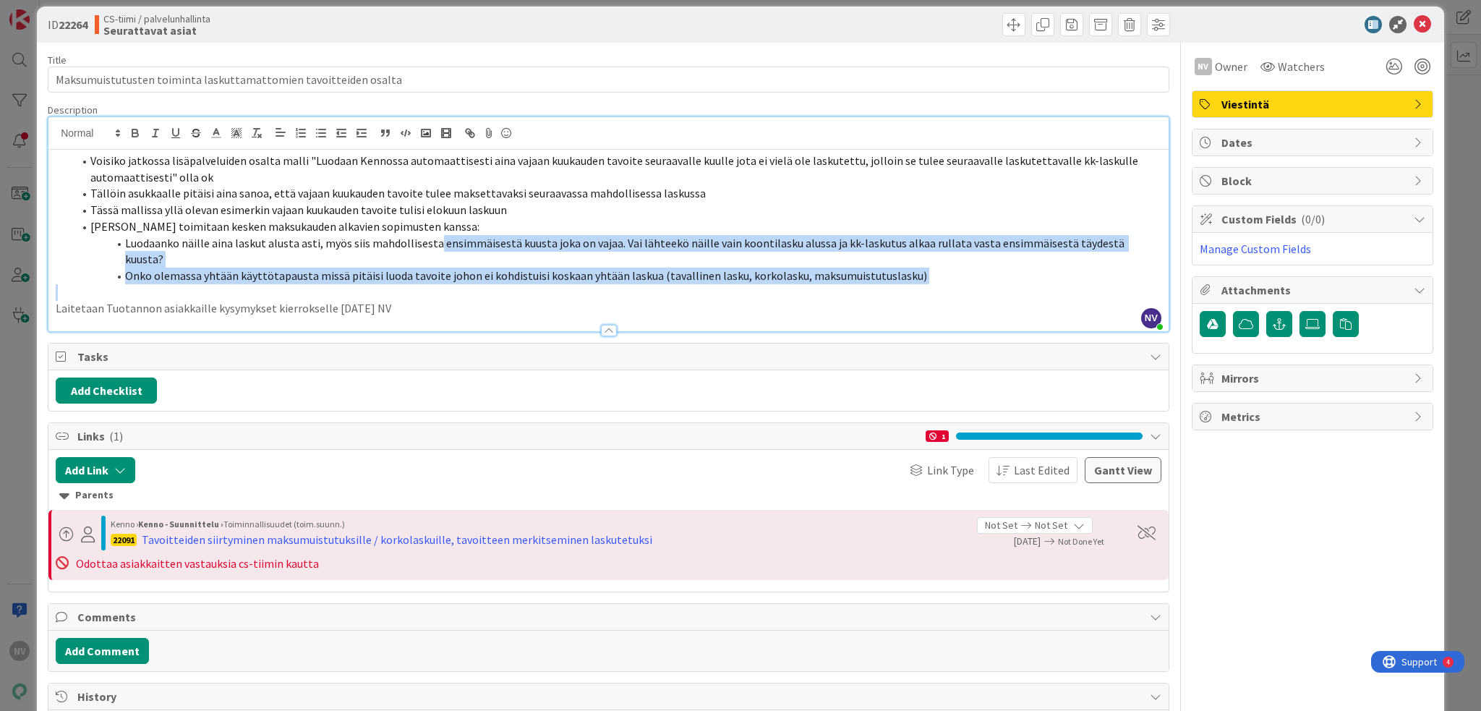
click at [444, 278] on div "Voisiko jatkossa lisäpalveluiden osalta malli "Luodaan Kennossa automaattisesti…" at bounding box center [608, 241] width 1120 height 182
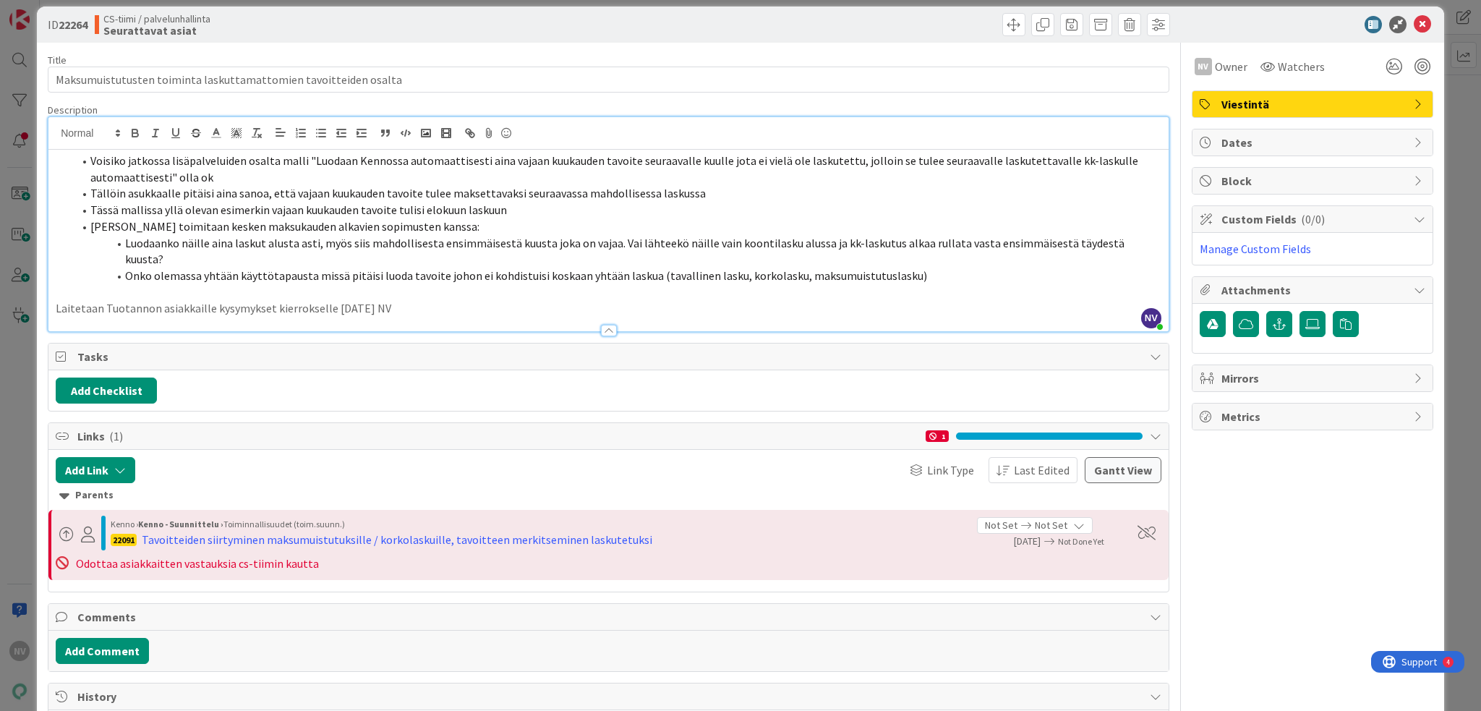
click at [440, 300] on p "Laitetaan Tuotannon asiakkaille kysymykset kierrokselle 16.7.2025 NV" at bounding box center [609, 308] width 1106 height 17
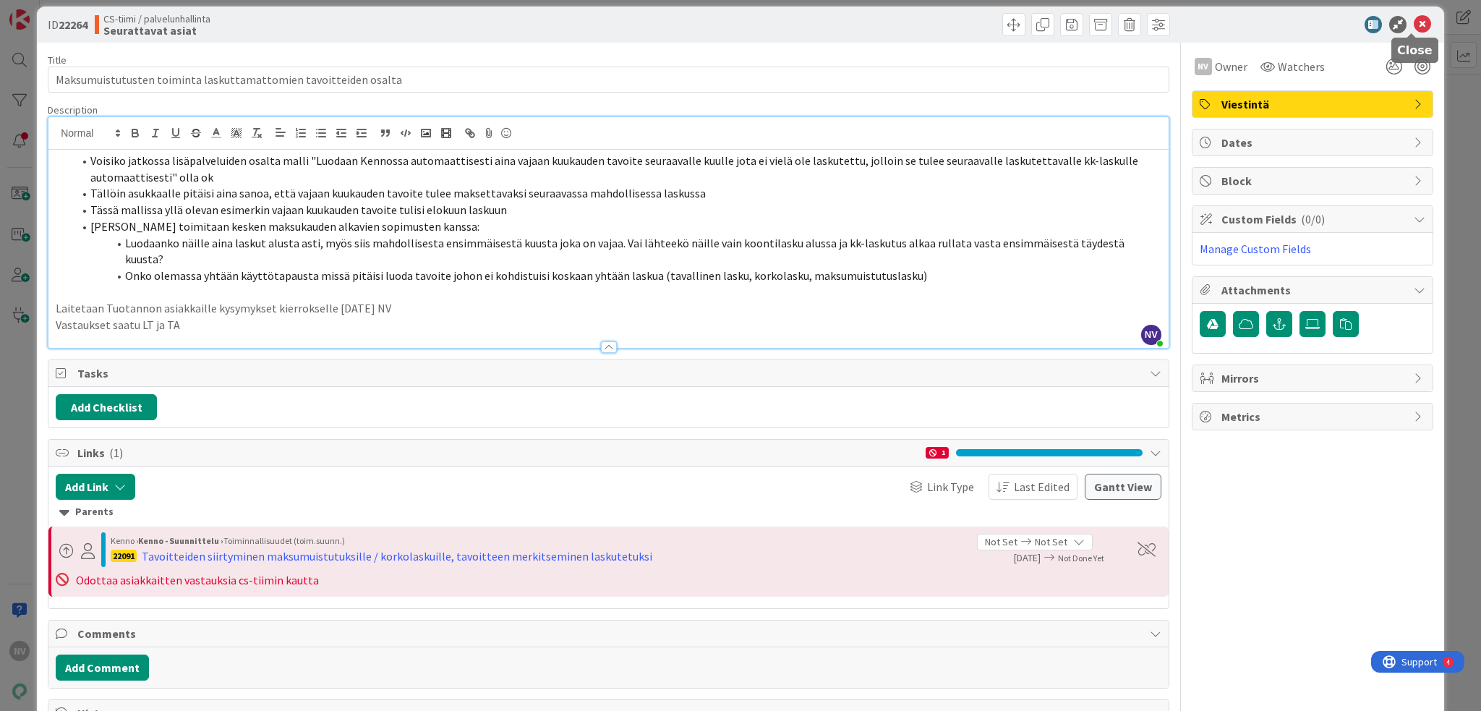
click at [1414, 24] on icon at bounding box center [1422, 24] width 17 height 17
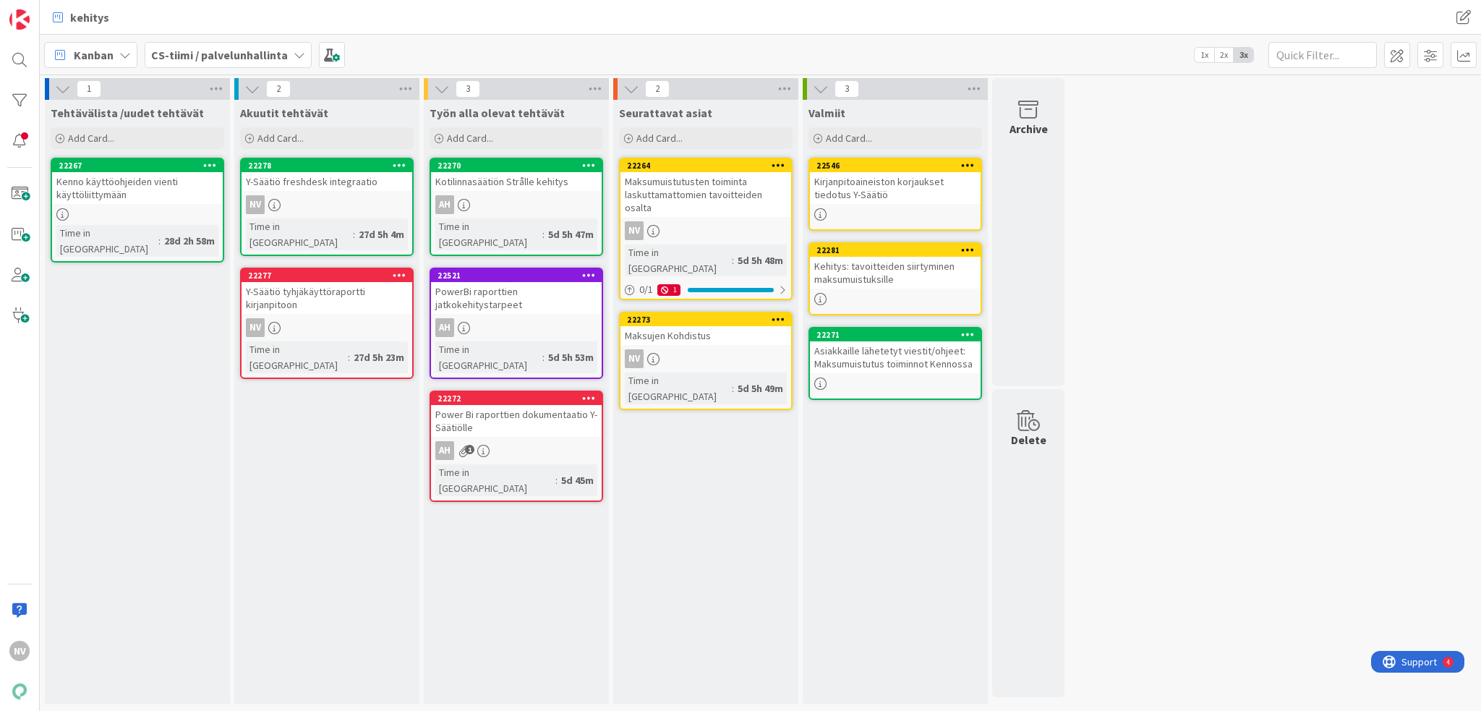
click at [871, 187] on div "Kirjanpitoaineiston korjaukset tiedotus Y-Säätiö" at bounding box center [895, 188] width 171 height 32
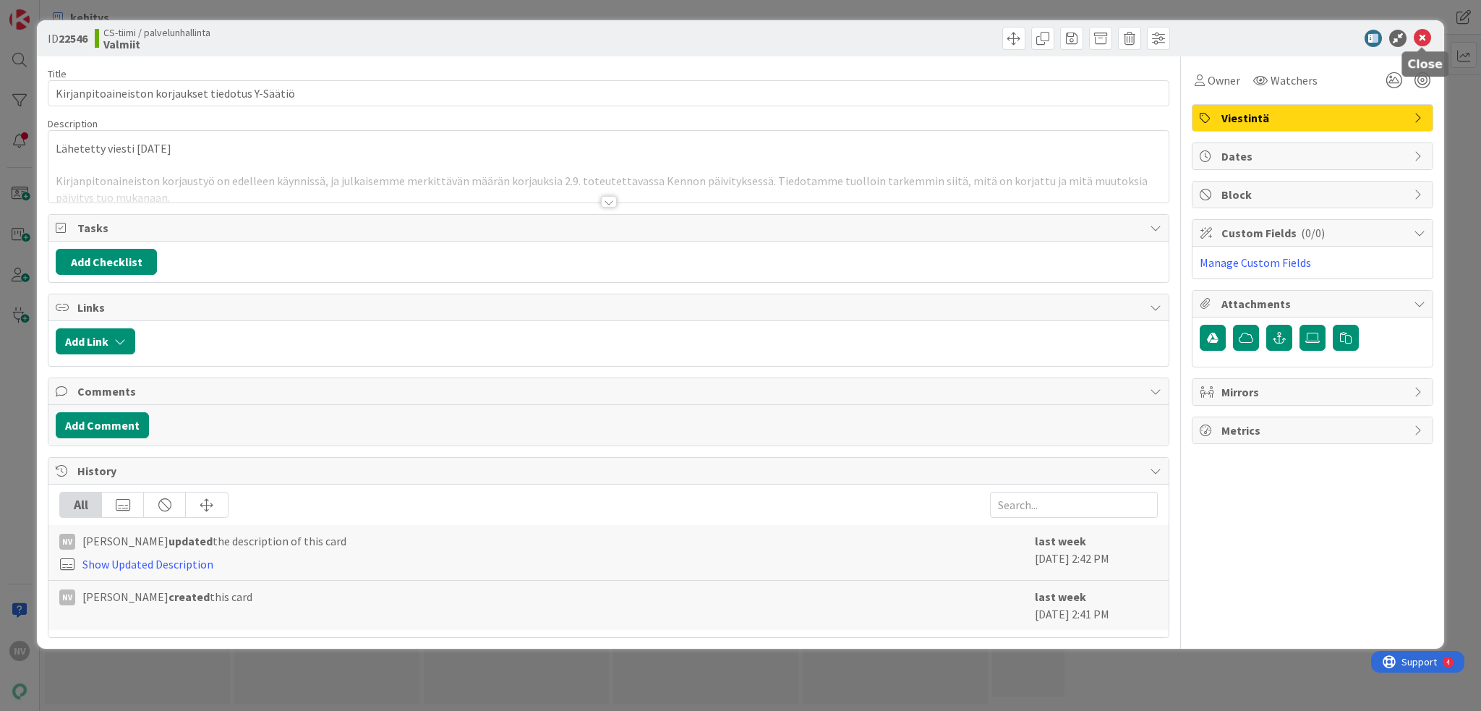
click at [1427, 37] on icon at bounding box center [1422, 38] width 17 height 17
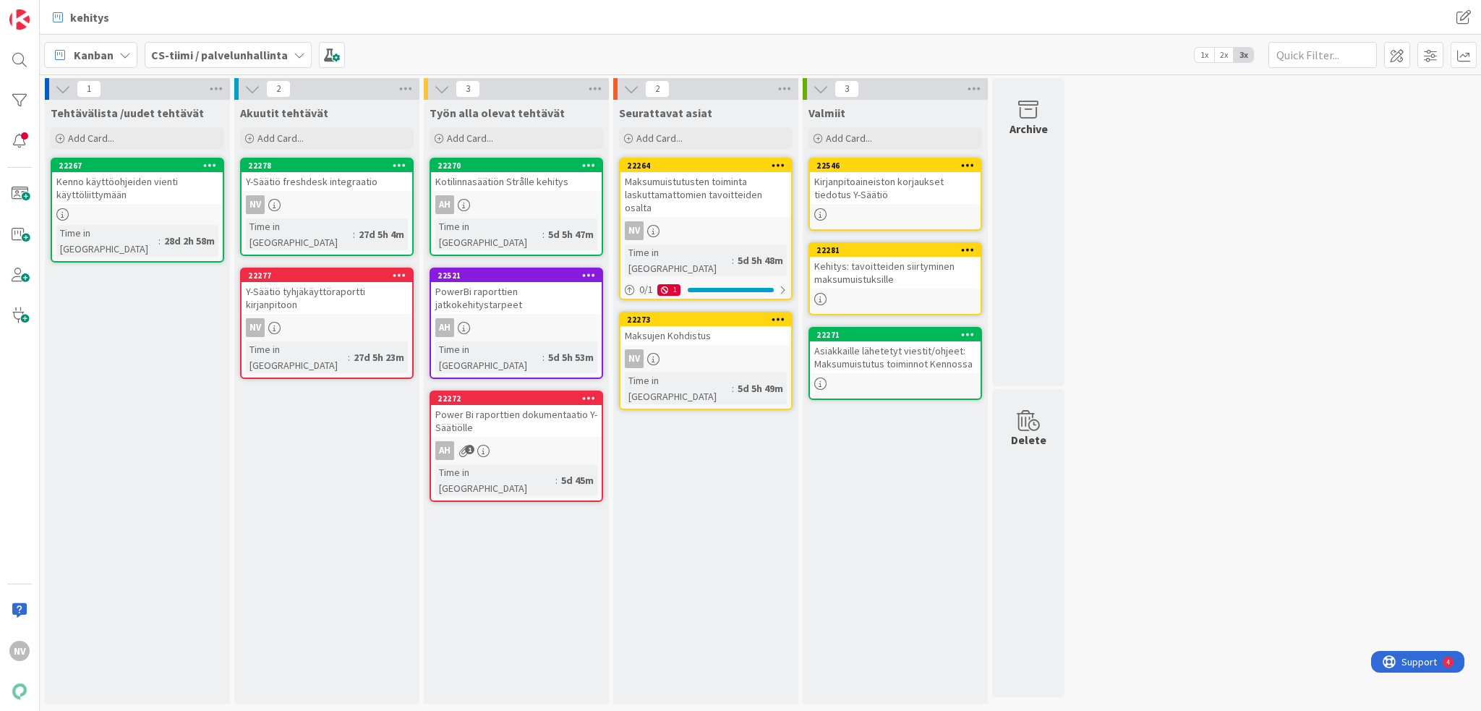
click at [891, 263] on div "Kehitys: tavoitteiden siirtyminen maksumuistuksille" at bounding box center [895, 273] width 171 height 32
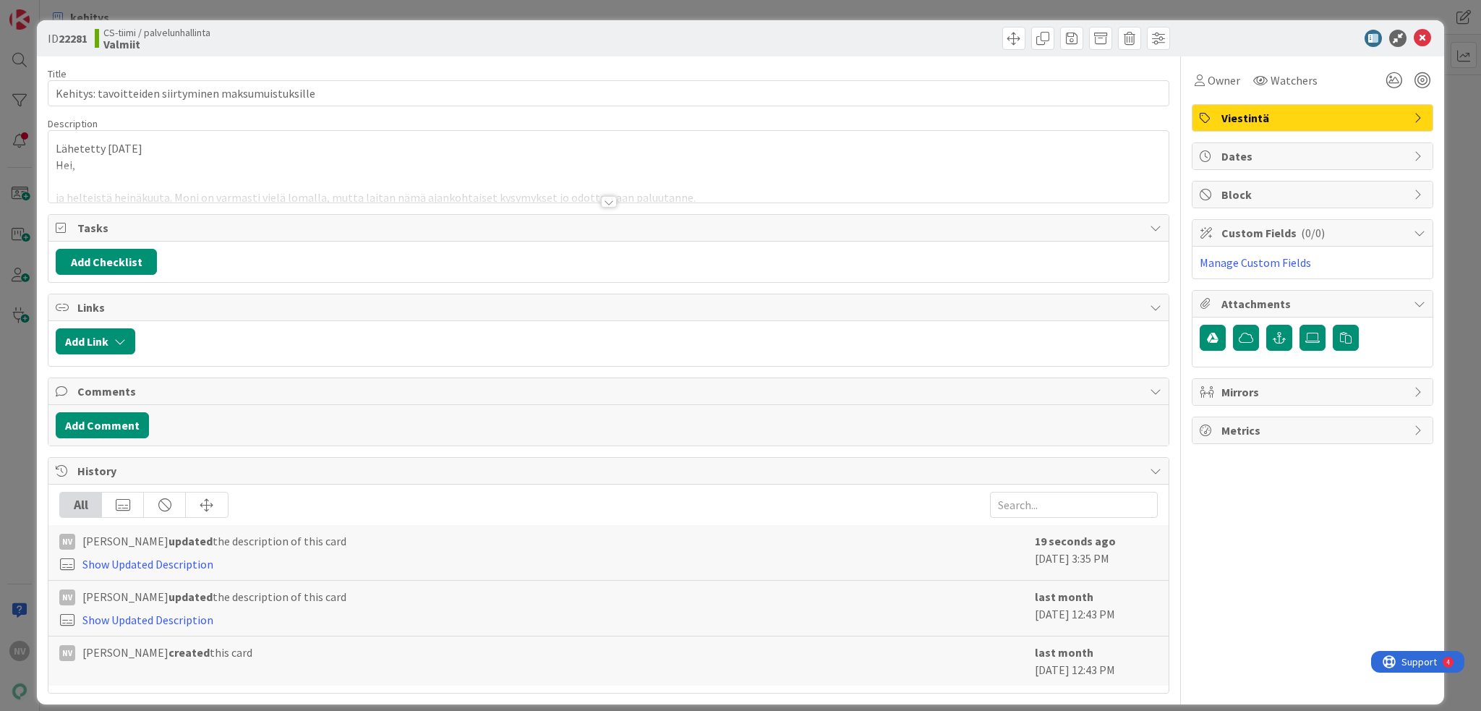
click at [603, 203] on div at bounding box center [609, 202] width 16 height 12
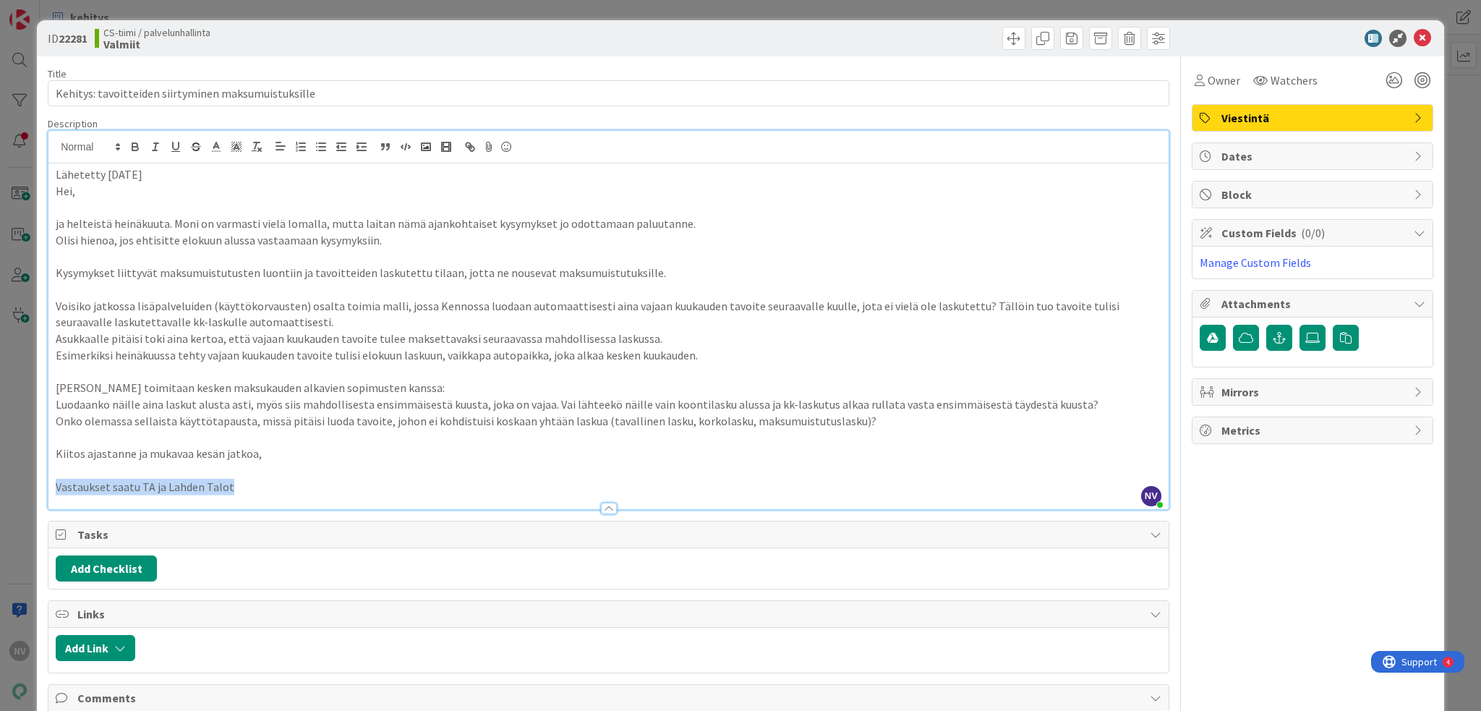
drag, startPoint x: 244, startPoint y: 487, endPoint x: 33, endPoint y: 481, distance: 212.0
click at [33, 481] on div "ID 22281 CS-tiimi / palvelunhallinta Valmiit Title 51 / 128 Kehitys: tavoitteid…" at bounding box center [740, 355] width 1481 height 711
click at [1416, 33] on icon at bounding box center [1422, 38] width 17 height 17
